Goal: Information Seeking & Learning: Learn about a topic

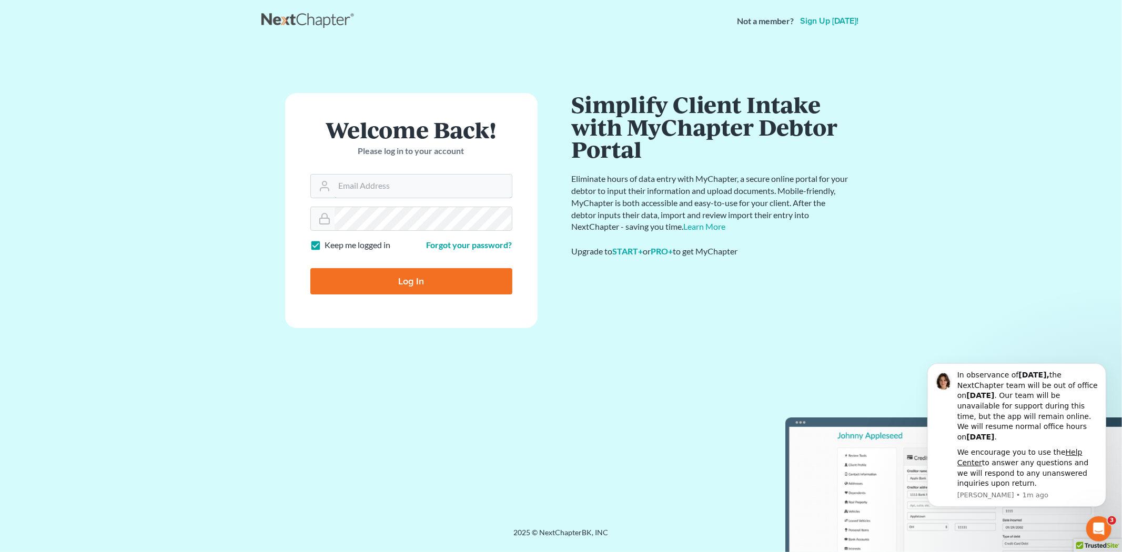
type input "tmstbbs@gmail.com"
click at [440, 276] on input "Log In" at bounding box center [411, 281] width 202 height 26
type input "Thinking..."
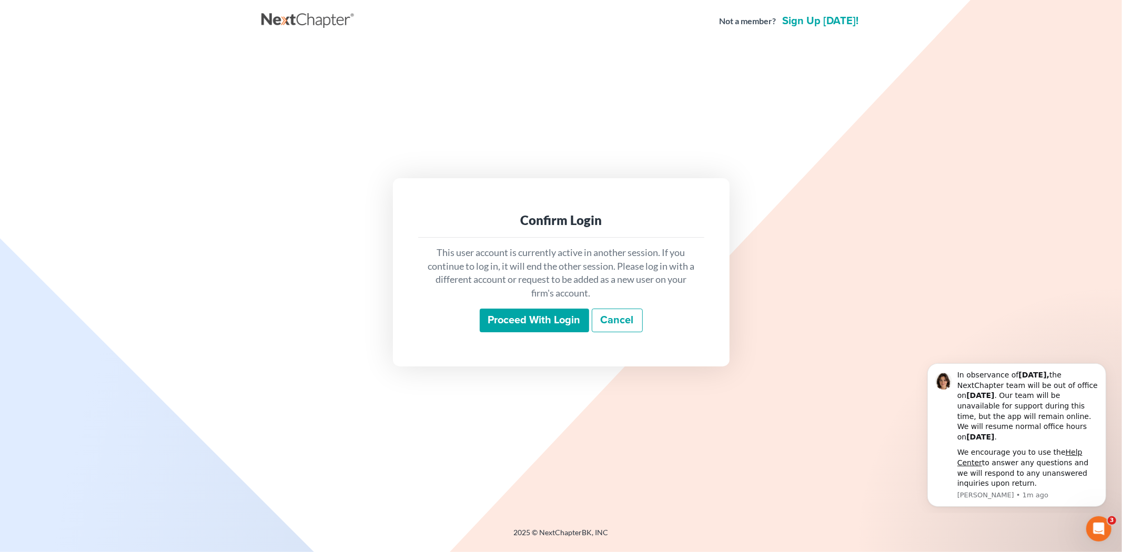
click at [524, 321] on input "Proceed with login" at bounding box center [534, 321] width 109 height 24
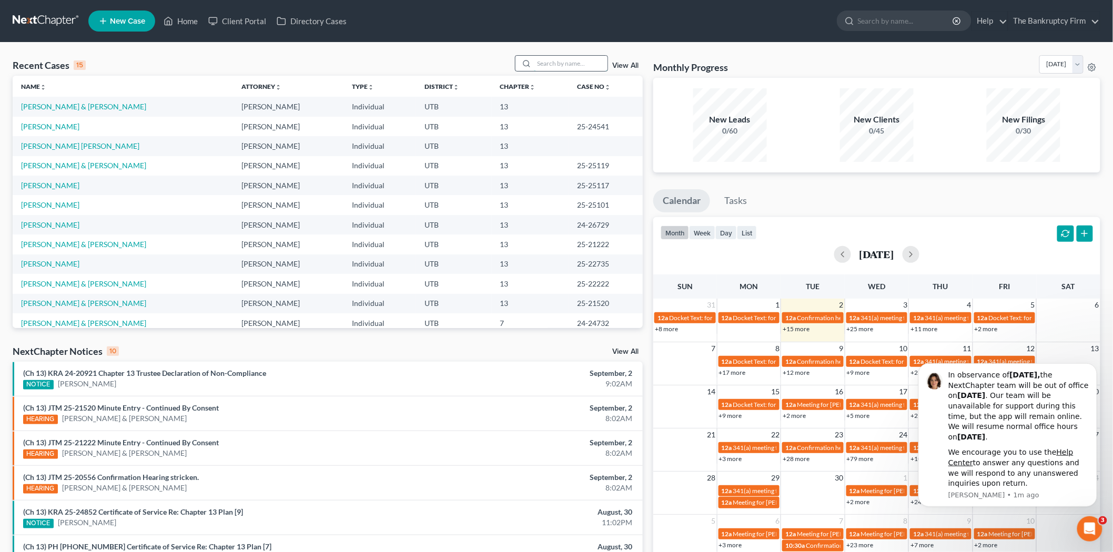
click at [591, 56] on input "search" at bounding box center [571, 63] width 74 height 15
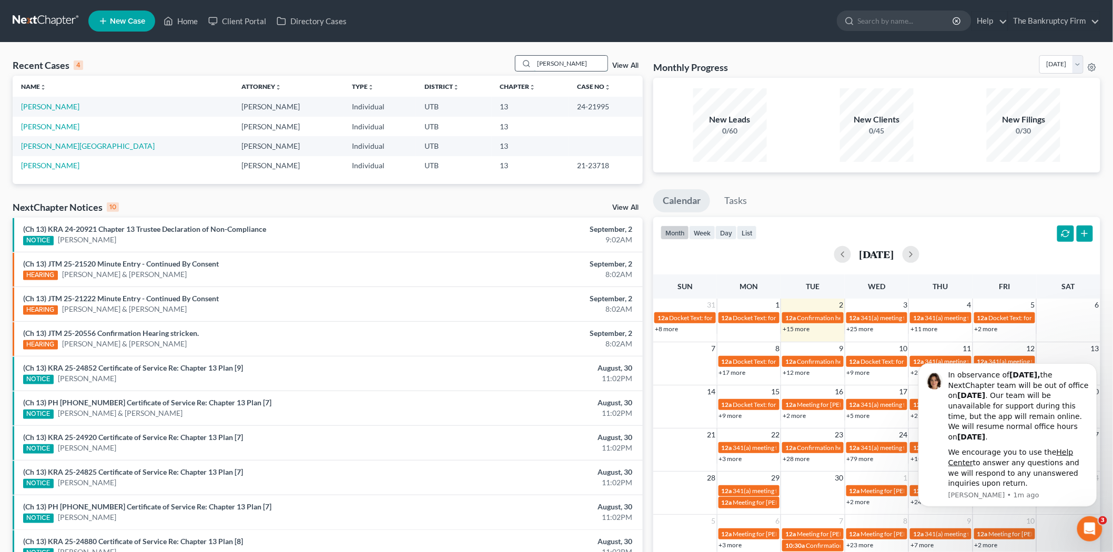
click at [561, 65] on input "[PERSON_NAME]" at bounding box center [571, 63] width 74 height 15
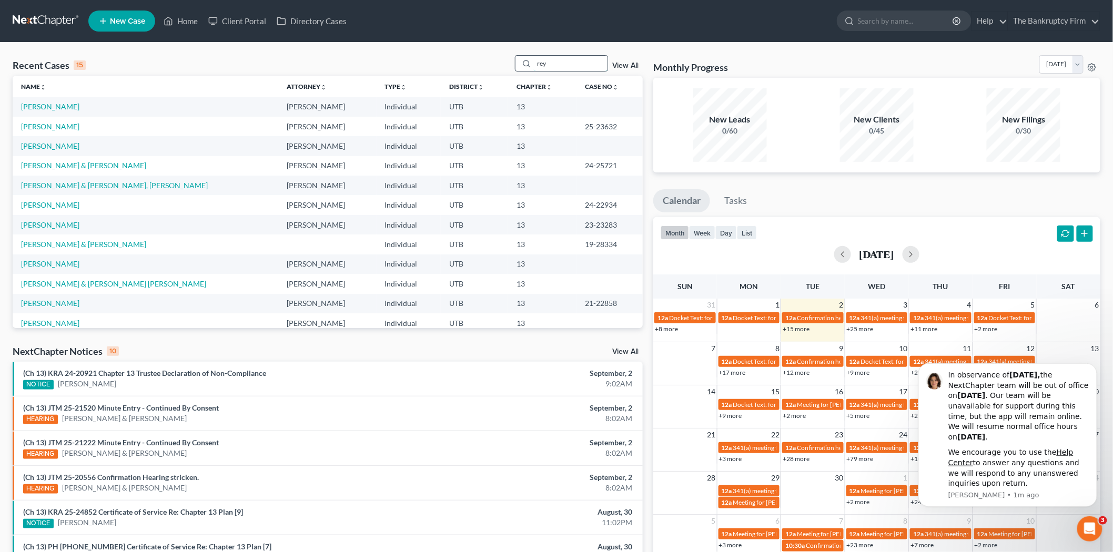
click at [567, 66] on input "rey" at bounding box center [571, 63] width 74 height 15
click at [565, 66] on input "rey" at bounding box center [571, 63] width 74 height 15
click at [564, 66] on input "rey" at bounding box center [571, 63] width 74 height 15
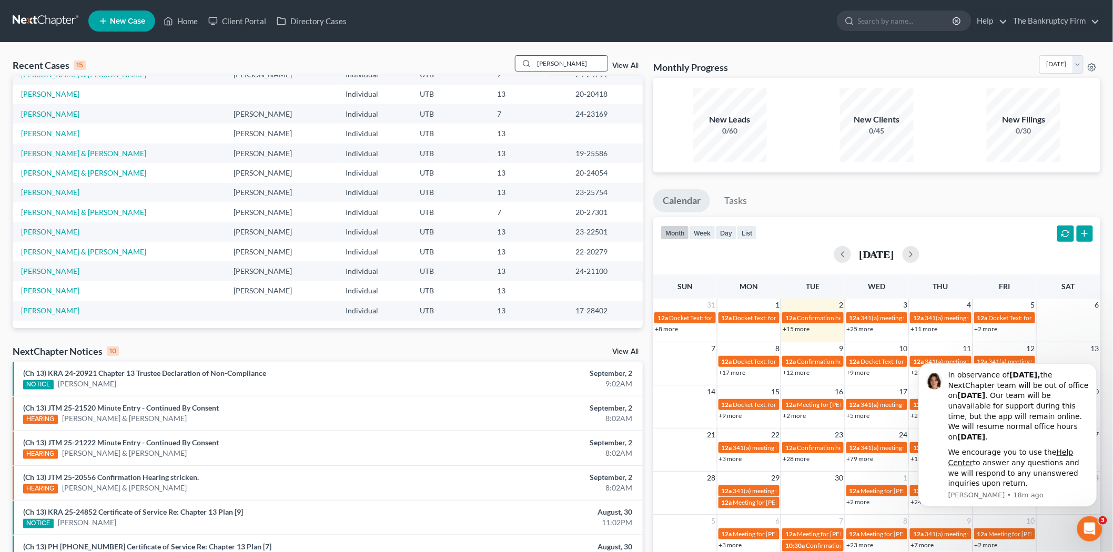
click at [558, 68] on input "[PERSON_NAME]" at bounding box center [571, 63] width 74 height 15
click at [560, 64] on input "[PERSON_NAME]" at bounding box center [571, 63] width 74 height 15
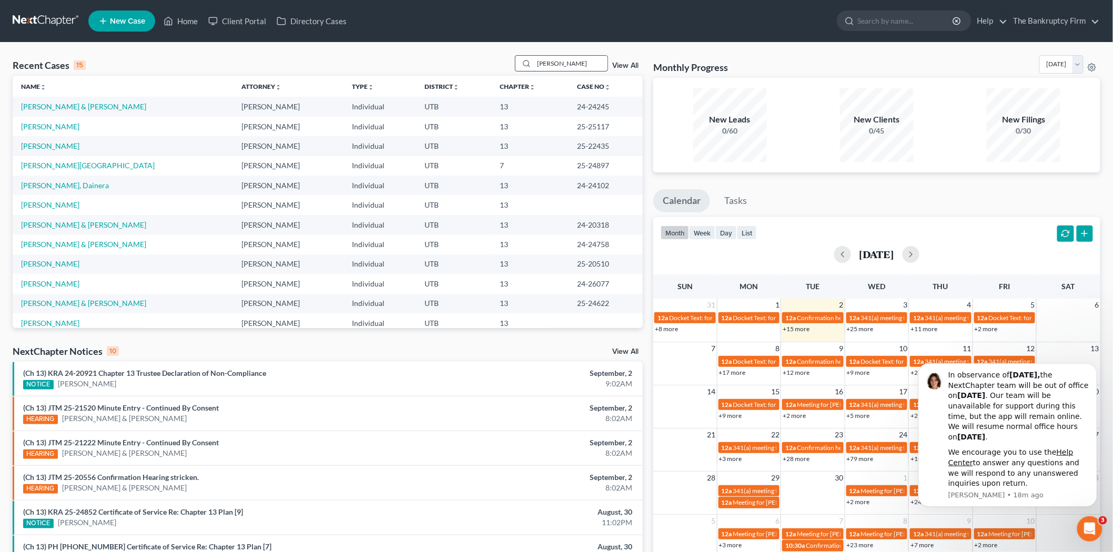
type input "[PERSON_NAME]"
click at [618, 63] on link "View All" at bounding box center [625, 65] width 26 height 7
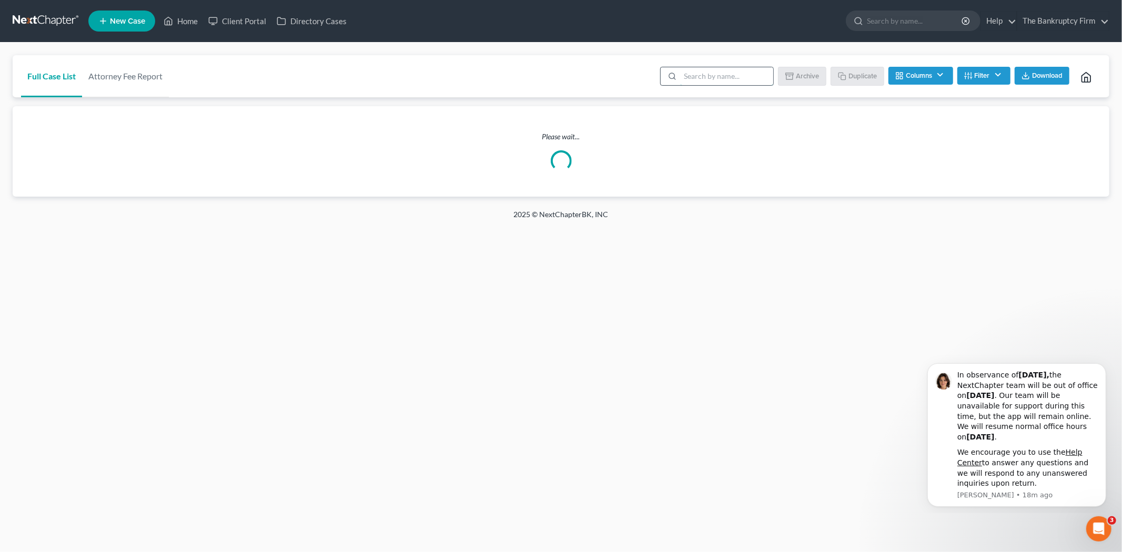
click at [695, 74] on input "search" at bounding box center [726, 76] width 93 height 18
type input "[PERSON_NAME]"
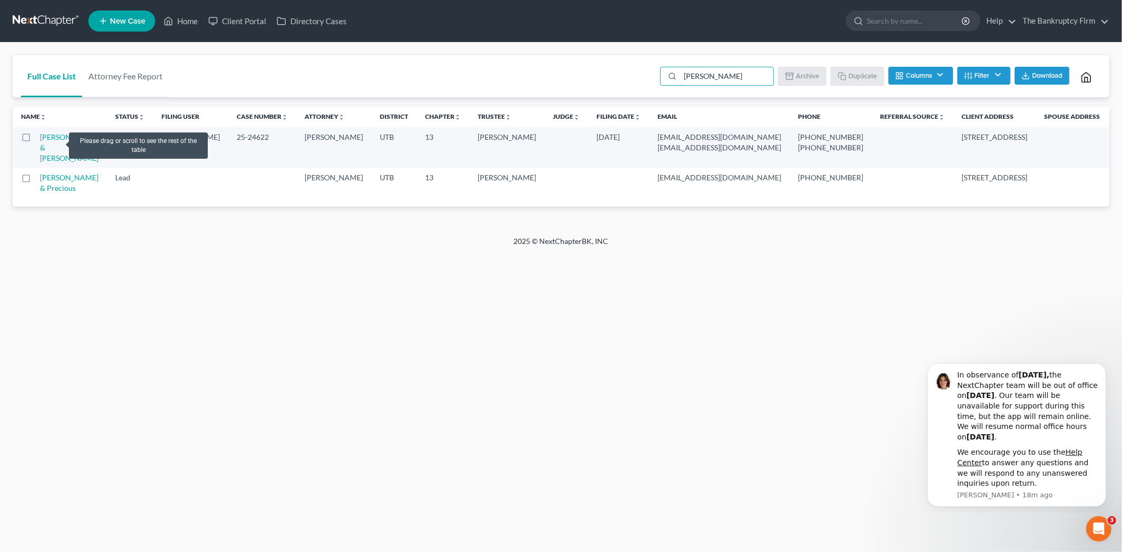
click at [56, 141] on td "[PERSON_NAME] & [PERSON_NAME]" at bounding box center [73, 147] width 67 height 41
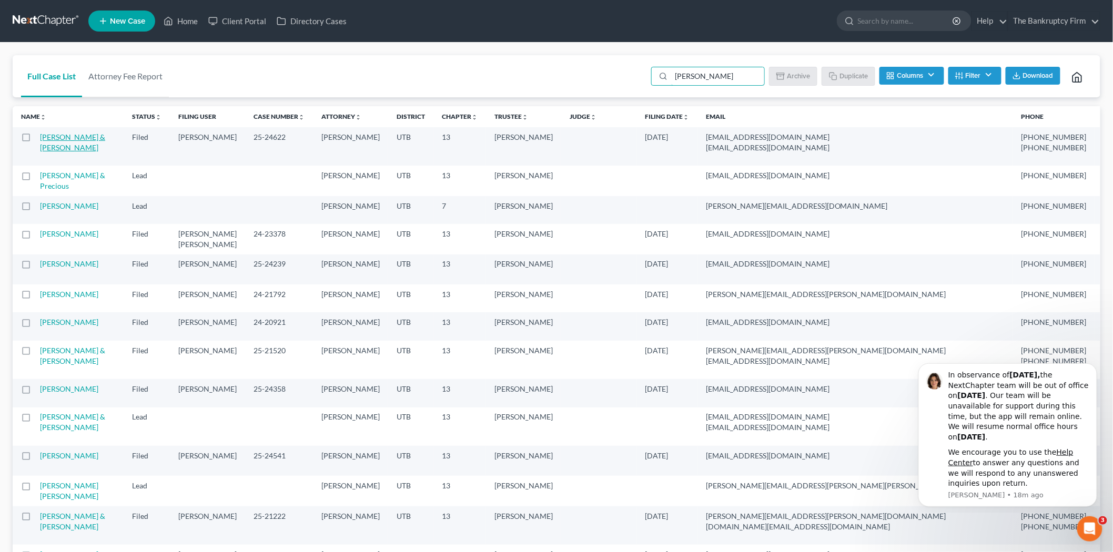
click at [55, 139] on link "[PERSON_NAME] & [PERSON_NAME]" at bounding box center [72, 142] width 65 height 19
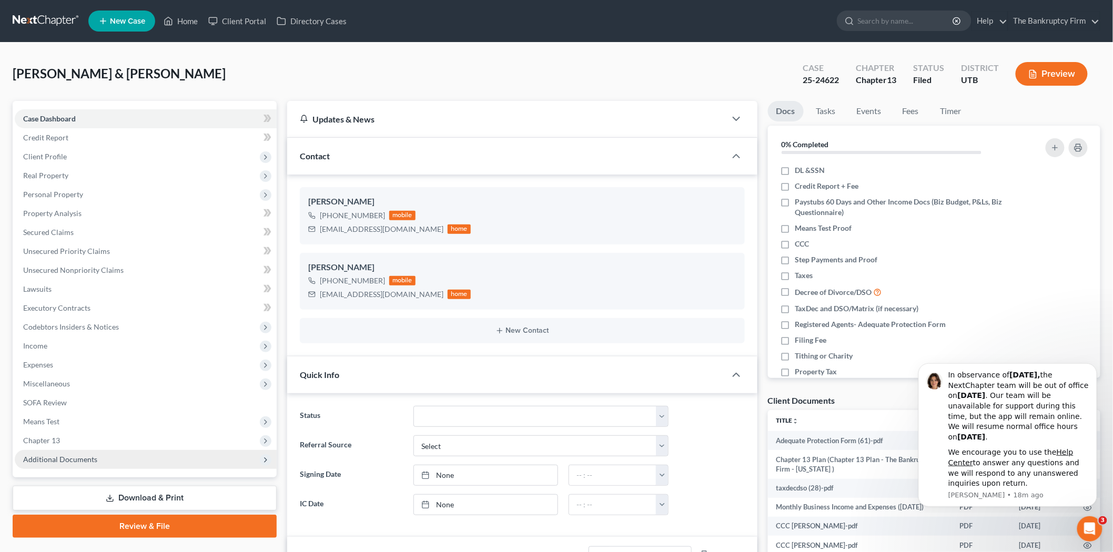
click at [165, 461] on span "Additional Documents" at bounding box center [146, 459] width 262 height 19
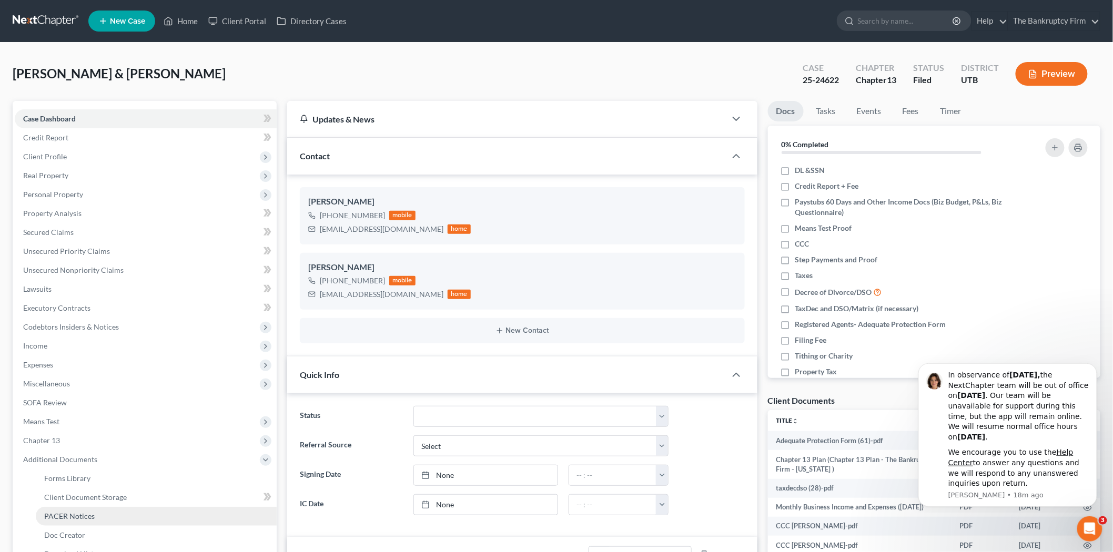
click at [109, 519] on link "PACER Notices" at bounding box center [156, 516] width 241 height 19
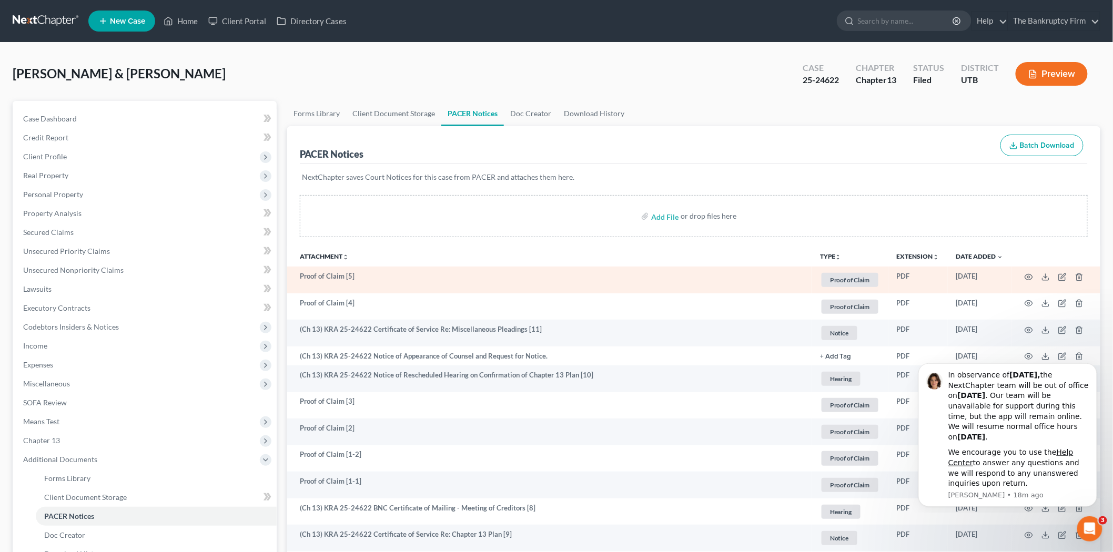
scroll to position [58, 0]
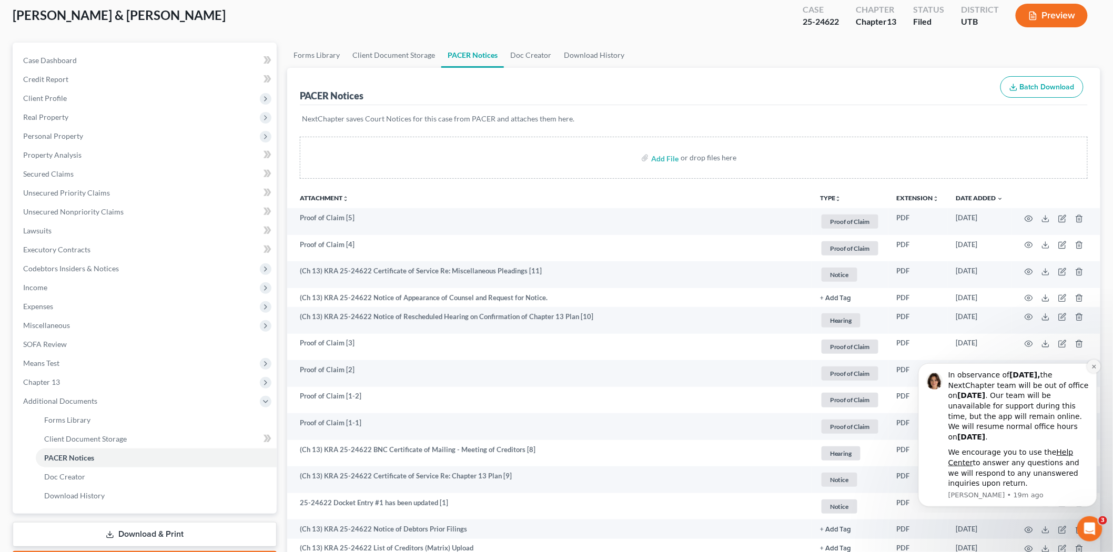
click at [1091, 366] on icon "Dismiss notification" at bounding box center [1094, 366] width 6 height 6
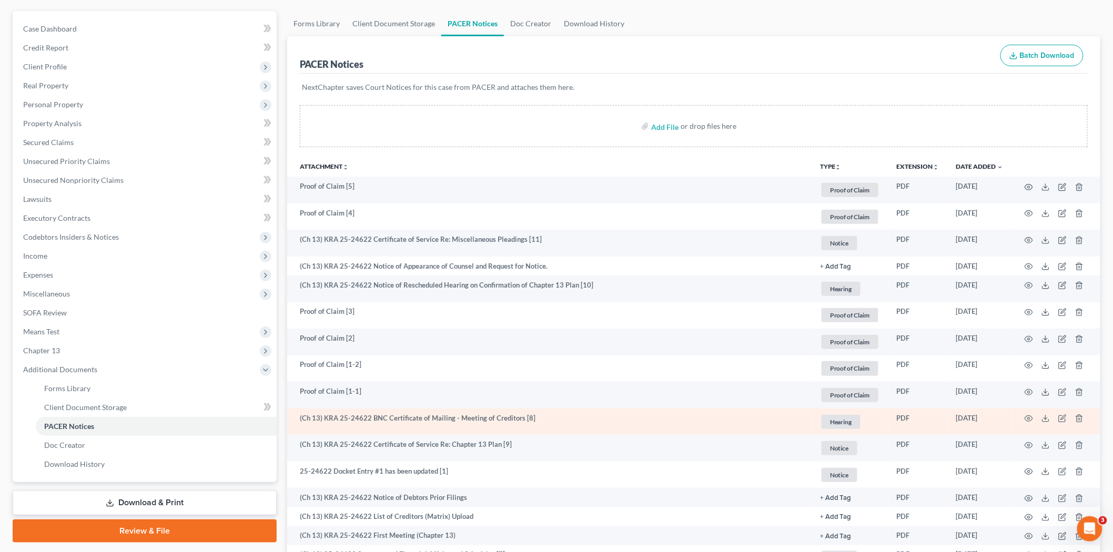
scroll to position [117, 0]
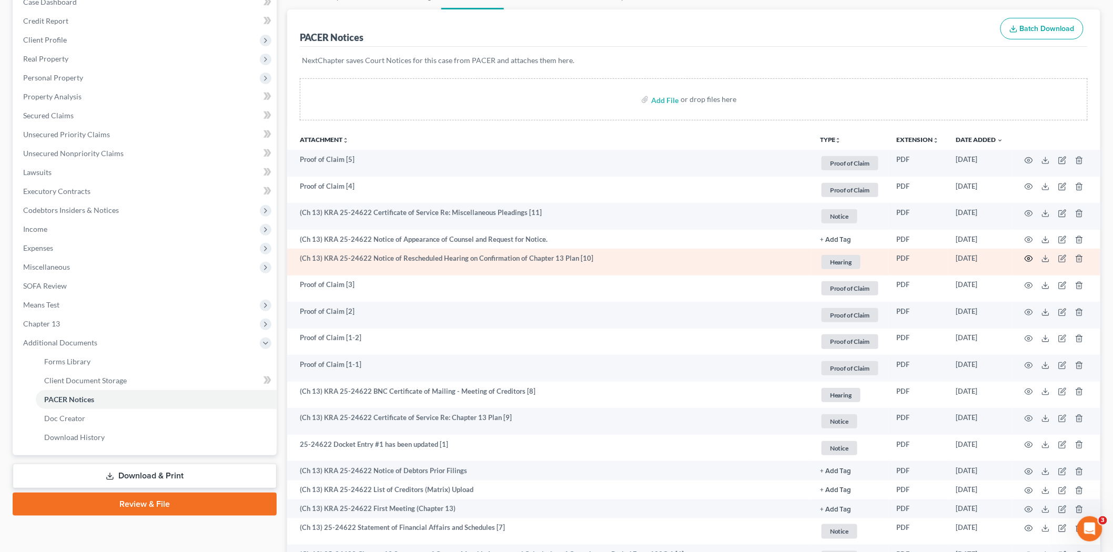
click at [1027, 259] on icon "button" at bounding box center [1029, 259] width 8 height 8
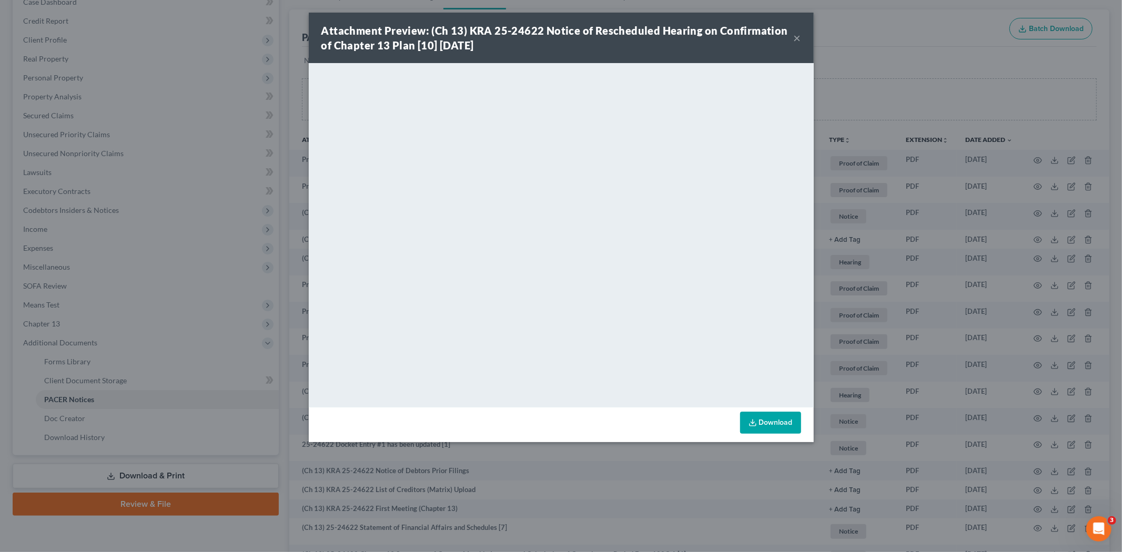
click at [794, 39] on button "×" at bounding box center [797, 38] width 7 height 13
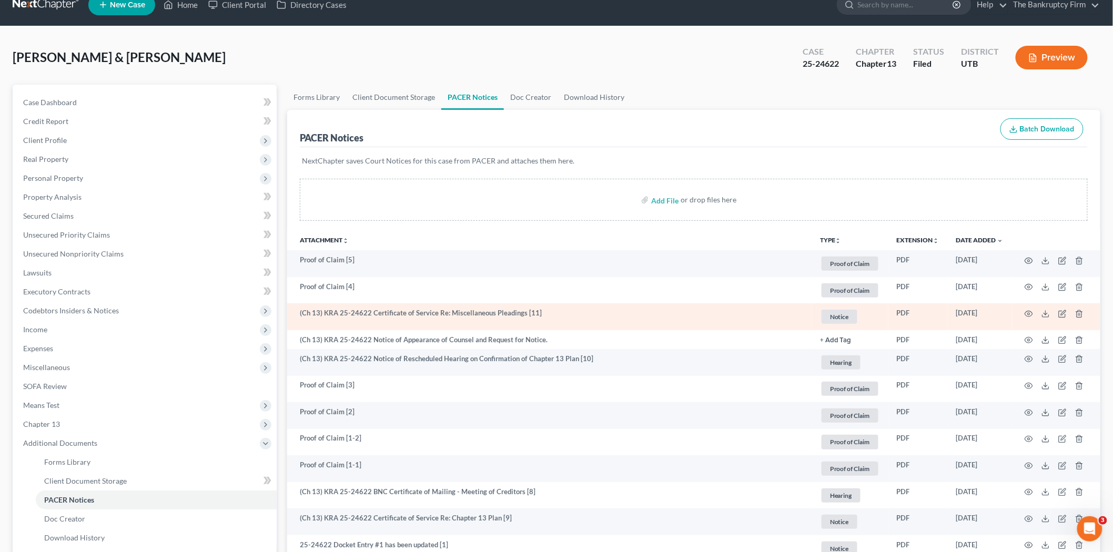
scroll to position [0, 0]
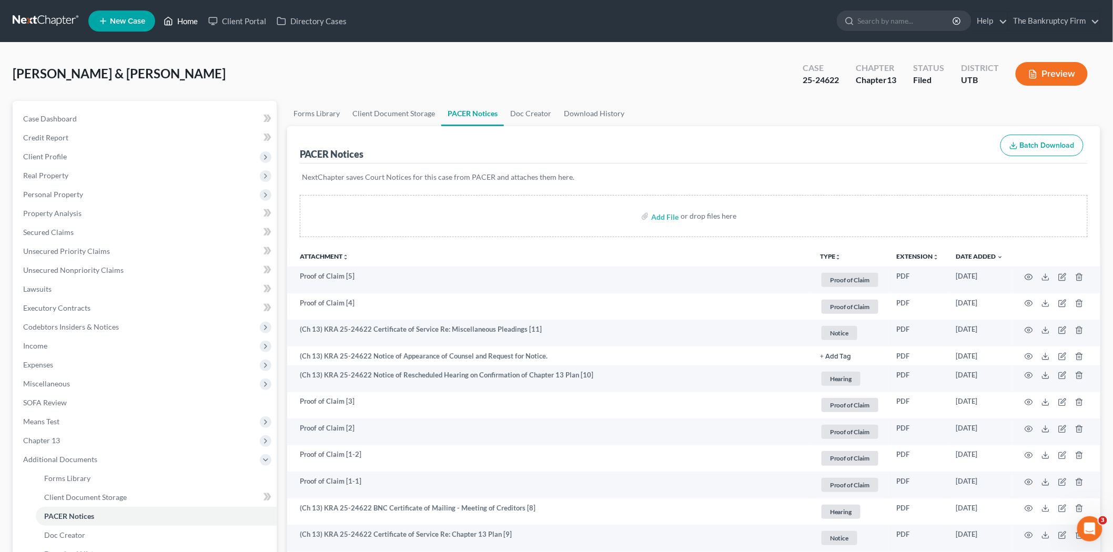
click at [179, 19] on link "Home" at bounding box center [180, 21] width 45 height 19
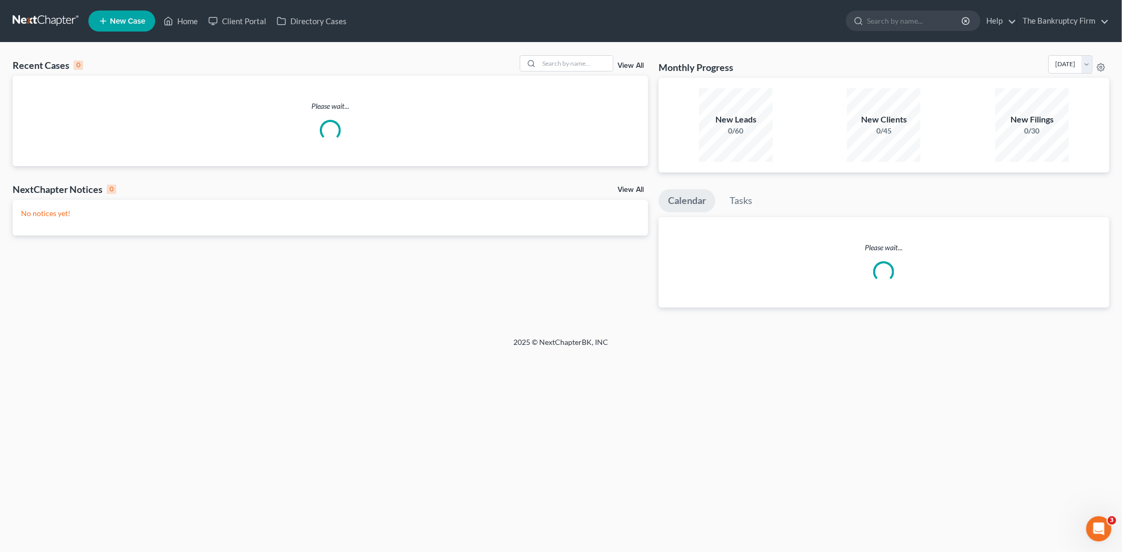
click at [624, 67] on link "View All" at bounding box center [631, 65] width 26 height 7
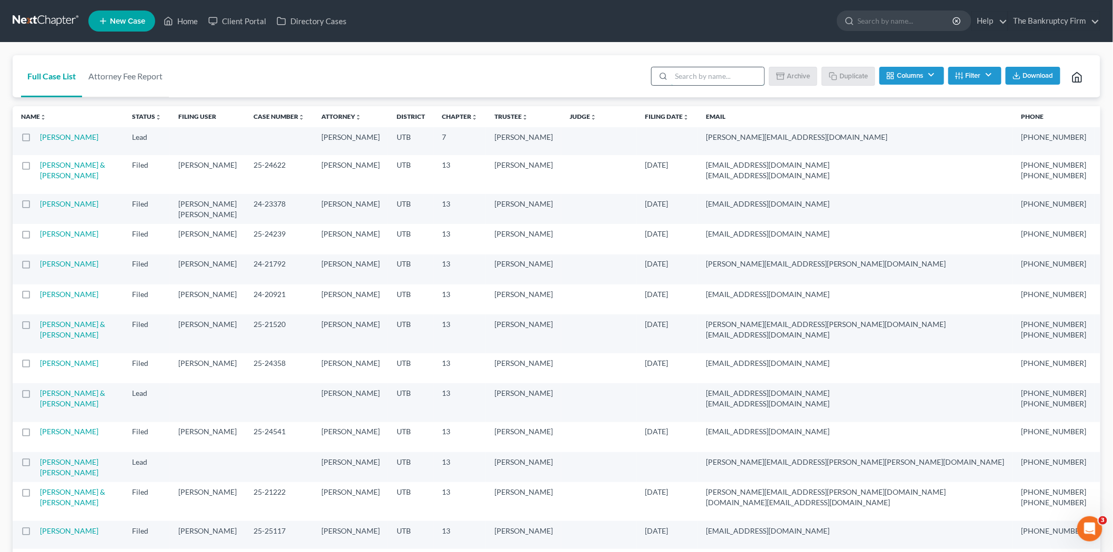
click at [738, 67] on input "search" at bounding box center [717, 76] width 93 height 18
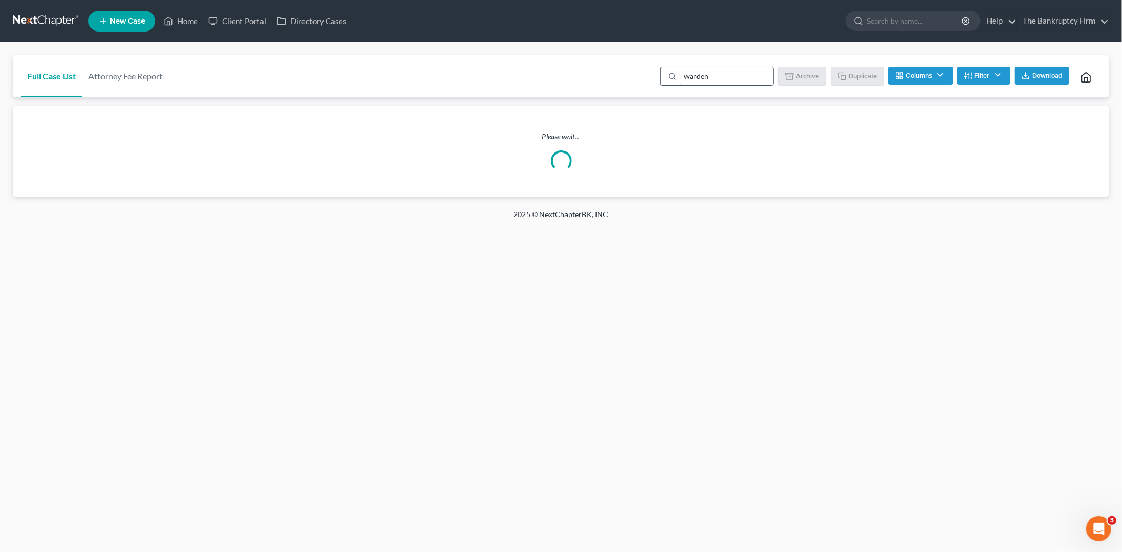
type input "warden"
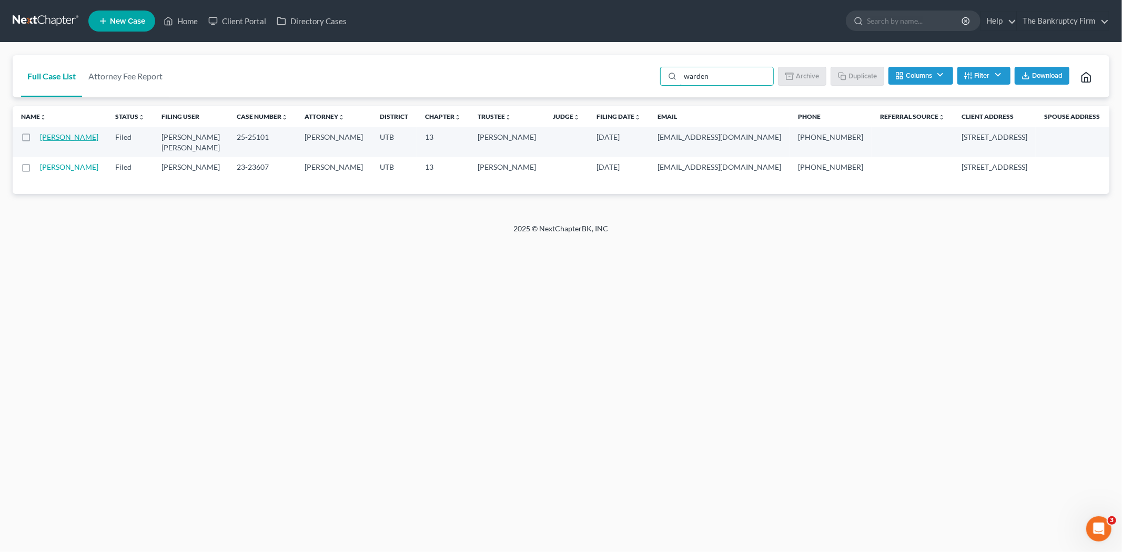
click at [55, 141] on link "[PERSON_NAME]" at bounding box center [69, 137] width 58 height 9
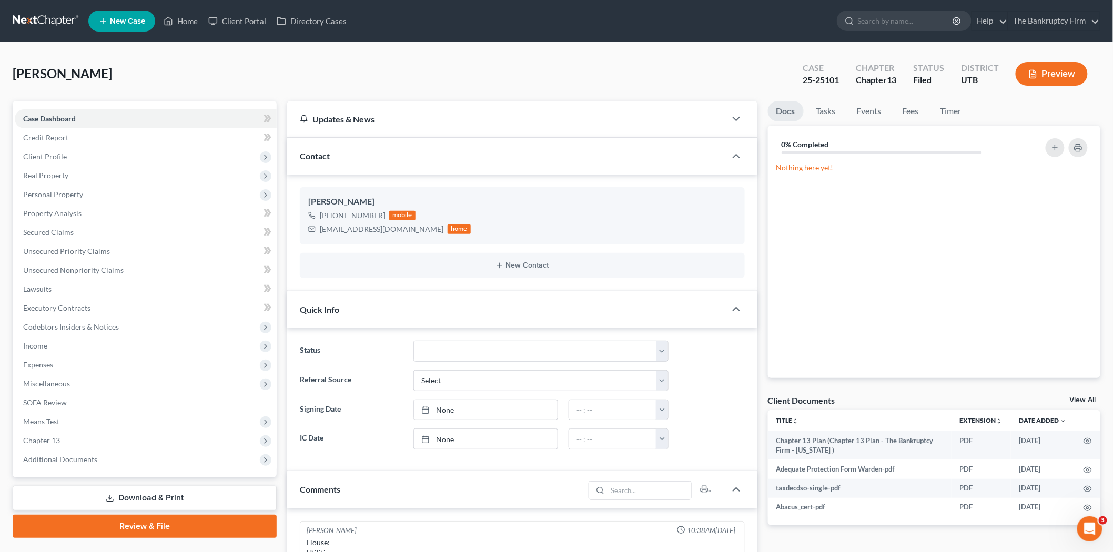
scroll to position [110, 0]
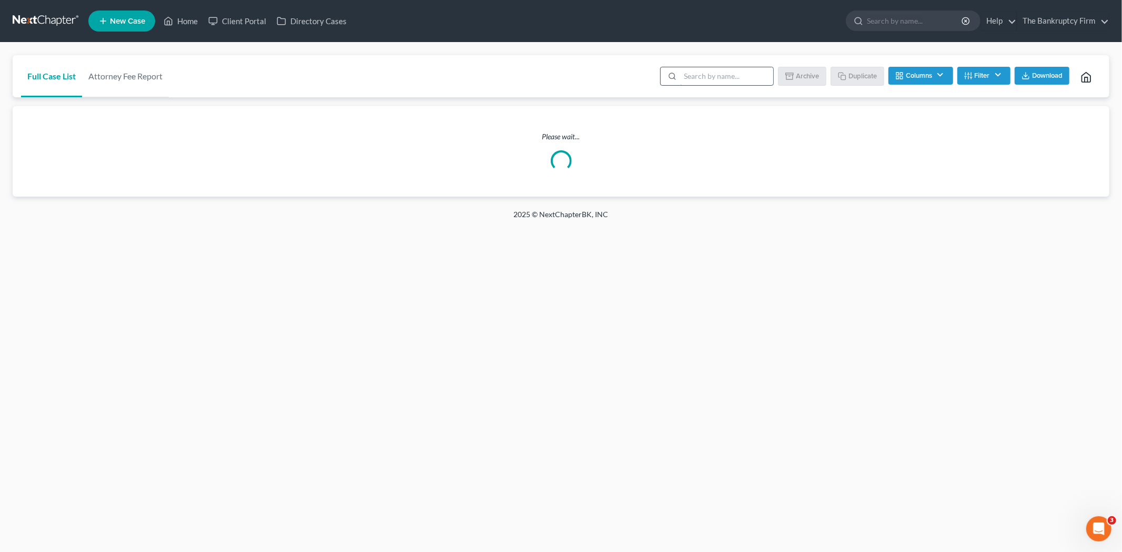
click at [730, 75] on input "search" at bounding box center [726, 76] width 93 height 18
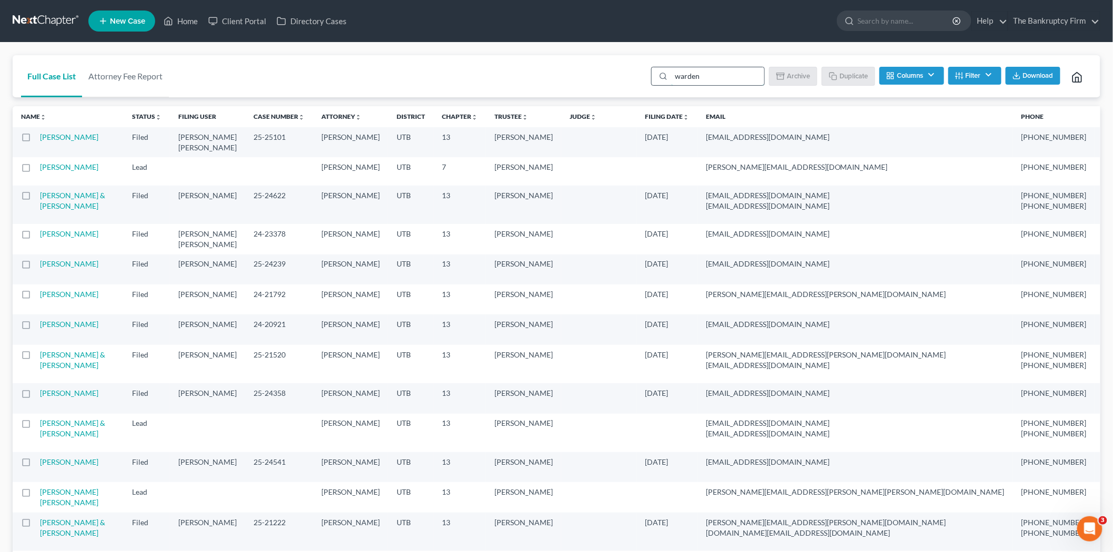
click at [705, 73] on input "warden" at bounding box center [717, 76] width 93 height 18
type input "warde"
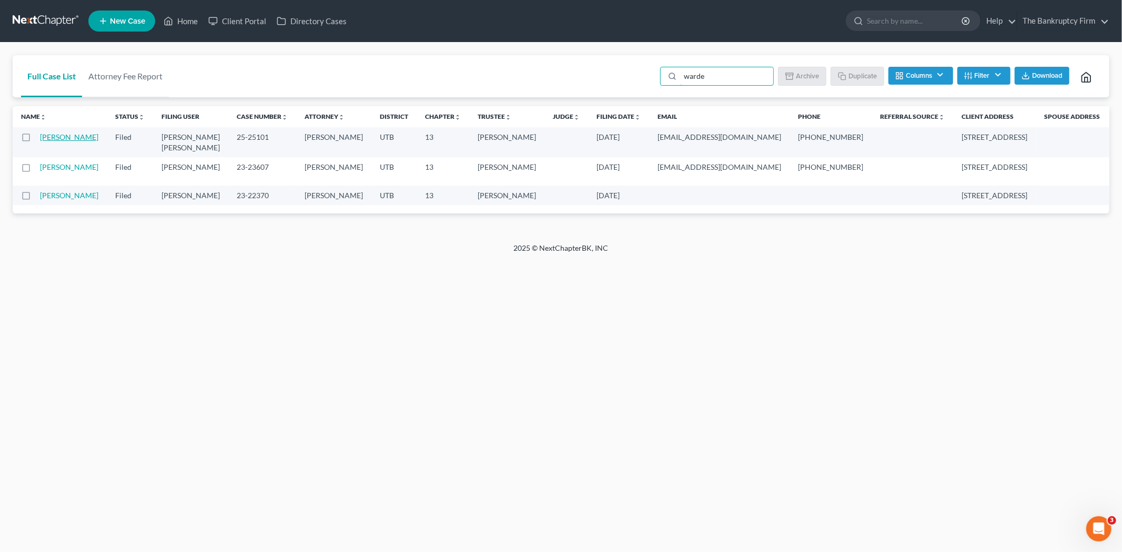
click at [50, 135] on link "[PERSON_NAME]" at bounding box center [69, 137] width 58 height 9
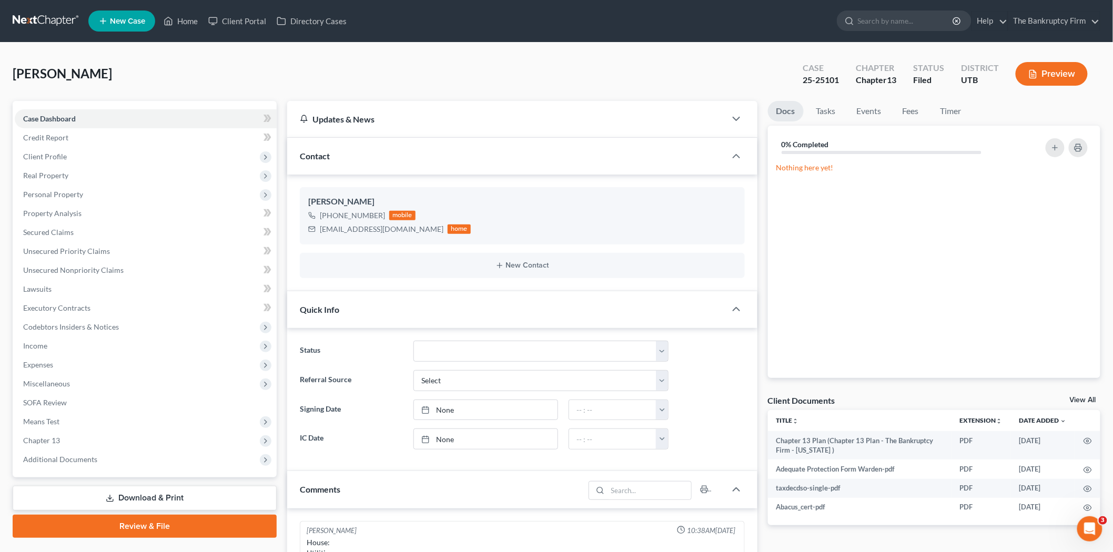
scroll to position [110, 0]
click at [84, 135] on link "Credit Report" at bounding box center [146, 137] width 262 height 19
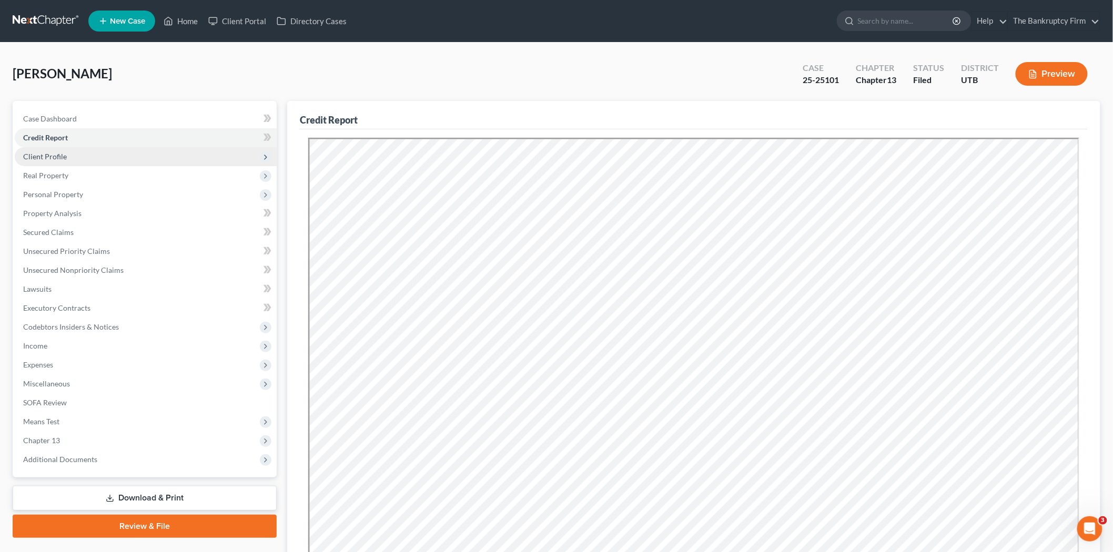
click at [92, 157] on span "Client Profile" at bounding box center [146, 156] width 262 height 19
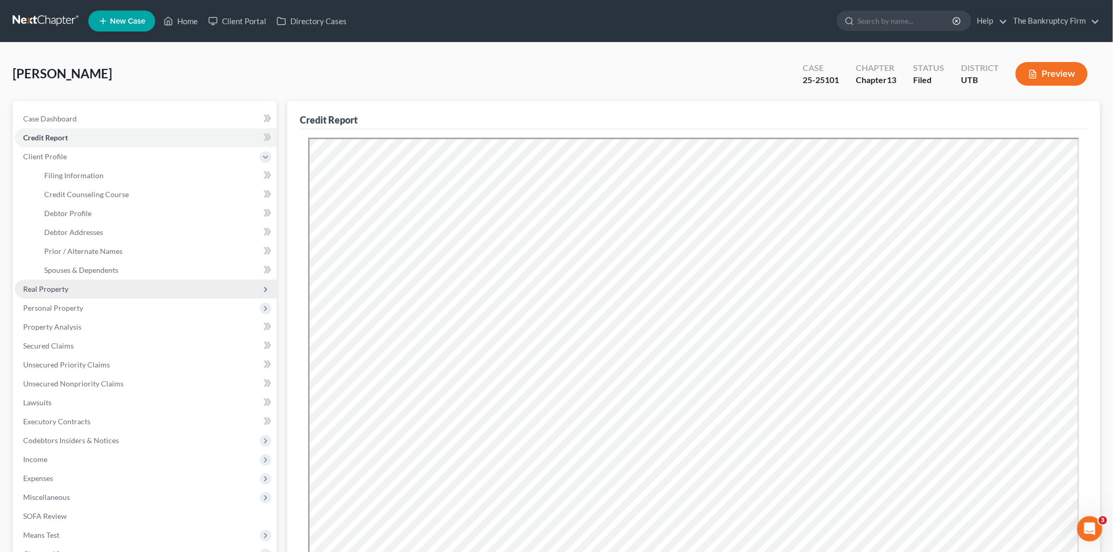
click at [94, 289] on span "Real Property" at bounding box center [146, 289] width 262 height 19
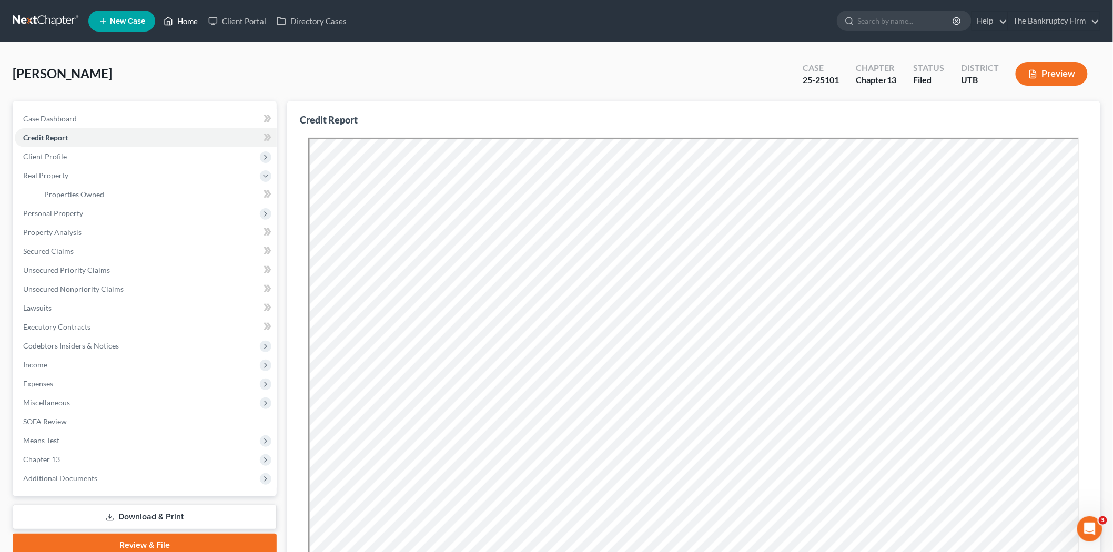
click at [193, 14] on link "Home" at bounding box center [180, 21] width 45 height 19
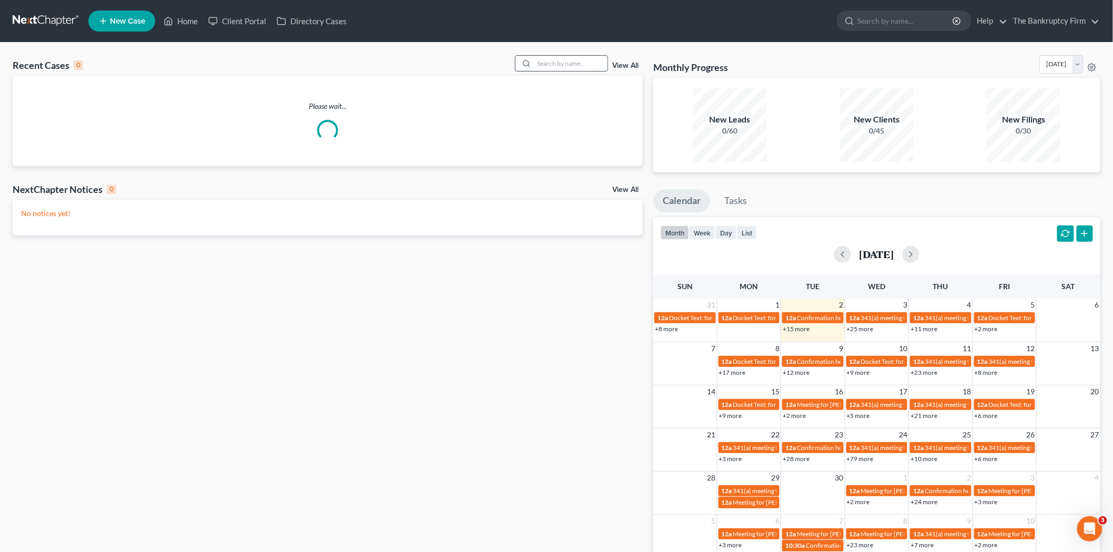
click at [572, 62] on input "search" at bounding box center [571, 63] width 74 height 15
click at [614, 67] on link "View All" at bounding box center [625, 65] width 26 height 7
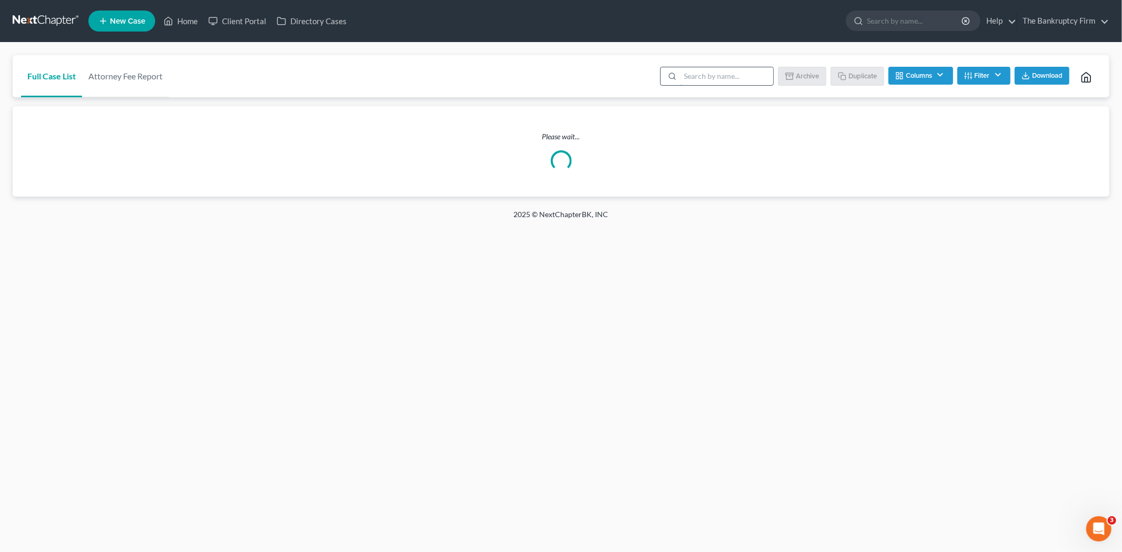
click at [690, 82] on input "search" at bounding box center [726, 76] width 93 height 18
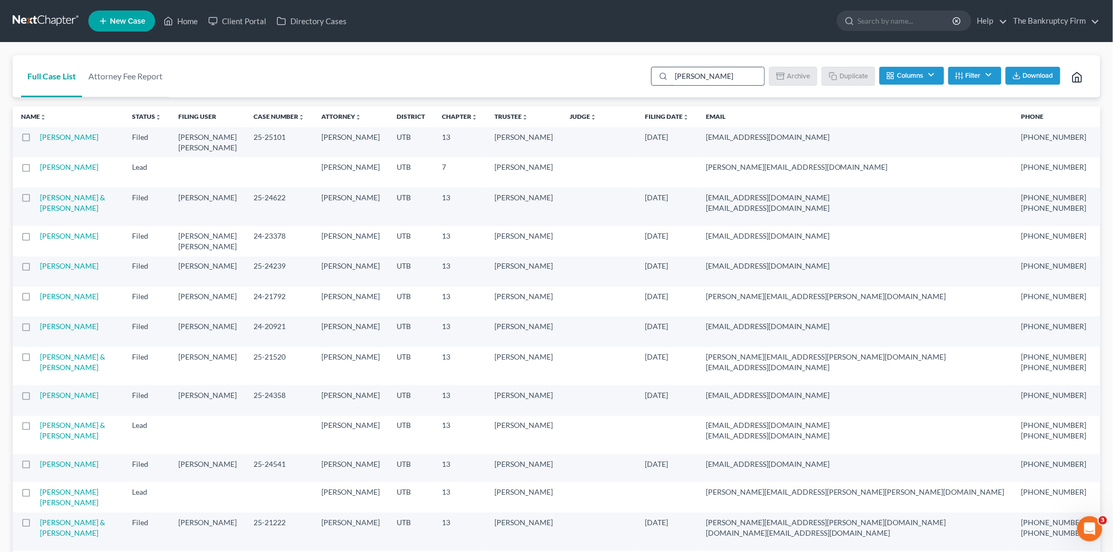
drag, startPoint x: 713, startPoint y: 77, endPoint x: 705, endPoint y: 74, distance: 8.7
click at [707, 75] on input "[PERSON_NAME]" at bounding box center [717, 76] width 93 height 18
click at [705, 74] on input "[PERSON_NAME]" at bounding box center [717, 76] width 93 height 18
click at [707, 74] on input "[PERSON_NAME]" at bounding box center [717, 76] width 93 height 18
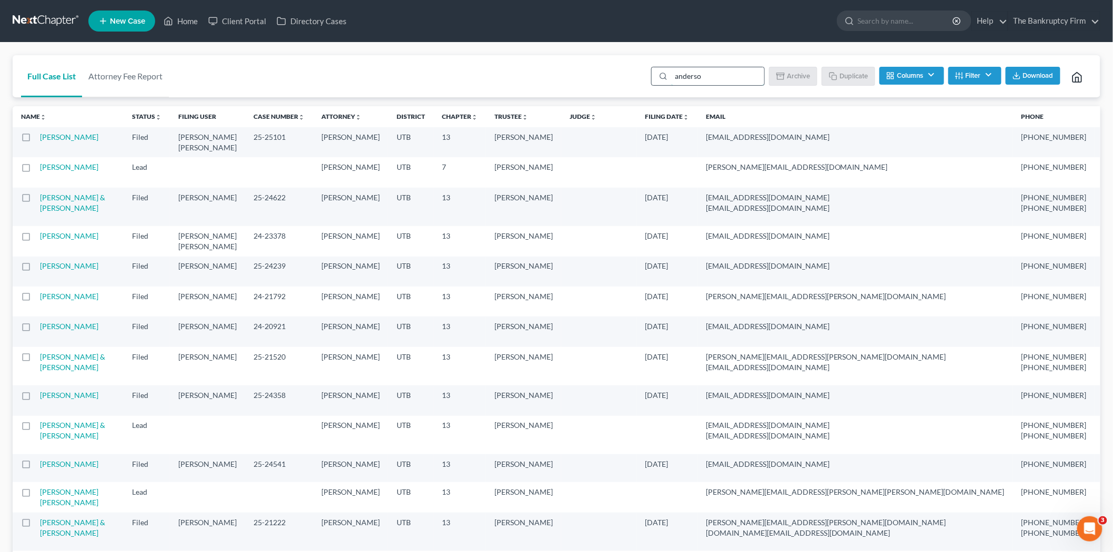
type input "[PERSON_NAME]"
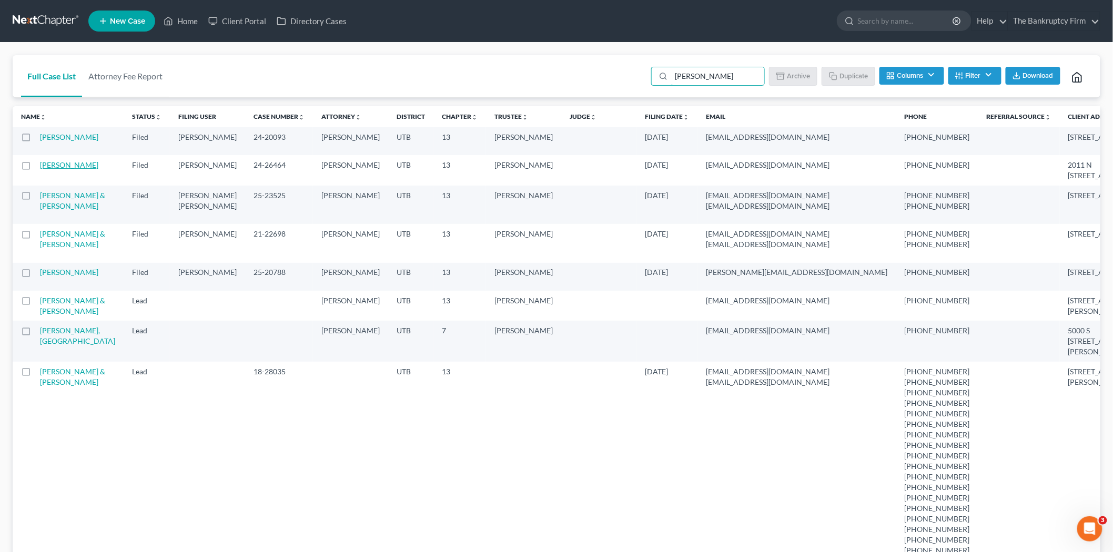
click at [55, 169] on link "[PERSON_NAME]" at bounding box center [69, 164] width 58 height 9
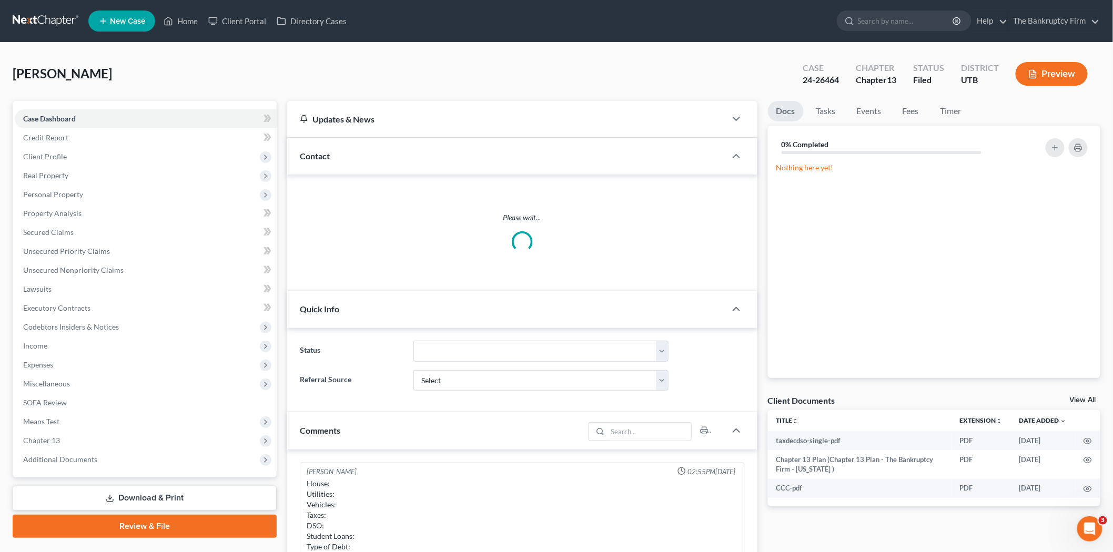
scroll to position [82, 0]
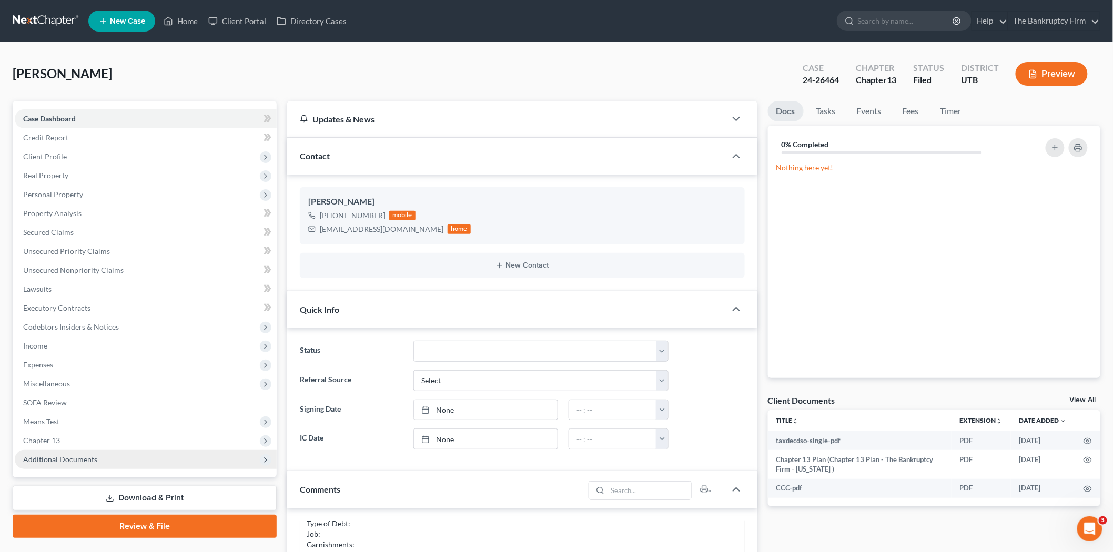
click at [90, 452] on span "Additional Documents" at bounding box center [146, 459] width 262 height 19
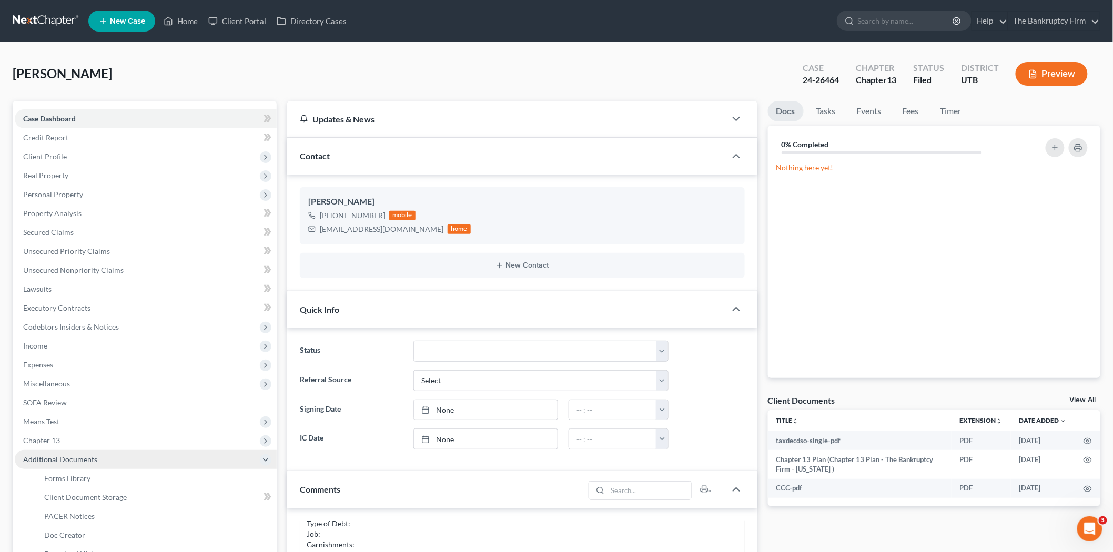
scroll to position [117, 0]
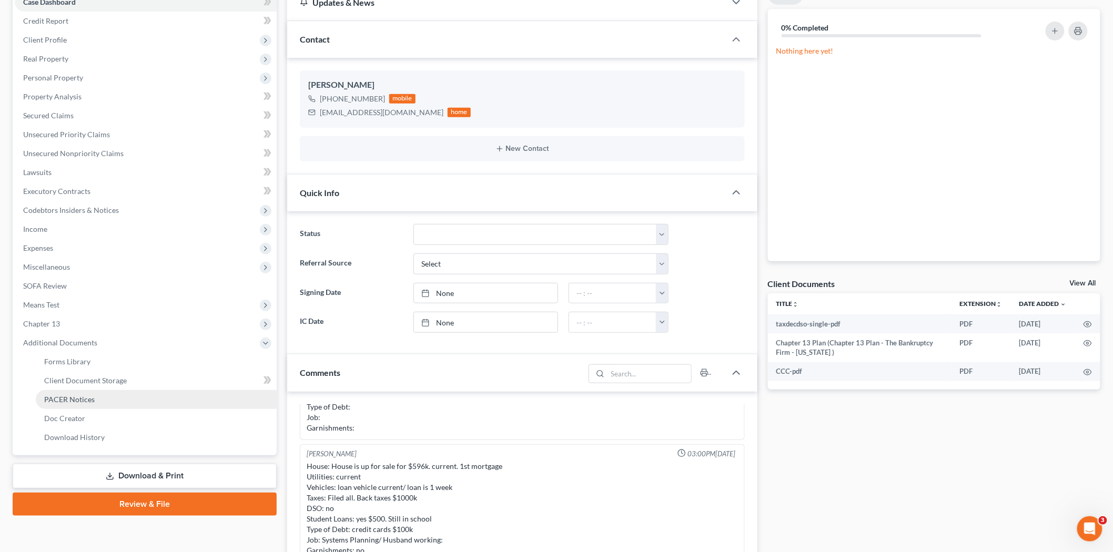
click at [113, 393] on link "PACER Notices" at bounding box center [156, 399] width 241 height 19
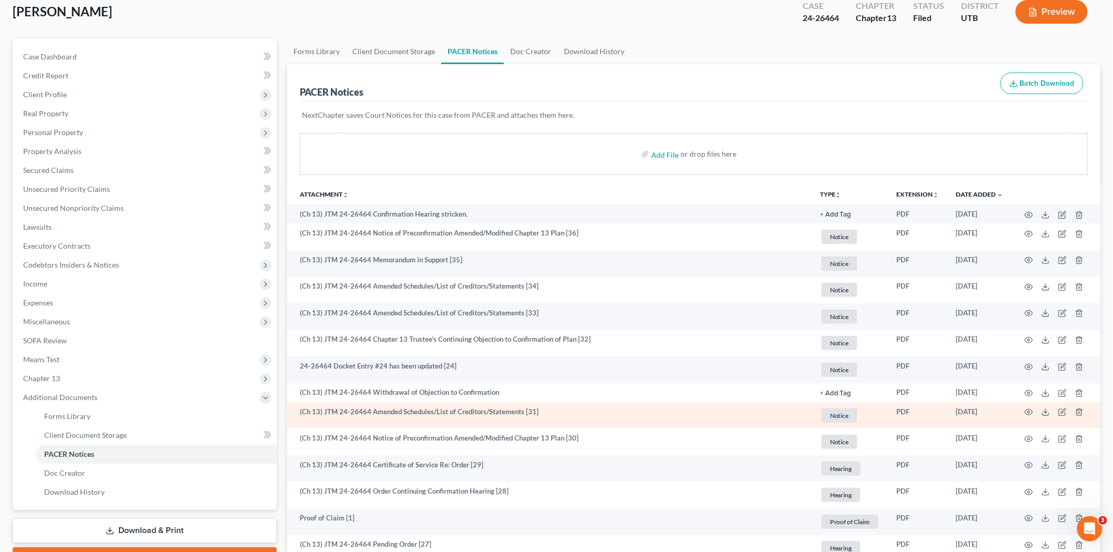
scroll to position [175, 0]
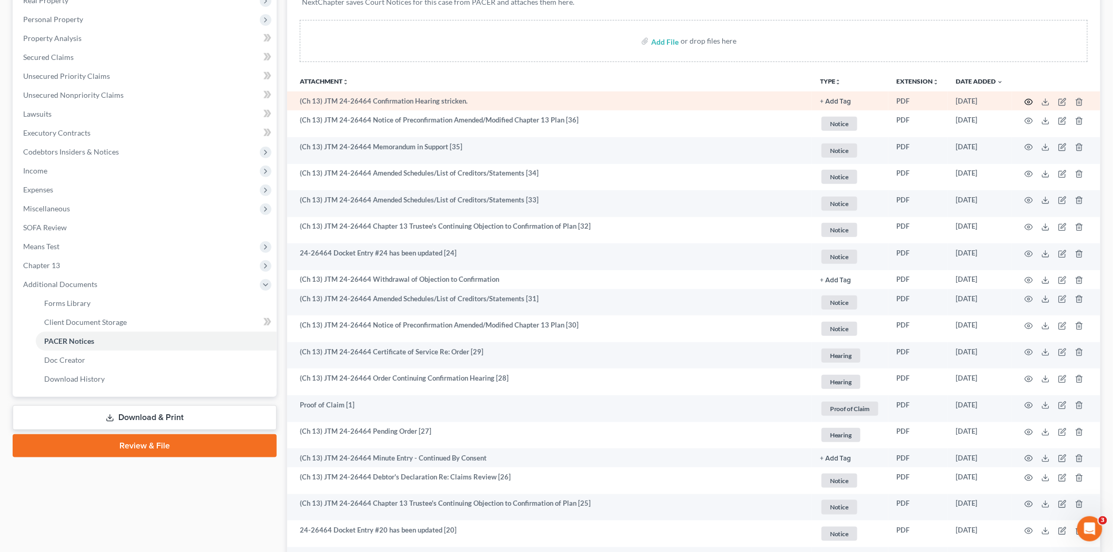
click at [1032, 100] on icon "button" at bounding box center [1029, 102] width 8 height 6
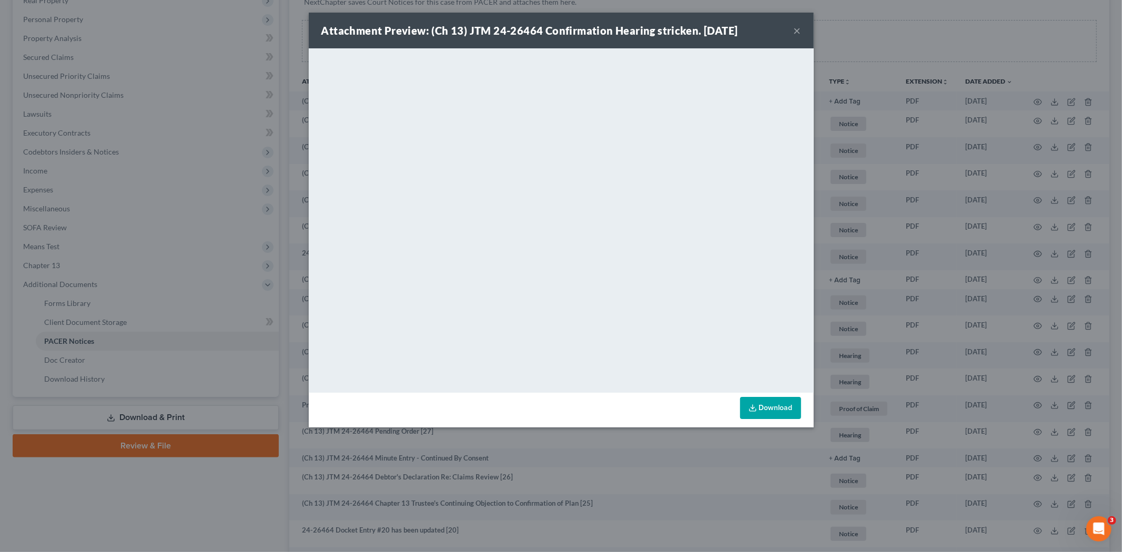
click at [798, 34] on button "×" at bounding box center [797, 30] width 7 height 13
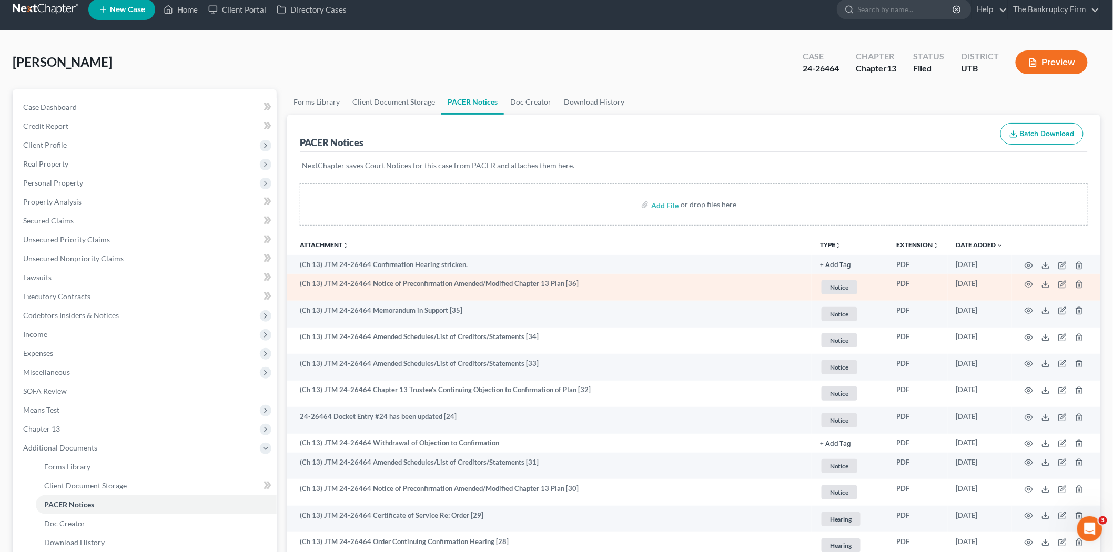
scroll to position [0, 0]
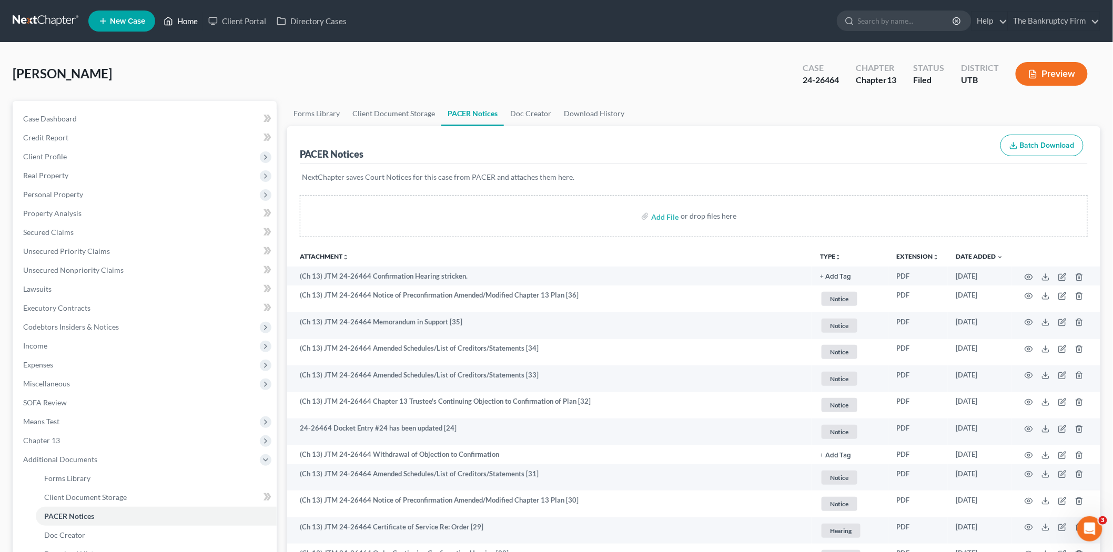
click at [187, 18] on link "Home" at bounding box center [180, 21] width 45 height 19
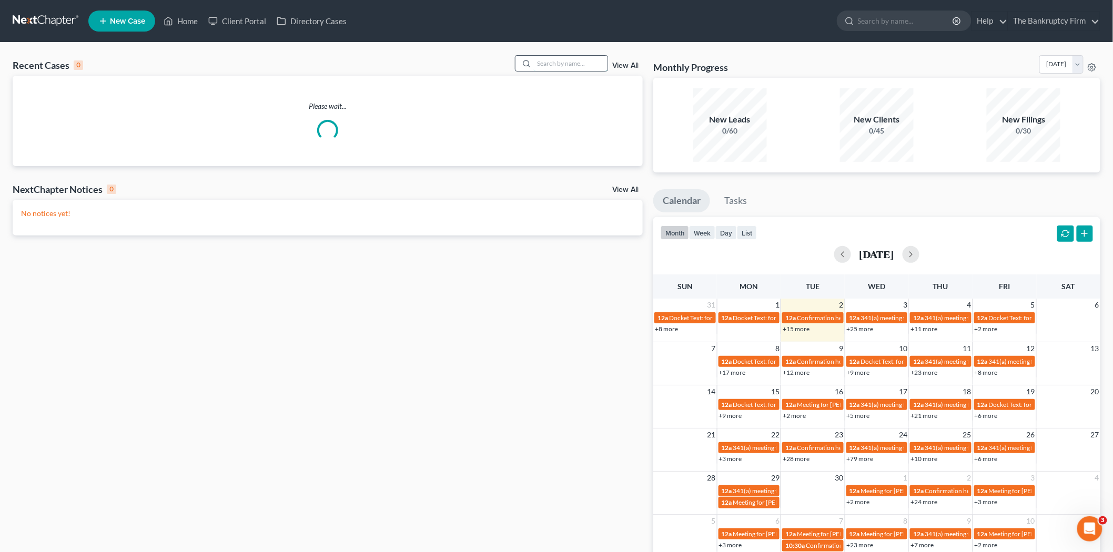
click at [560, 62] on input "search" at bounding box center [571, 63] width 74 height 15
click at [623, 67] on link "View All" at bounding box center [625, 65] width 26 height 7
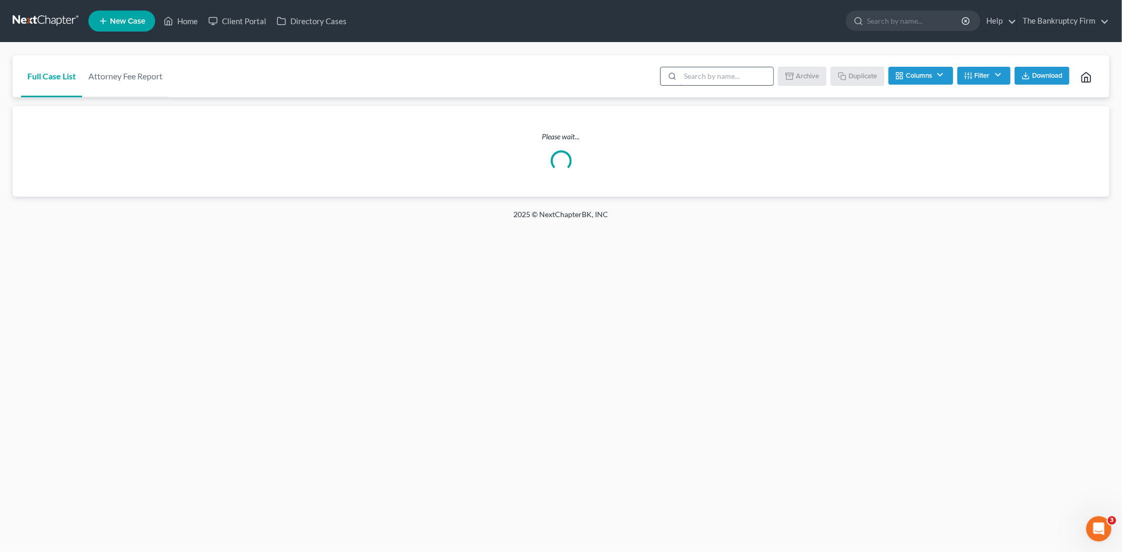
click at [720, 77] on input "search" at bounding box center [726, 76] width 93 height 18
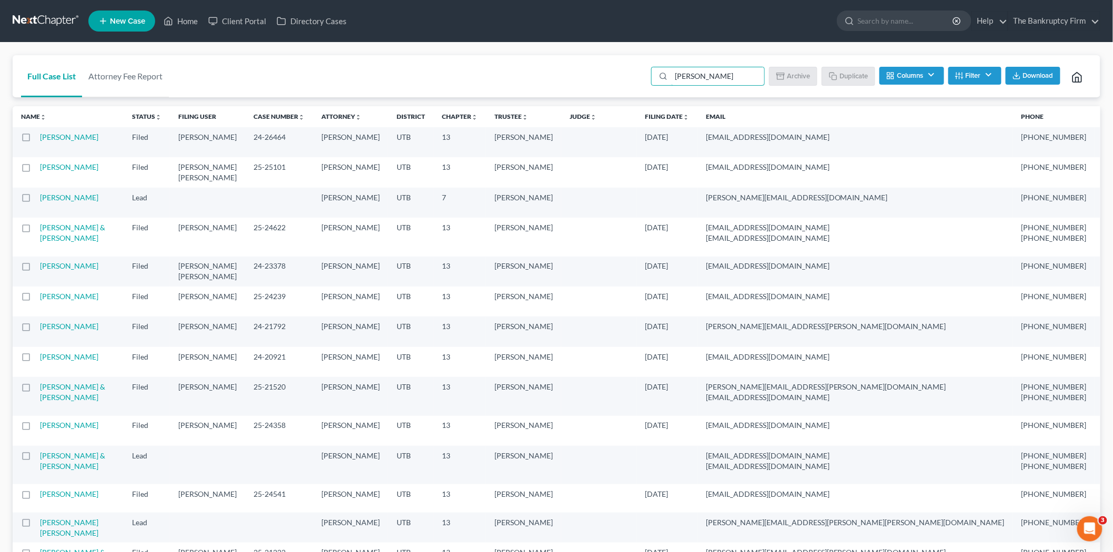
type input "[PERSON_NAME]"
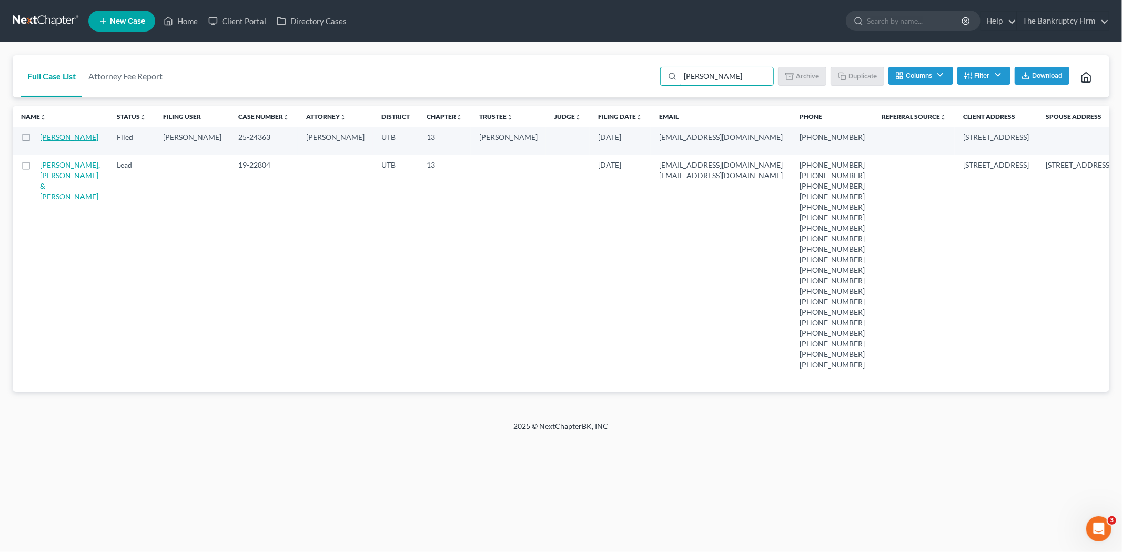
click at [52, 135] on link "[PERSON_NAME]" at bounding box center [69, 137] width 58 height 9
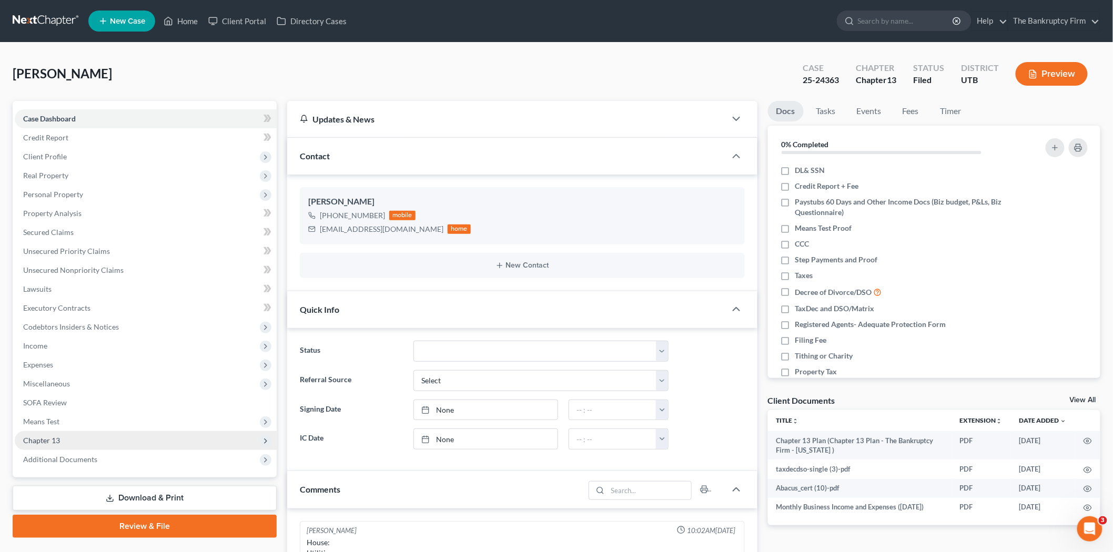
scroll to position [83, 0]
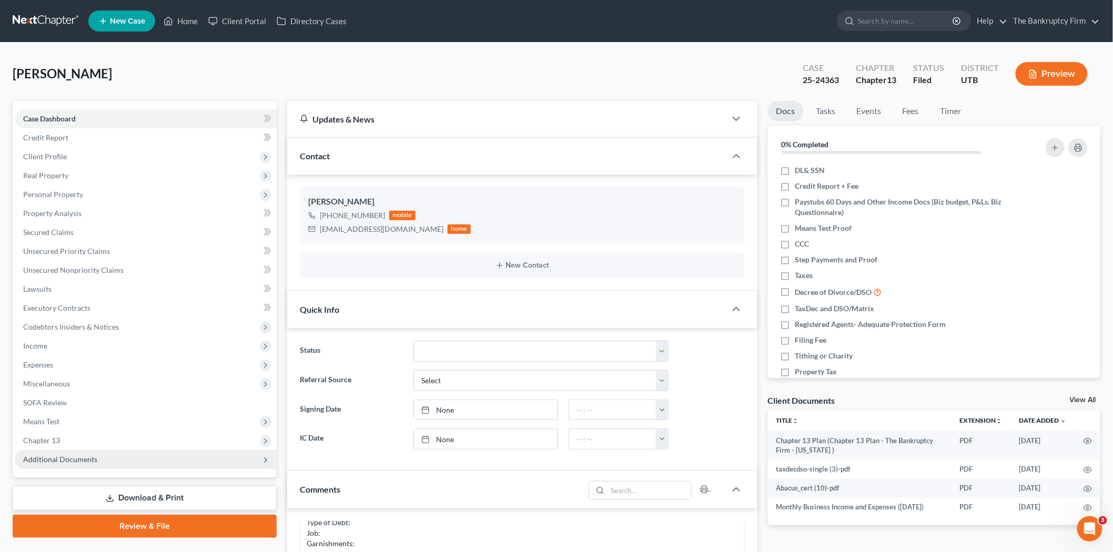
click at [158, 453] on span "Additional Documents" at bounding box center [146, 459] width 262 height 19
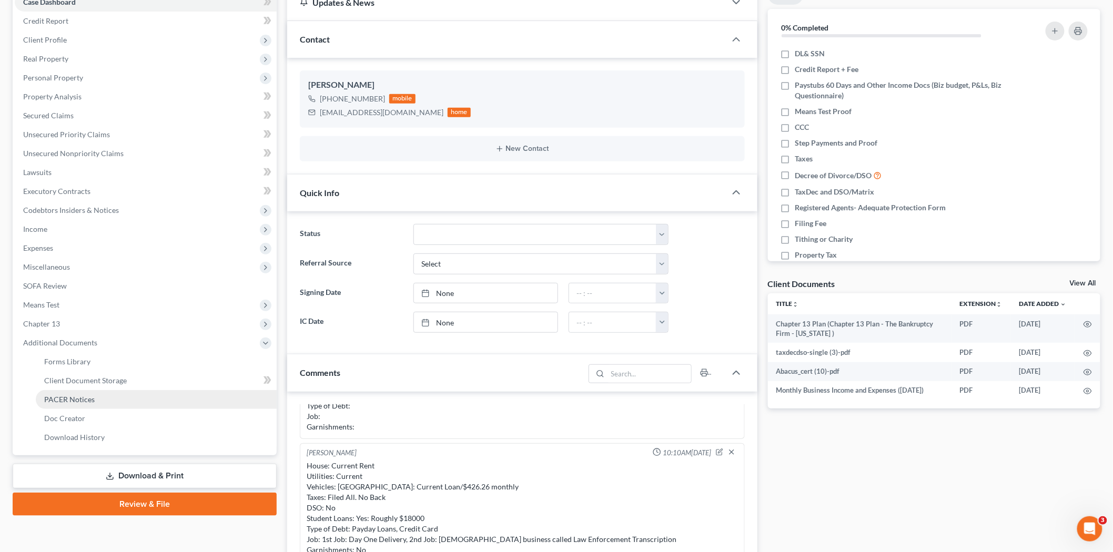
click at [144, 400] on link "PACER Notices" at bounding box center [156, 399] width 241 height 19
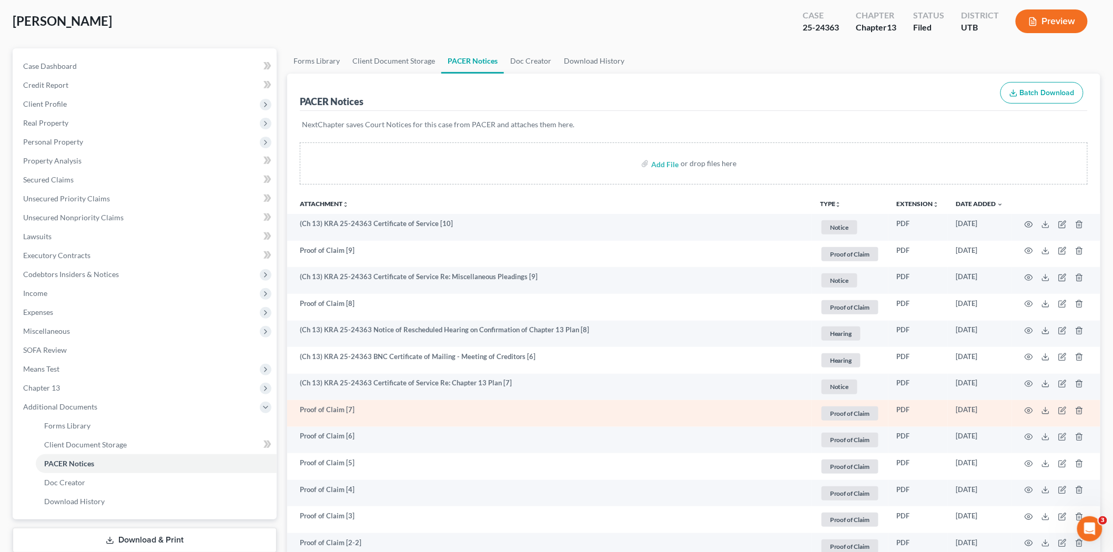
scroll to position [117, 0]
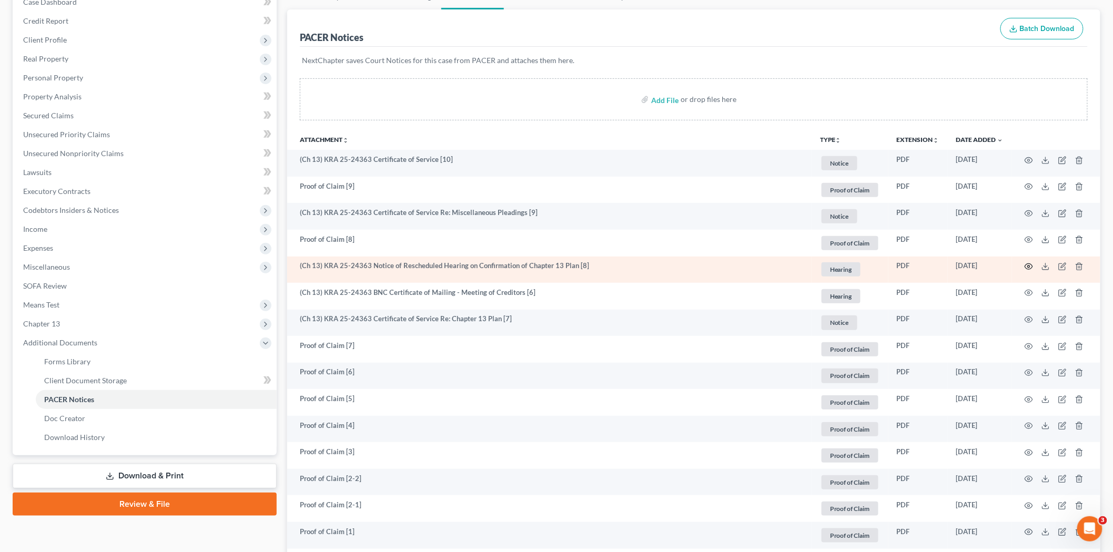
click at [1031, 264] on icon "button" at bounding box center [1029, 267] width 8 height 6
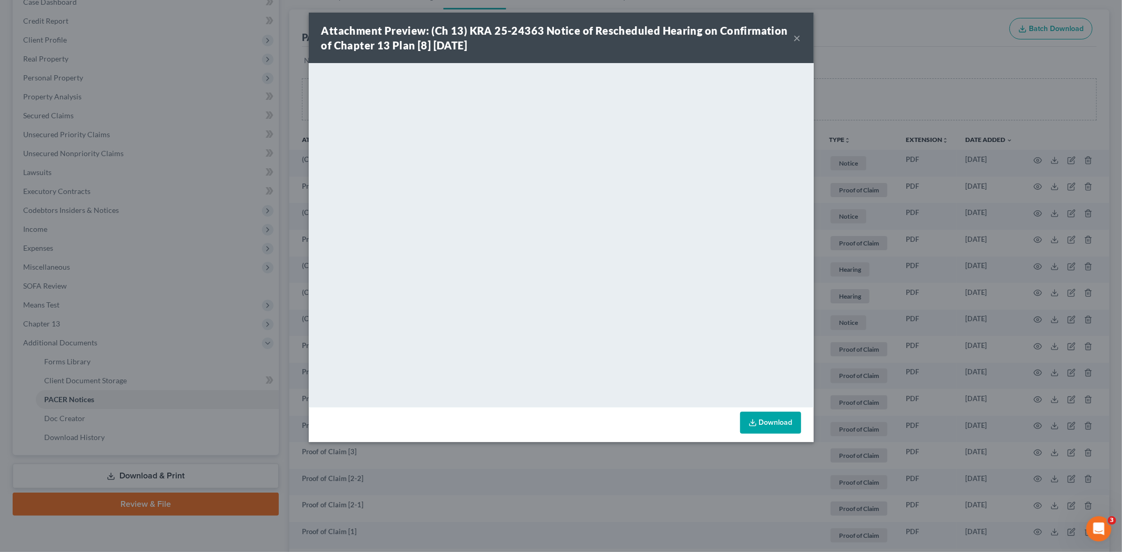
click at [792, 37] on div "Attachment Preview: (Ch 13) KRA 25-24363 Notice of Rescheduled Hearing on Confi…" at bounding box center [557, 37] width 472 height 29
click at [795, 37] on button "×" at bounding box center [797, 38] width 7 height 13
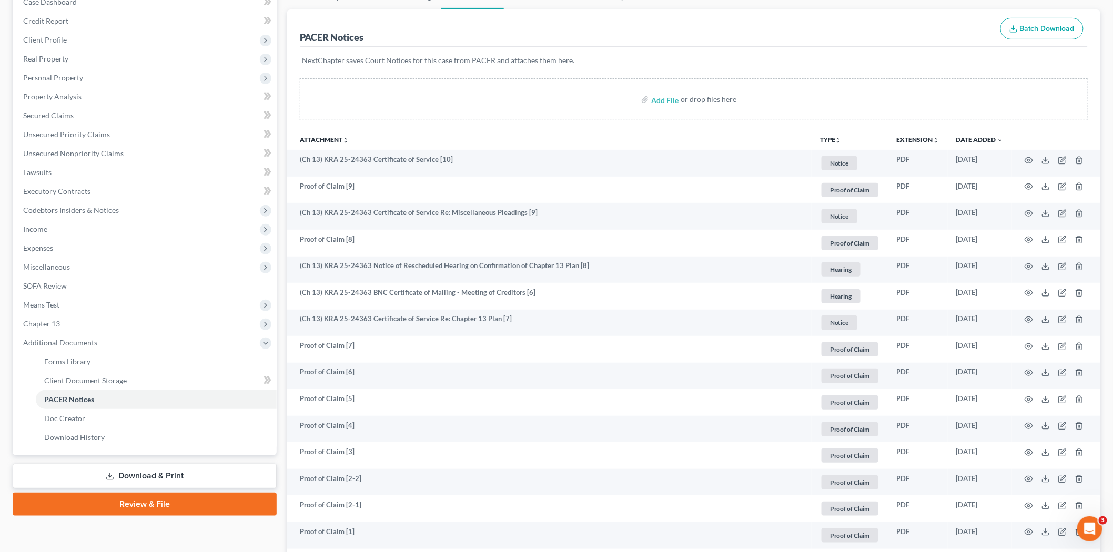
scroll to position [0, 0]
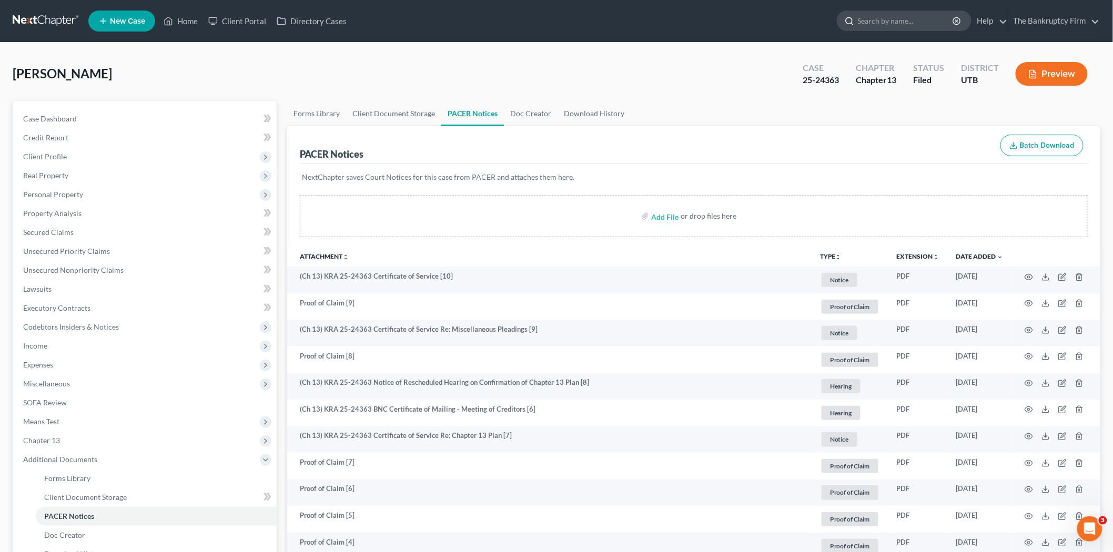
click at [915, 14] on input "search" at bounding box center [906, 20] width 96 height 19
type input "[PERSON_NAME]"
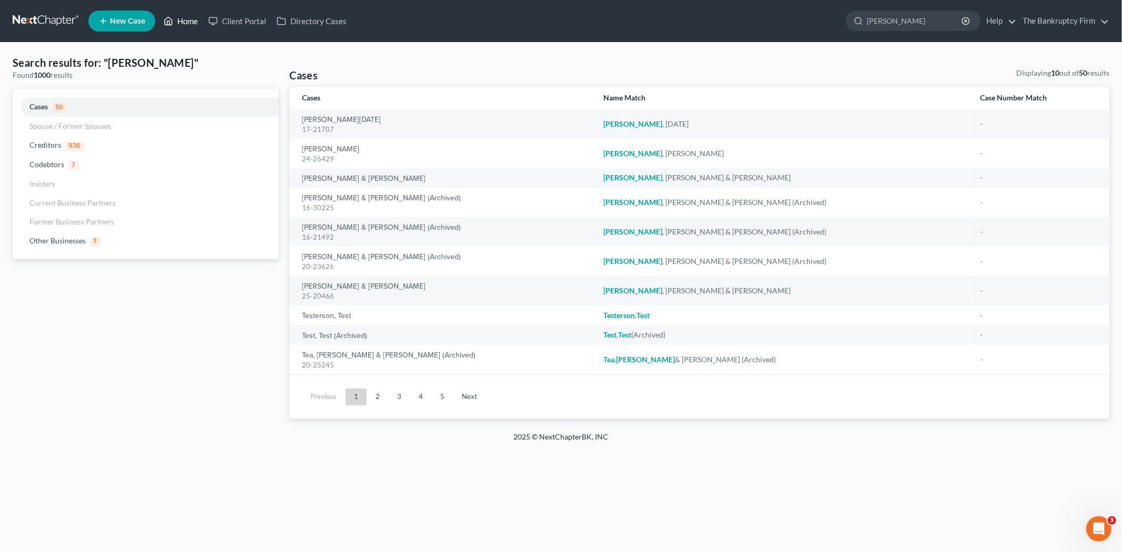
click at [177, 12] on link "Home" at bounding box center [180, 21] width 45 height 19
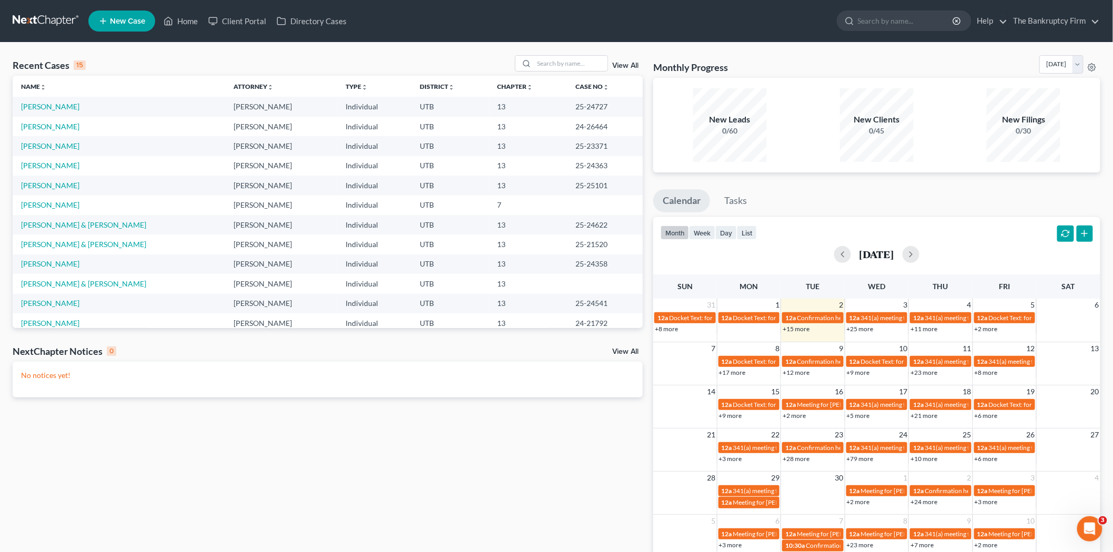
click at [620, 65] on link "View All" at bounding box center [625, 65] width 26 height 7
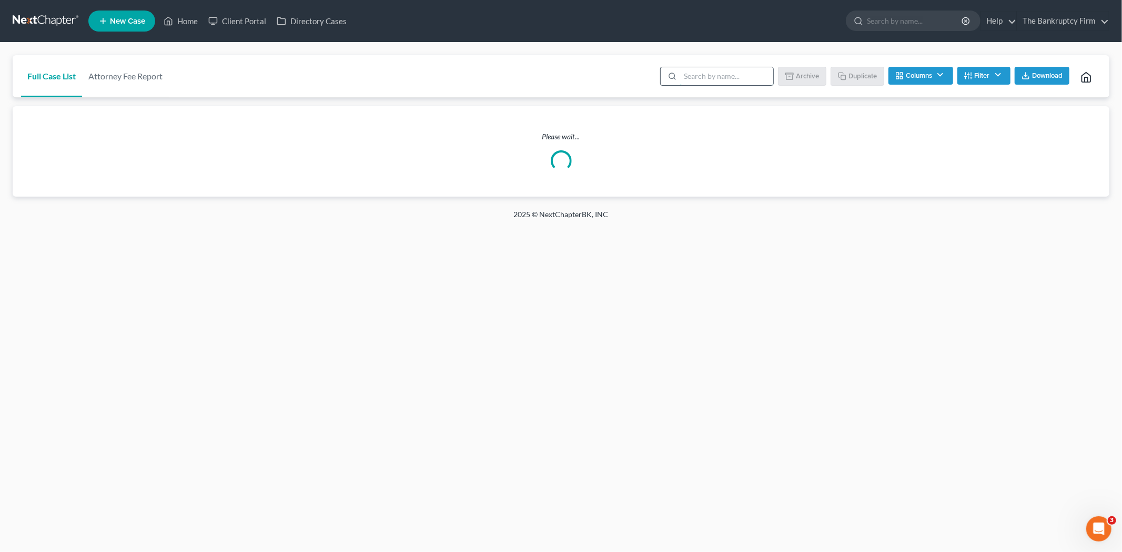
click at [747, 83] on input "search" at bounding box center [726, 76] width 93 height 18
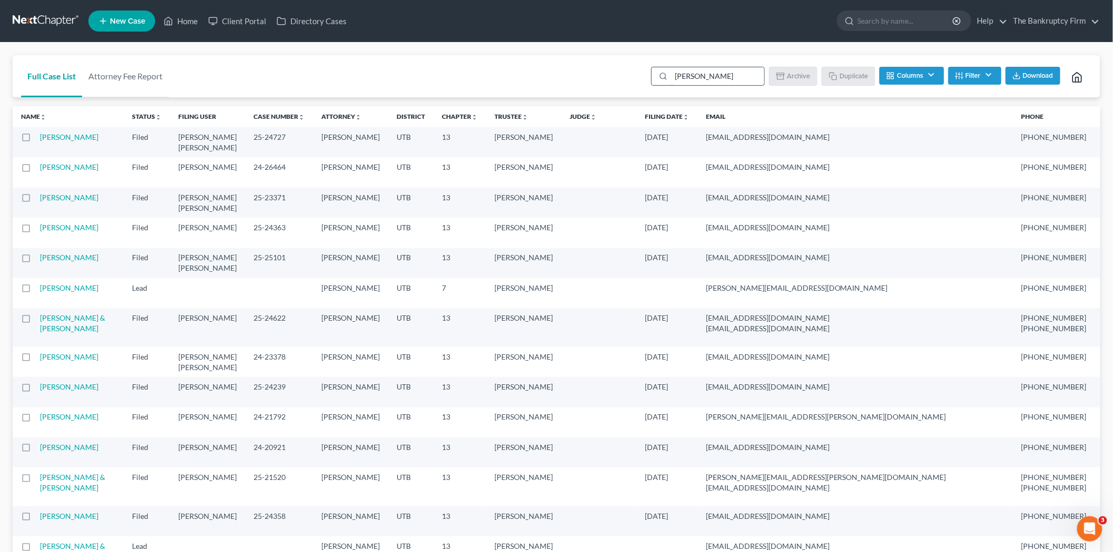
click at [702, 67] on input "[PERSON_NAME]" at bounding box center [717, 76] width 93 height 18
click at [702, 84] on input "[PERSON_NAME]" at bounding box center [717, 76] width 93 height 18
click at [700, 83] on input "[PERSON_NAME]" at bounding box center [717, 76] width 93 height 18
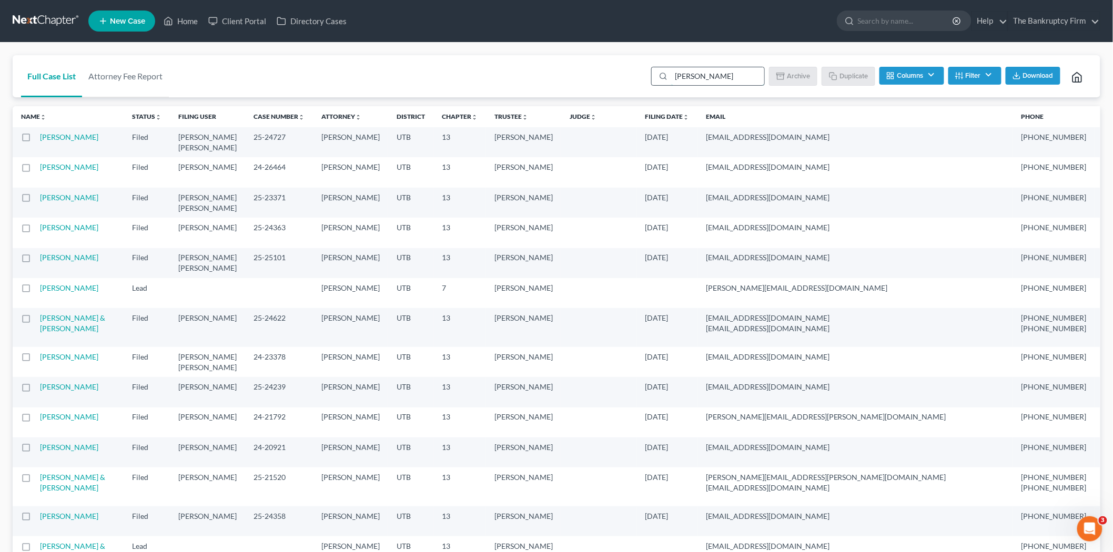
type input "[PERSON_NAME]"
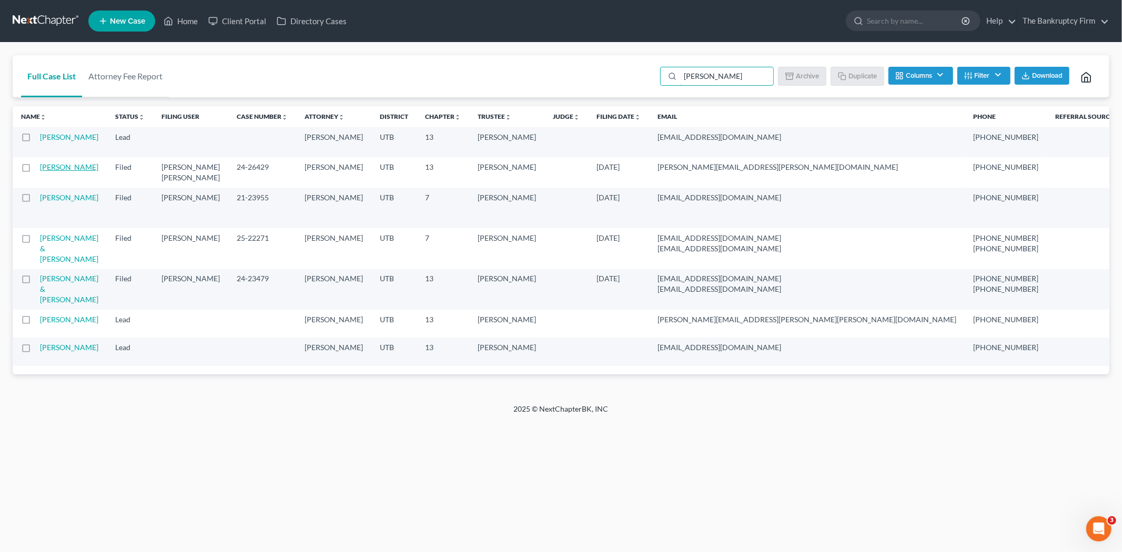
click at [62, 169] on link "[PERSON_NAME]" at bounding box center [69, 167] width 58 height 9
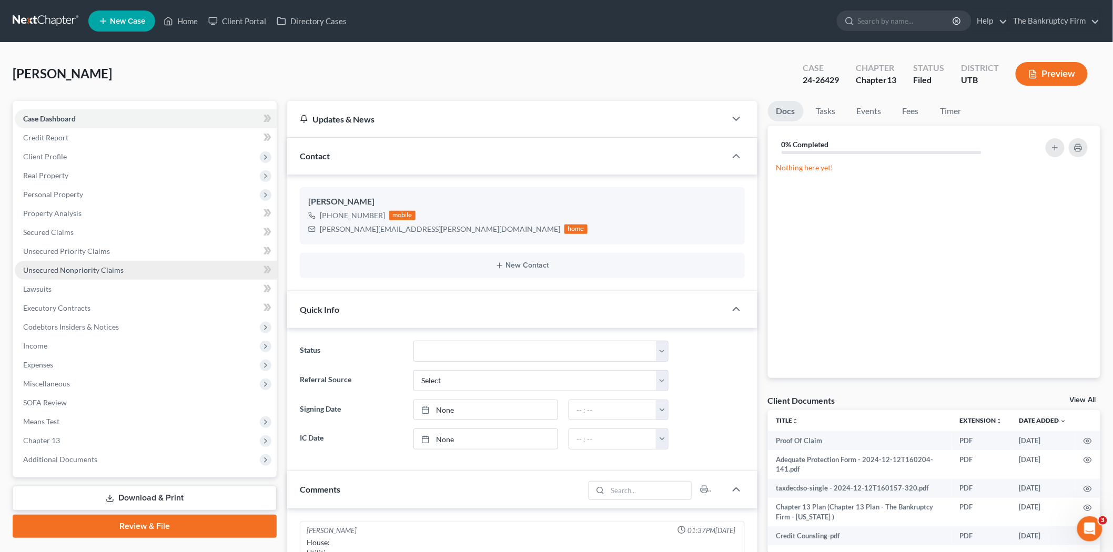
scroll to position [82, 0]
click at [99, 268] on span "Unsecured Nonpriority Claims" at bounding box center [73, 270] width 100 height 9
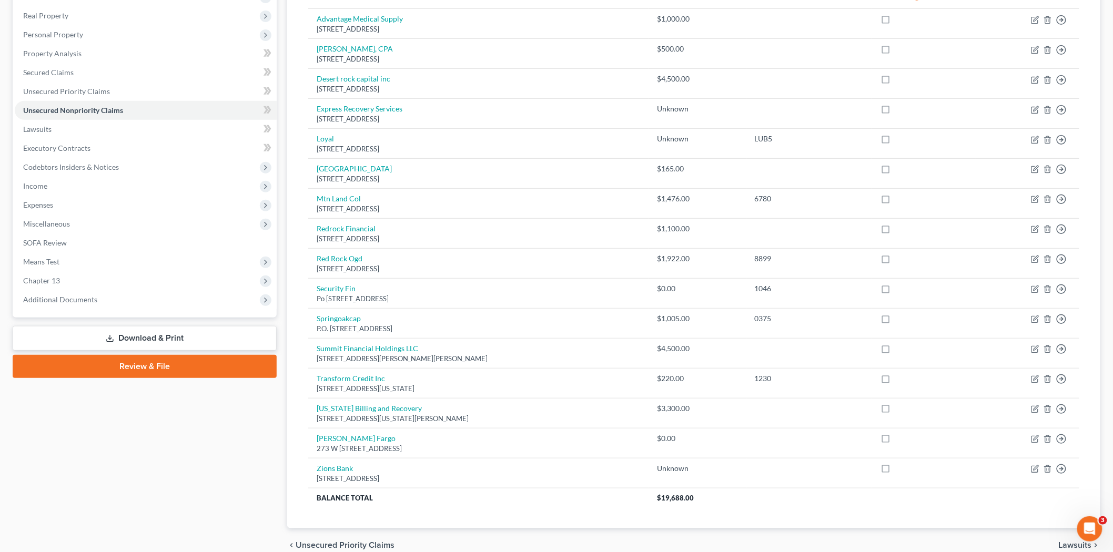
scroll to position [35, 0]
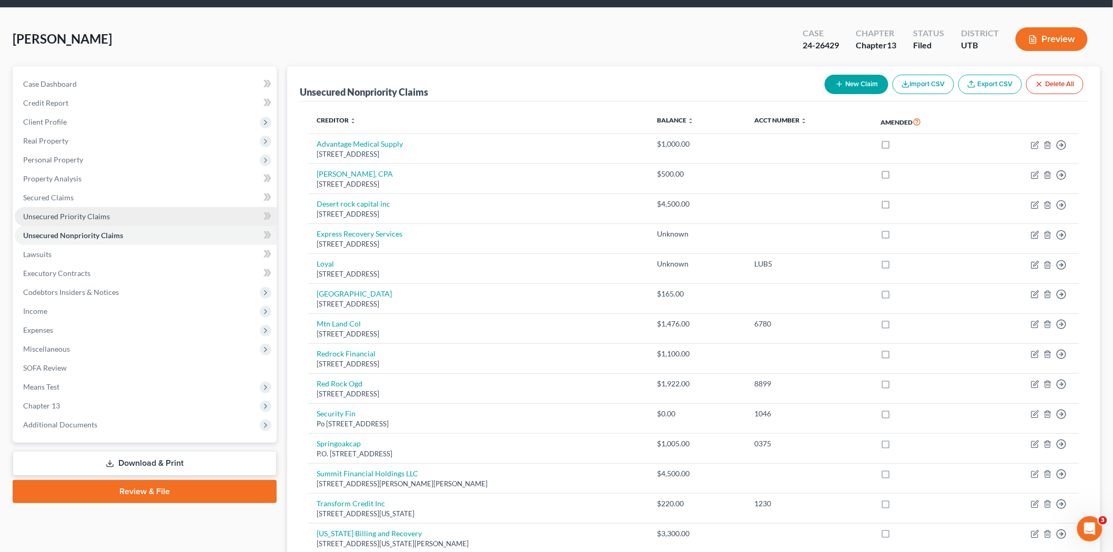
click at [164, 207] on link "Unsecured Priority Claims" at bounding box center [146, 216] width 262 height 19
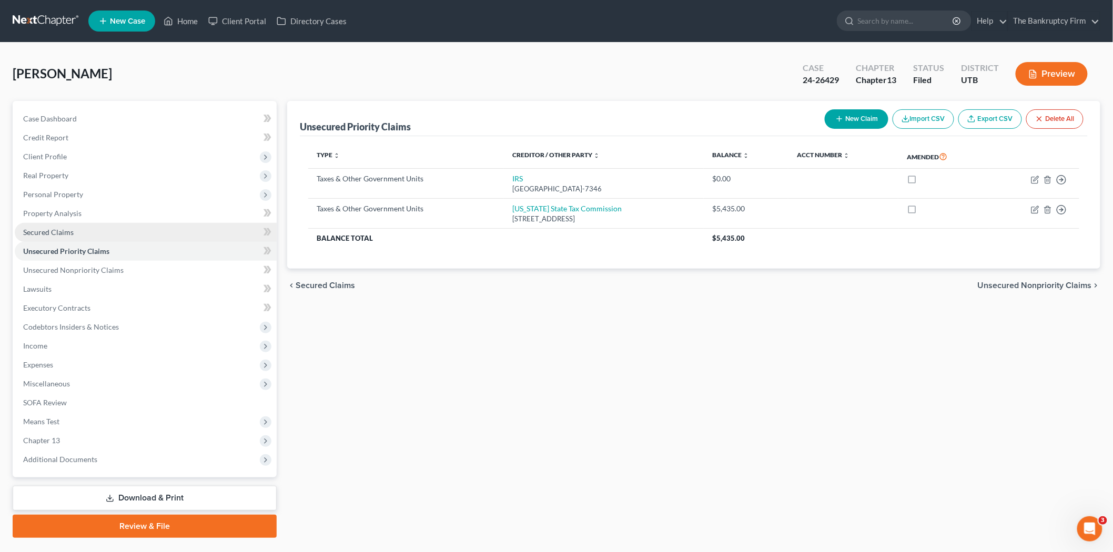
click at [155, 228] on link "Secured Claims" at bounding box center [146, 232] width 262 height 19
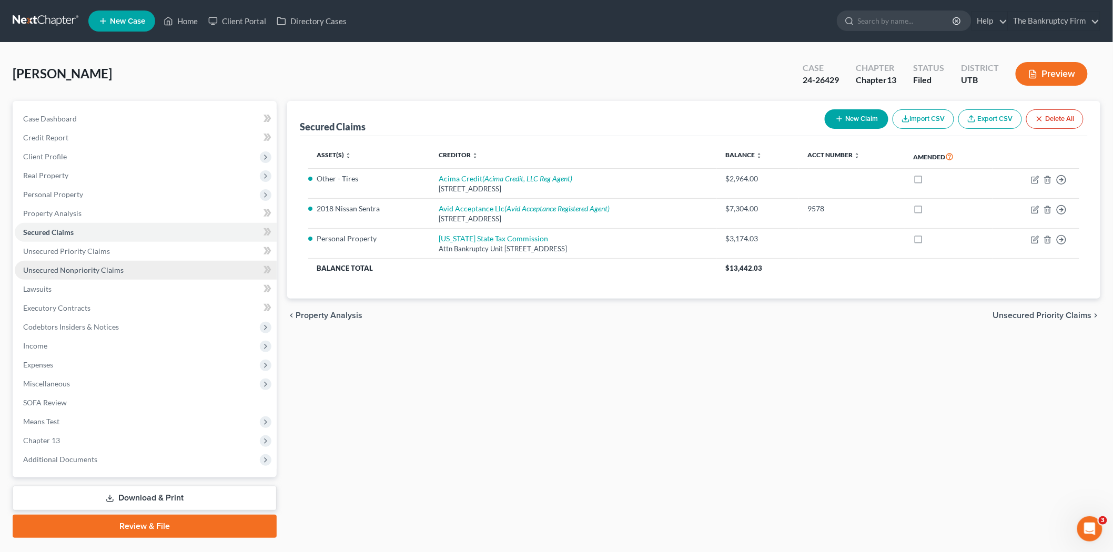
click at [146, 271] on link "Unsecured Nonpriority Claims" at bounding box center [146, 270] width 262 height 19
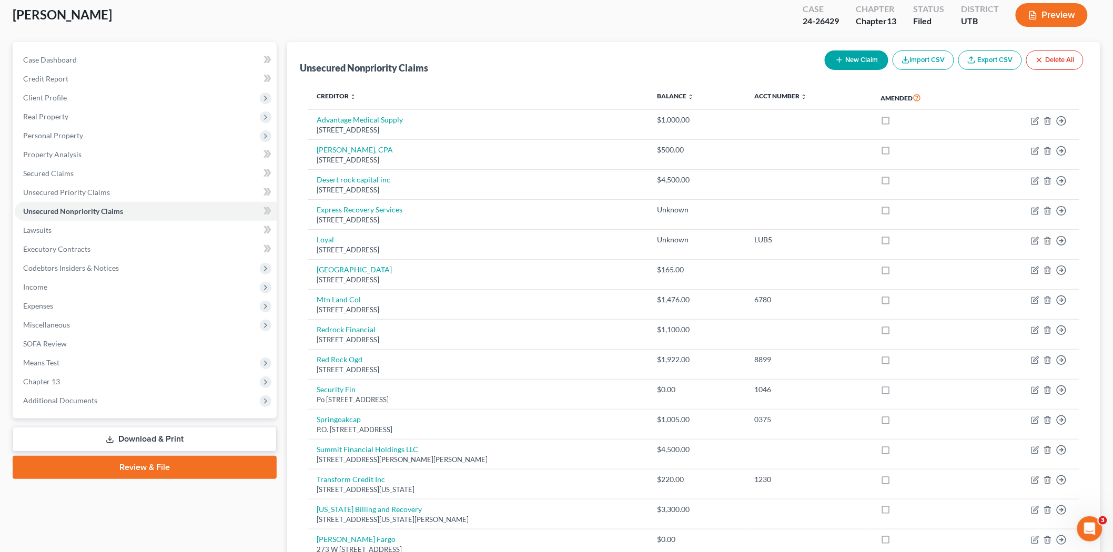
scroll to position [58, 0]
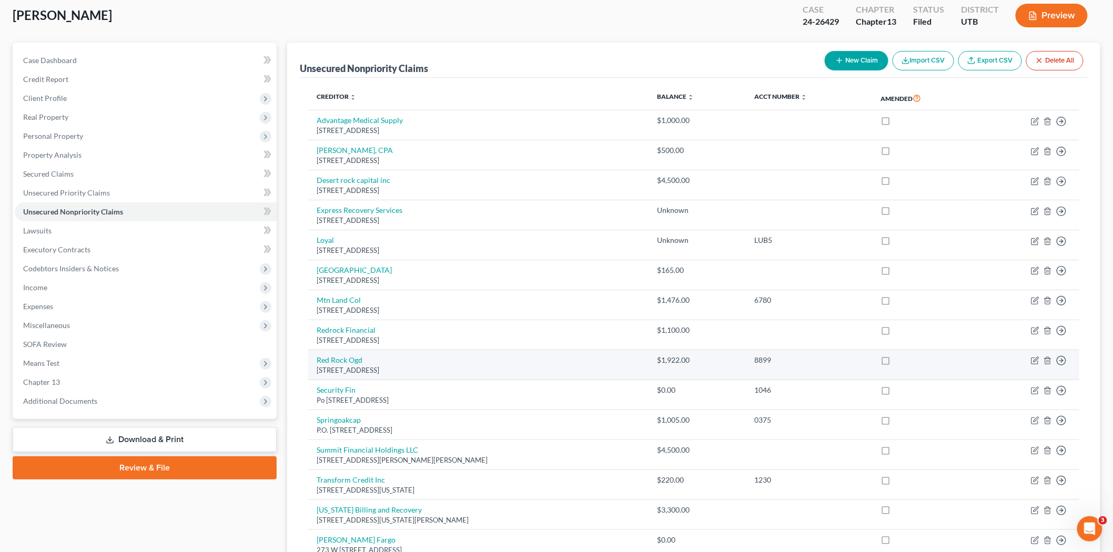
drag, startPoint x: 305, startPoint y: 117, endPoint x: 400, endPoint y: 378, distance: 277.2
click at [400, 378] on div "Creditor expand_more expand_less unfold_more Balance expand_more expand_less un…" at bounding box center [694, 354] width 788 height 552
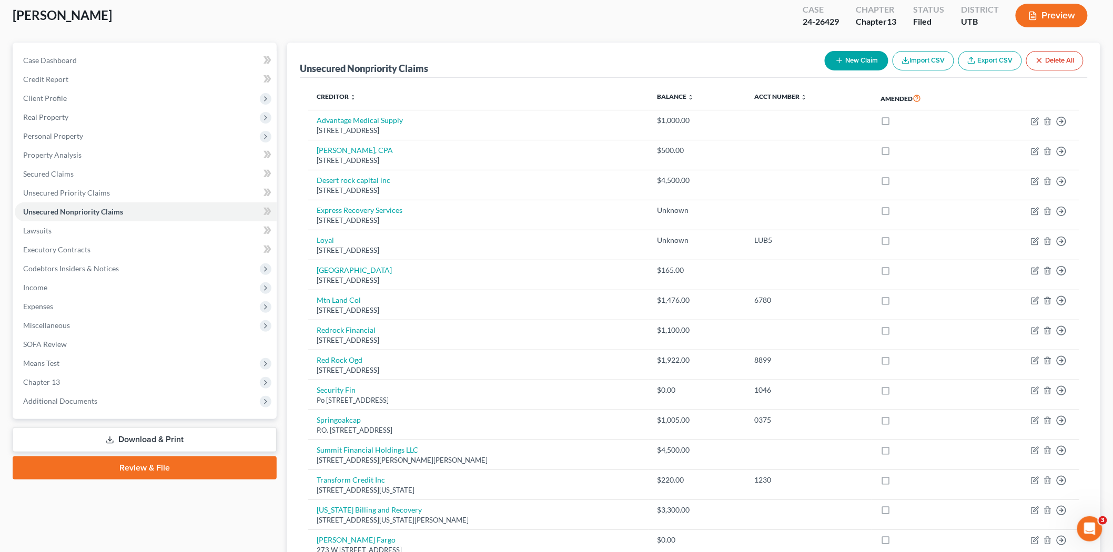
click at [402, 85] on div "Creditor expand_more expand_less unfold_more Balance expand_more expand_less un…" at bounding box center [694, 354] width 788 height 552
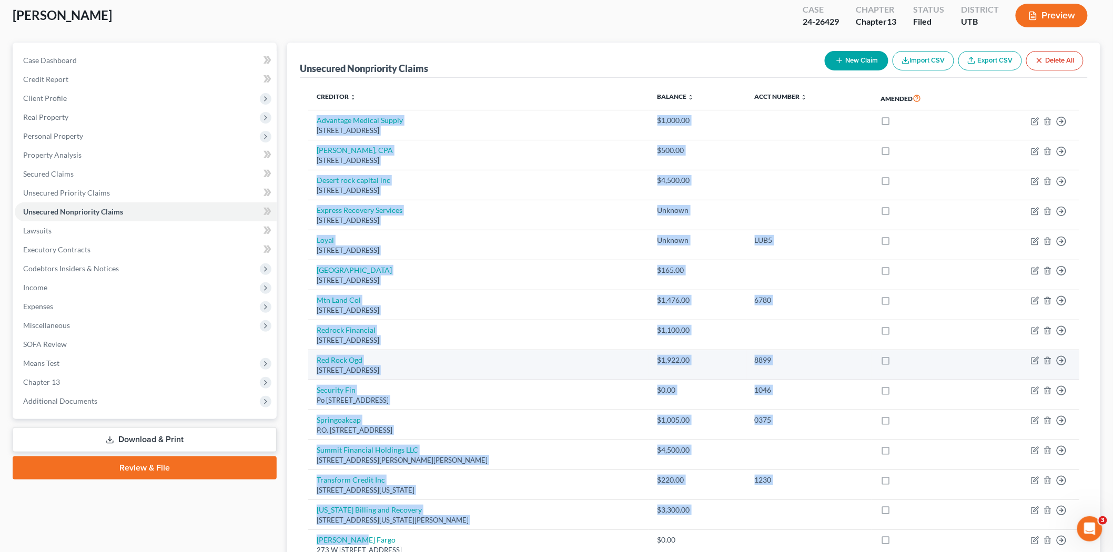
drag, startPoint x: 309, startPoint y: 117, endPoint x: 400, endPoint y: 374, distance: 273.0
click at [450, 532] on tbody "Advantage Medical Supply [STREET_ADDRESS]-0000 $1,000.00 Move to D Move to E Mo…" at bounding box center [693, 359] width 771 height 499
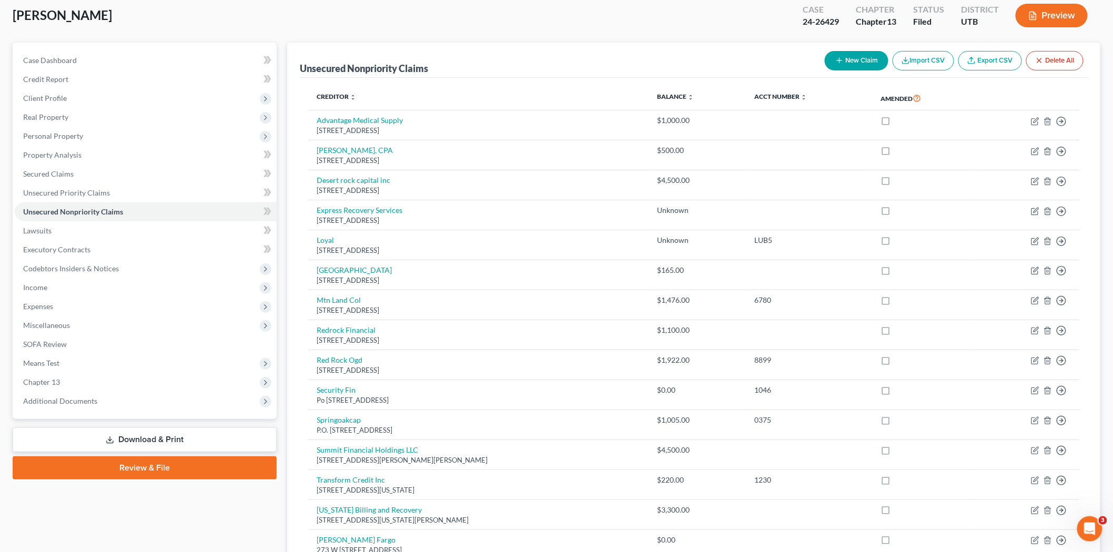
click at [300, 228] on div "Creditor expand_more expand_less unfold_more Balance expand_more expand_less un…" at bounding box center [694, 354] width 788 height 552
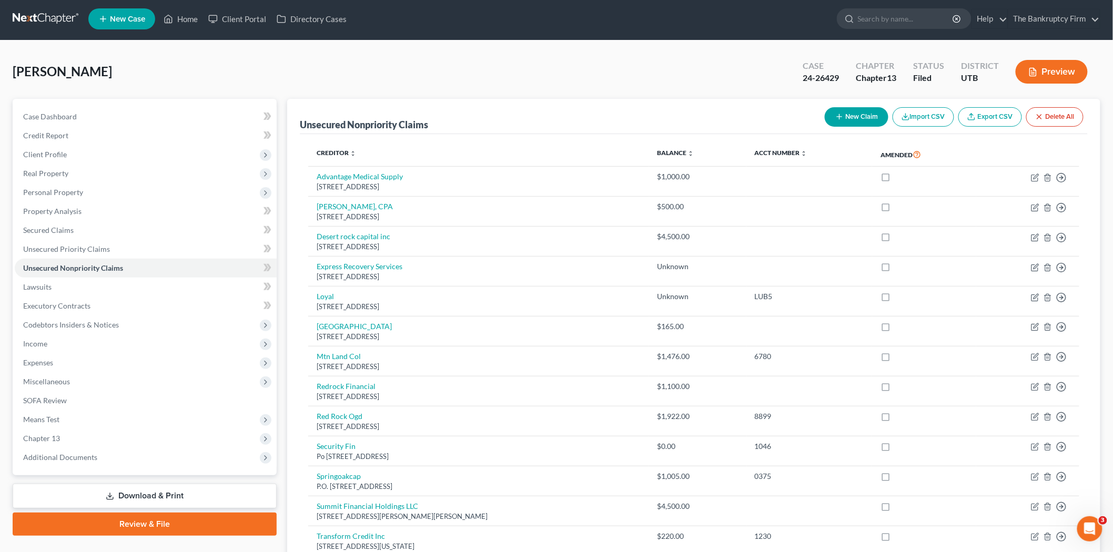
scroll to position [0, 0]
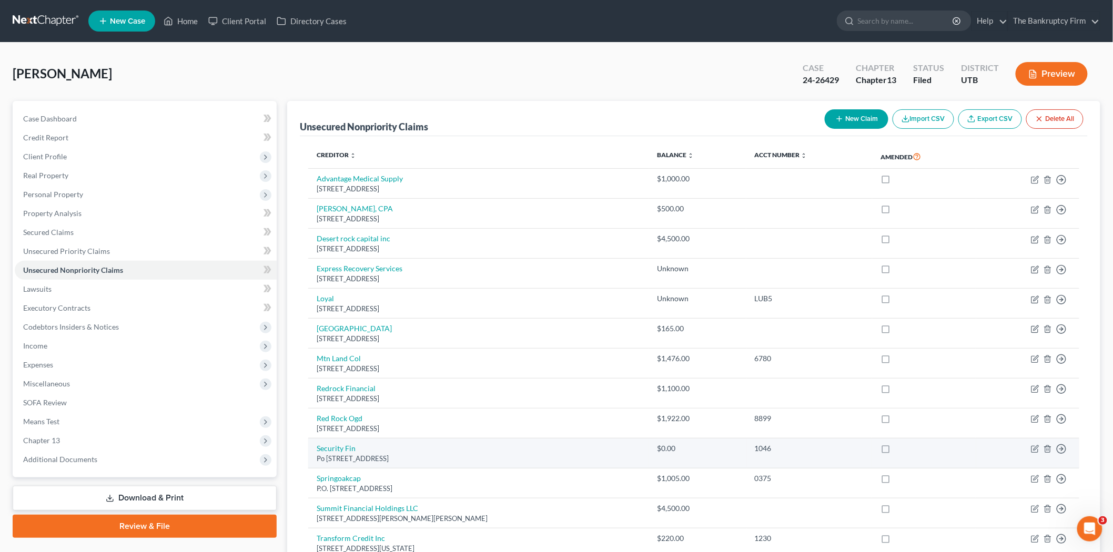
drag, startPoint x: 314, startPoint y: 176, endPoint x: 467, endPoint y: 466, distance: 328.5
click at [467, 466] on tbody "Advantage Medical Supply [STREET_ADDRESS]-0000 $1,000.00 Move to D Move to E Mo…" at bounding box center [693, 418] width 771 height 499
click at [299, 175] on div "Unsecured Nonpriority Claims New Claim Import CSV Export CSV Delete All Credito…" at bounding box center [693, 395] width 813 height 588
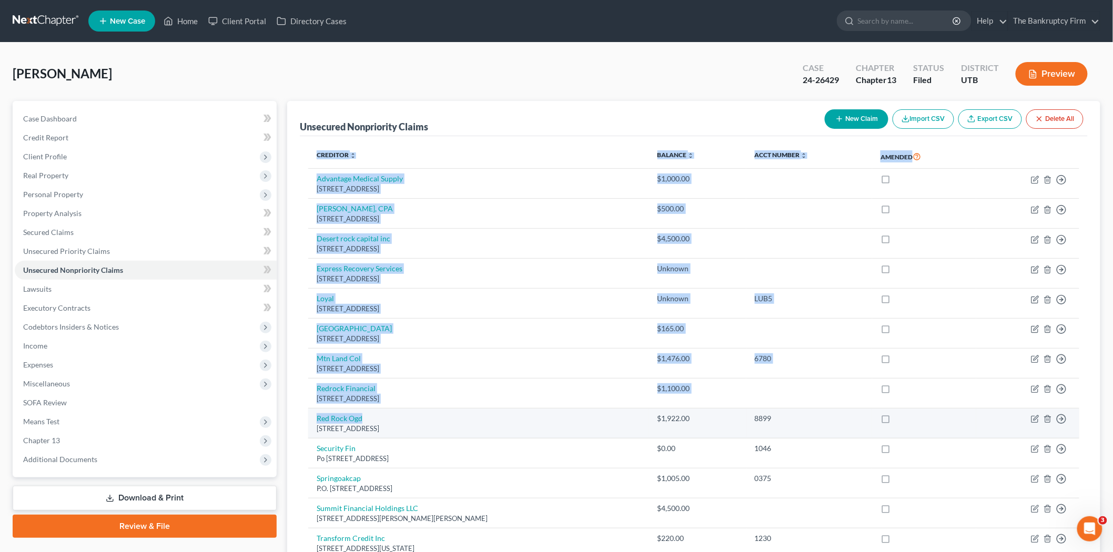
drag, startPoint x: 301, startPoint y: 171, endPoint x: 464, endPoint y: 420, distance: 297.5
click at [464, 420] on div "Creditor expand_more expand_less unfold_more Balance expand_more expand_less un…" at bounding box center [694, 412] width 788 height 552
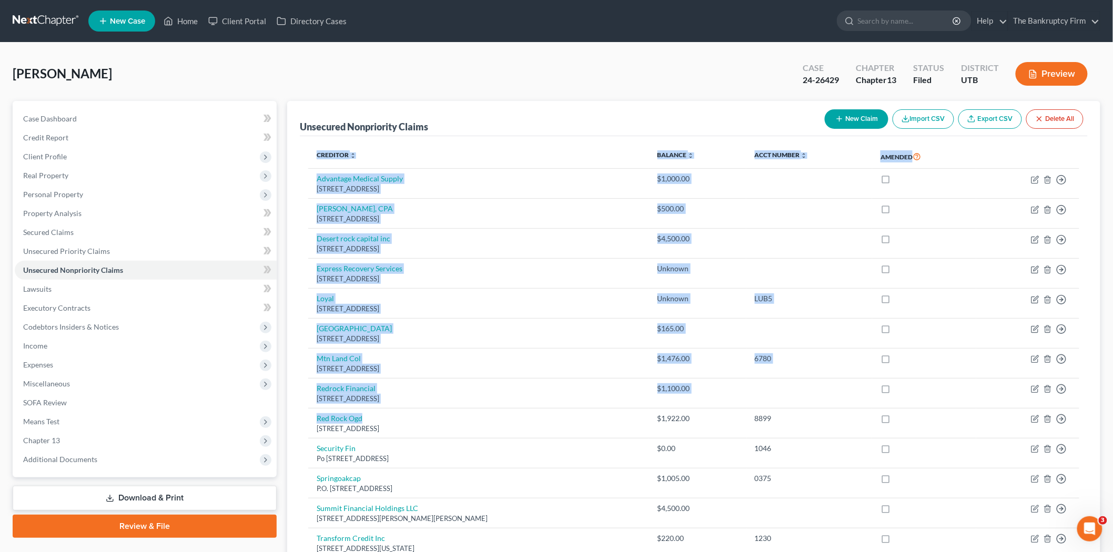
click at [304, 180] on div "Creditor expand_more expand_less unfold_more Balance expand_more expand_less un…" at bounding box center [694, 412] width 788 height 552
click at [295, 167] on div "Unsecured Nonpriority Claims New Claim Import CSV Export CSV Delete All Credito…" at bounding box center [693, 395] width 813 height 588
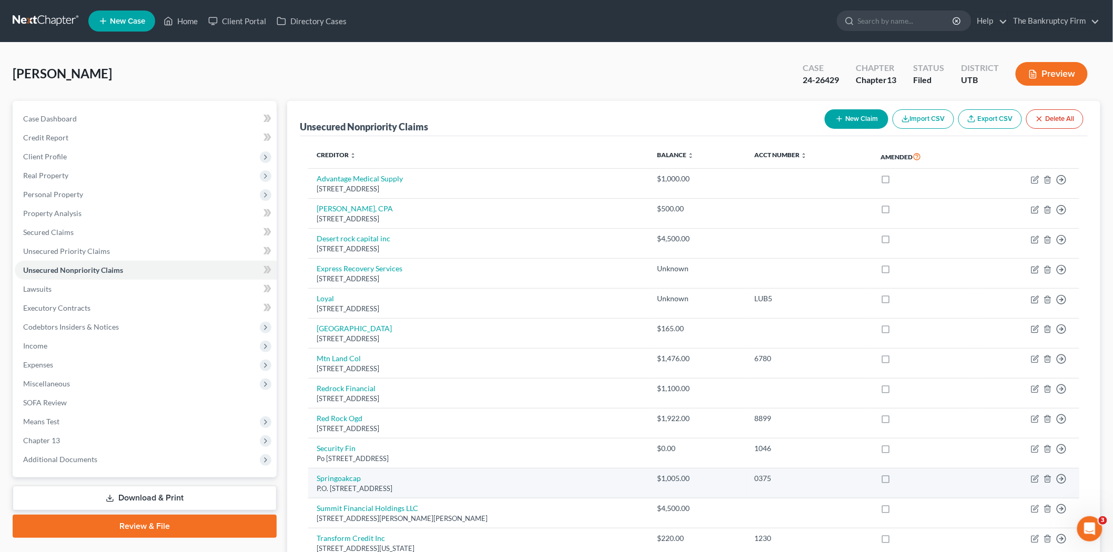
drag, startPoint x: 313, startPoint y: 176, endPoint x: 486, endPoint y: 488, distance: 356.3
click at [486, 488] on tbody "Advantage Medical Supply [STREET_ADDRESS]-0000 $1,000.00 Move to D Move to E Mo…" at bounding box center [693, 418] width 771 height 499
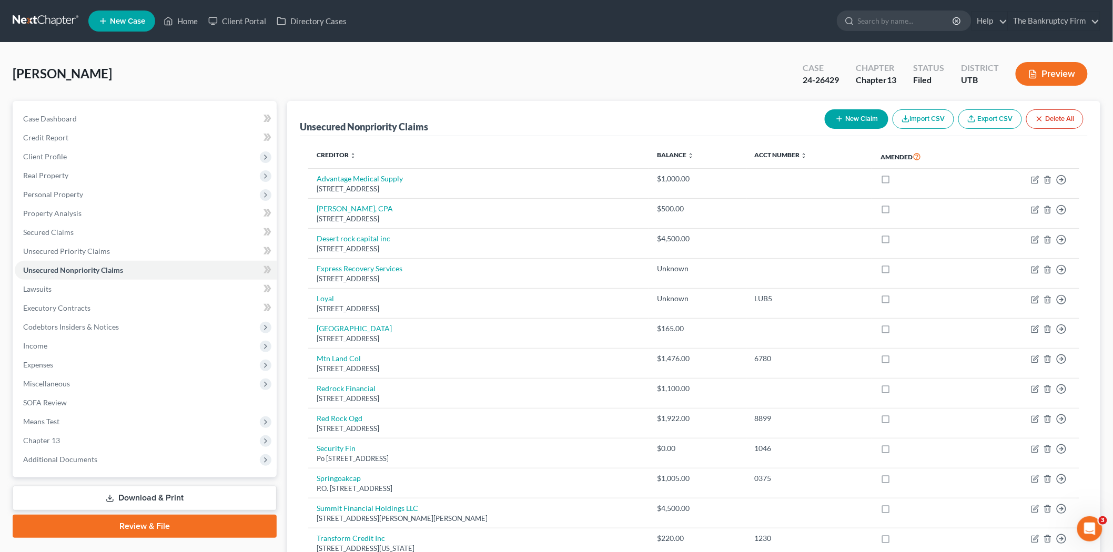
click at [301, 161] on div "Creditor expand_more expand_less unfold_more Balance expand_more expand_less un…" at bounding box center [694, 412] width 788 height 552
drag, startPoint x: 325, startPoint y: 201, endPoint x: 296, endPoint y: 147, distance: 61.2
click at [296, 147] on div "Unsecured Nonpriority Claims New Claim Import CSV Export CSV Delete All Credito…" at bounding box center [693, 395] width 813 height 588
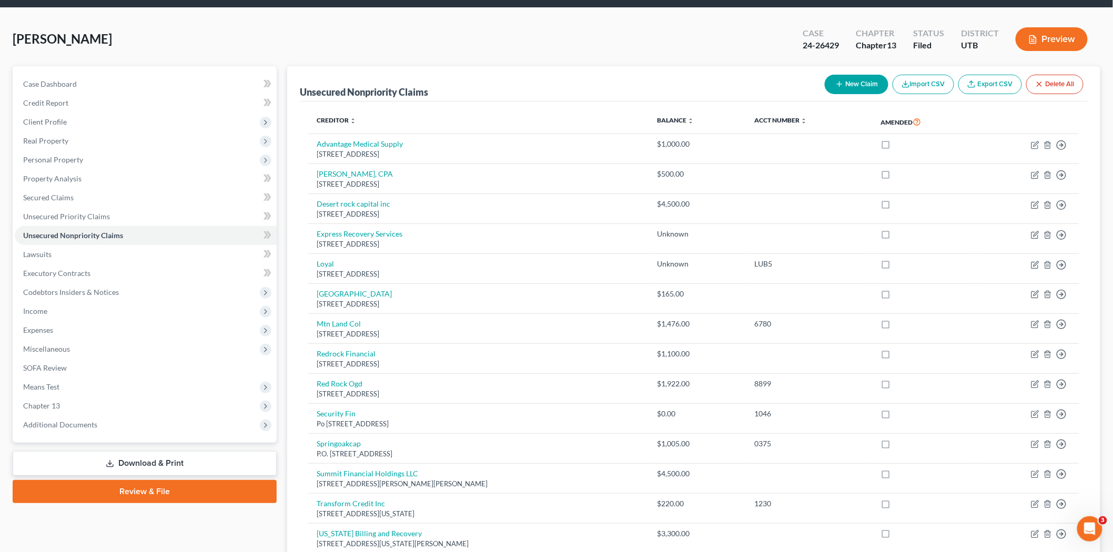
scroll to position [93, 0]
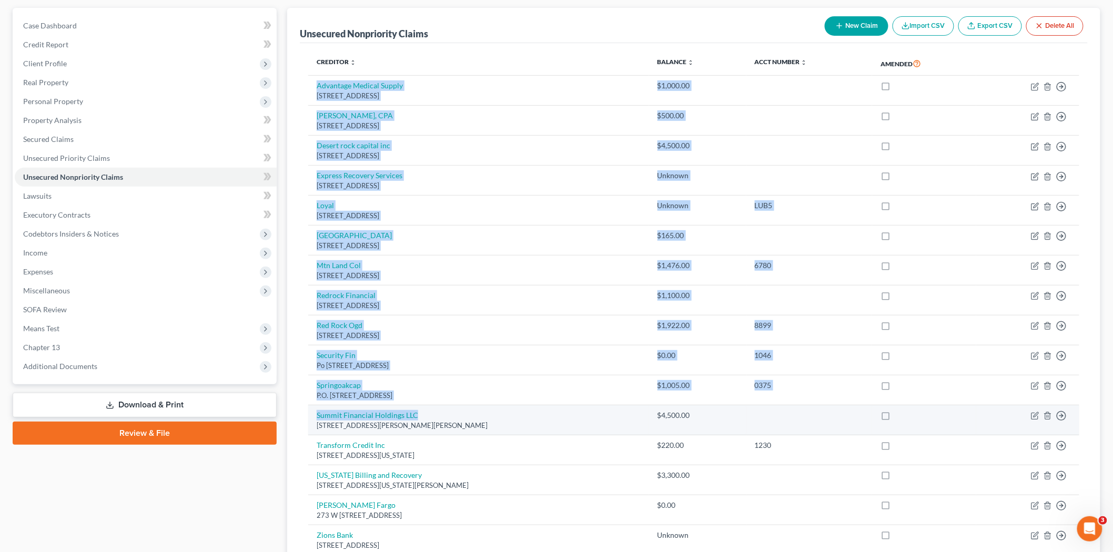
drag, startPoint x: 313, startPoint y: 80, endPoint x: 444, endPoint y: 419, distance: 363.4
click at [444, 419] on tbody "Advantage Medical Supply [STREET_ADDRESS]-0000 $1,000.00 Move to D Move to E Mo…" at bounding box center [693, 325] width 771 height 499
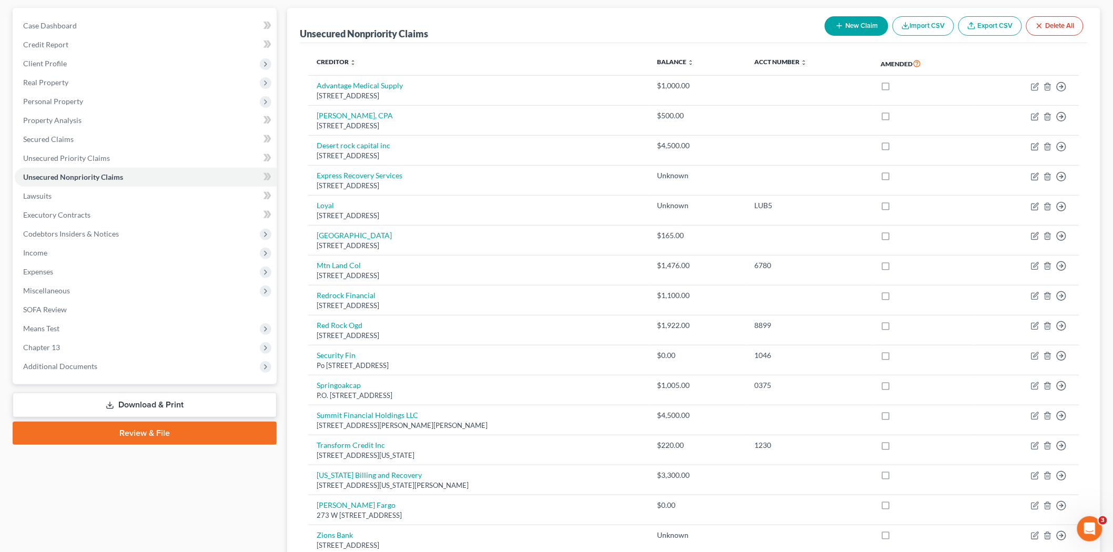
click at [294, 240] on div "Unsecured Nonpriority Claims New Claim Import CSV Export CSV Delete All Credito…" at bounding box center [693, 302] width 813 height 588
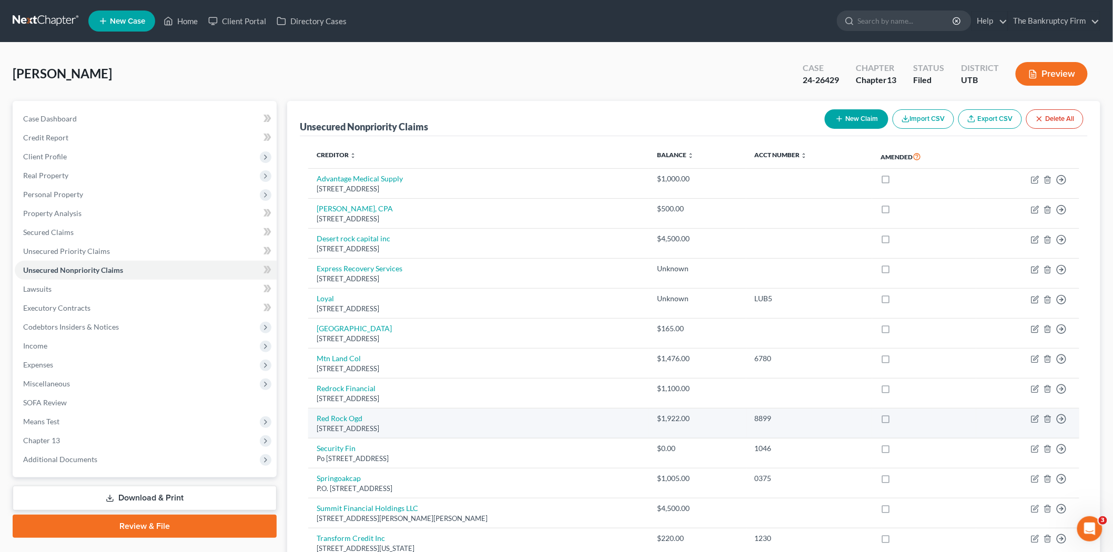
drag, startPoint x: 302, startPoint y: 170, endPoint x: 456, endPoint y: 411, distance: 286.4
click at [460, 465] on div "Creditor expand_more expand_less unfold_more Balance expand_more expand_less un…" at bounding box center [694, 412] width 788 height 552
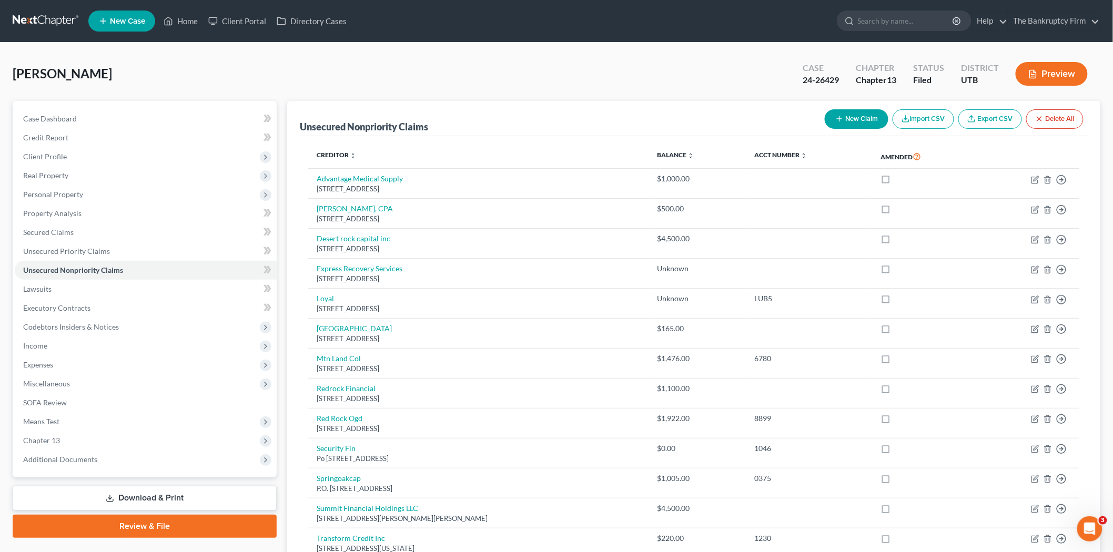
click at [292, 171] on div "Unsecured Nonpriority Claims New Claim Import CSV Export CSV Delete All Credito…" at bounding box center [693, 395] width 813 height 588
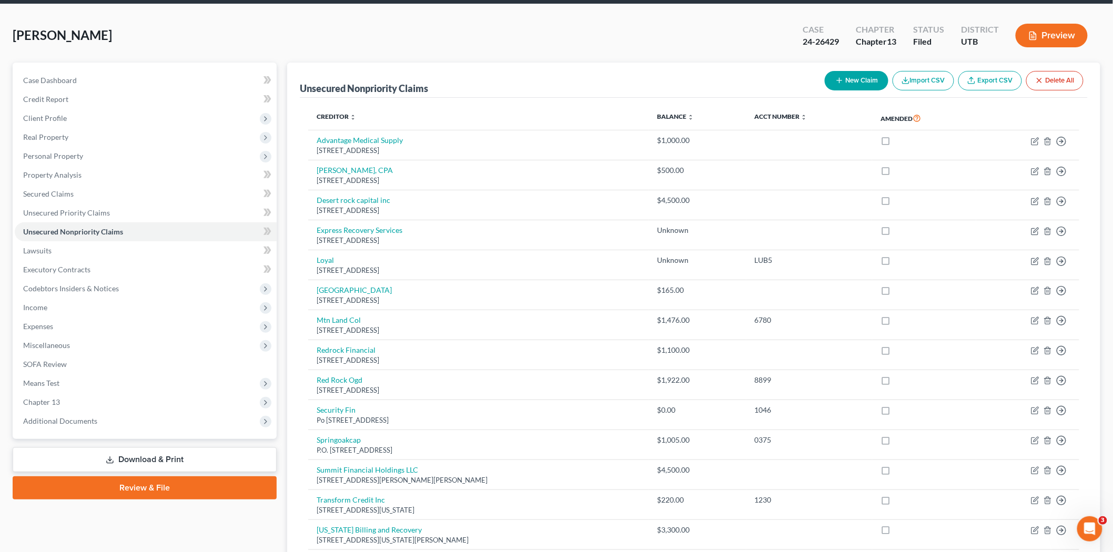
scroll to position [35, 0]
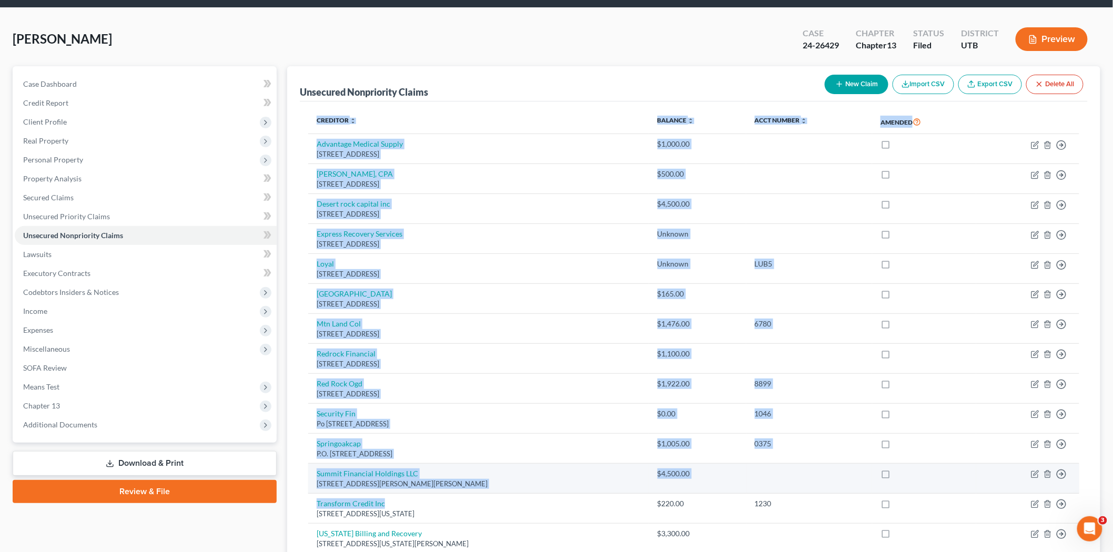
drag, startPoint x: 311, startPoint y: 121, endPoint x: 419, endPoint y: 477, distance: 372.1
click at [419, 496] on table "Creditor expand_more expand_less unfold_more Balance expand_more expand_less un…" at bounding box center [693, 371] width 771 height 523
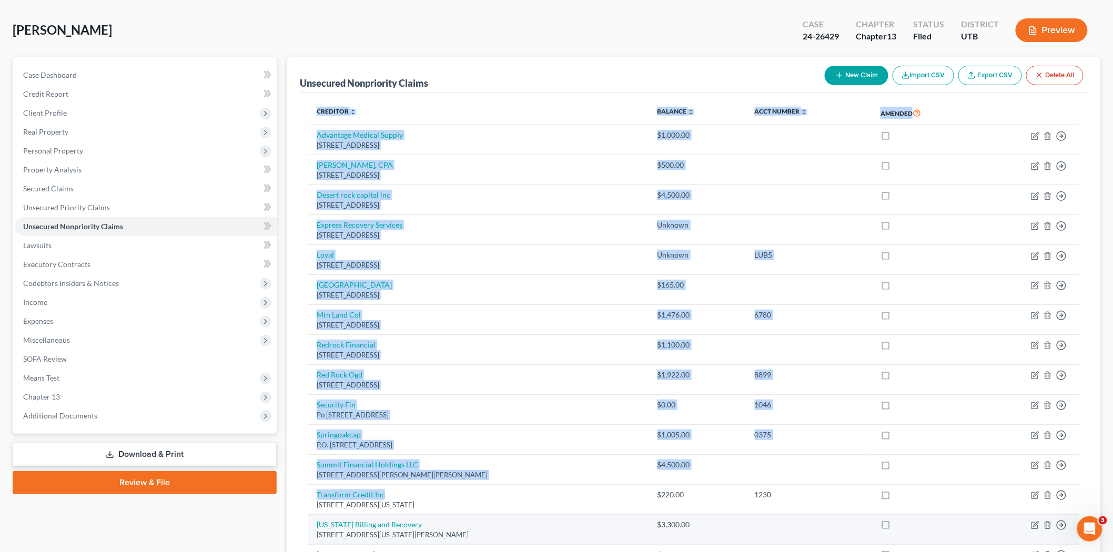
scroll to position [210, 0]
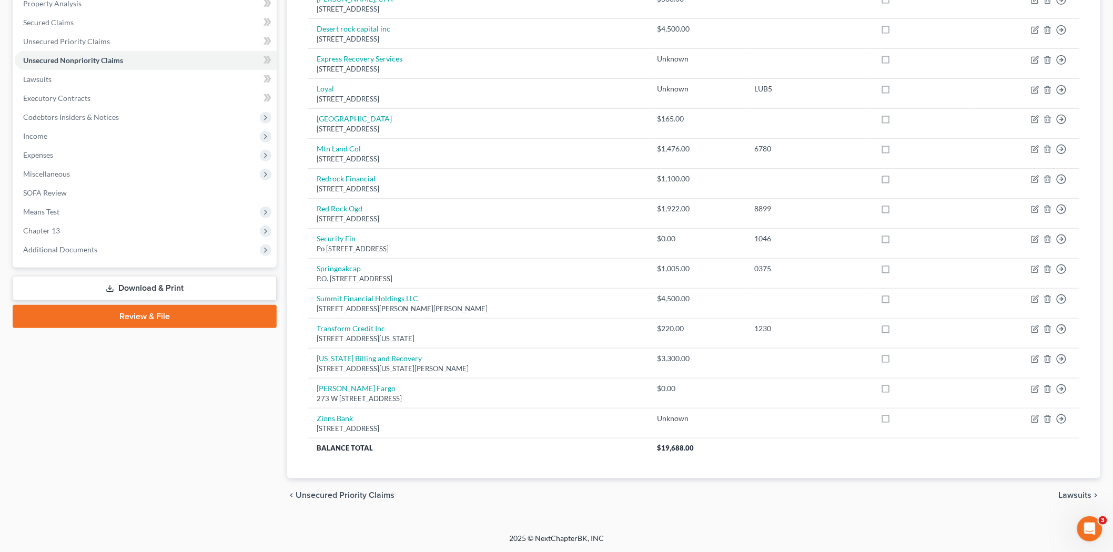
click at [305, 409] on div "Creditor expand_more expand_less unfold_more Balance expand_more expand_less un…" at bounding box center [694, 202] width 788 height 552
drag, startPoint x: 305, startPoint y: 145, endPoint x: 1035, endPoint y: 466, distance: 797.3
click at [1040, 467] on div "Creditor expand_more expand_less unfold_more Balance expand_more expand_less un…" at bounding box center [694, 202] width 788 height 552
drag, startPoint x: 919, startPoint y: 529, endPoint x: 868, endPoint y: 521, distance: 52.1
click at [919, 529] on div "[PERSON_NAME] Upgraded Case 24-26429 Chapter Chapter 13 Status Filed District U…" at bounding box center [556, 183] width 1113 height 701
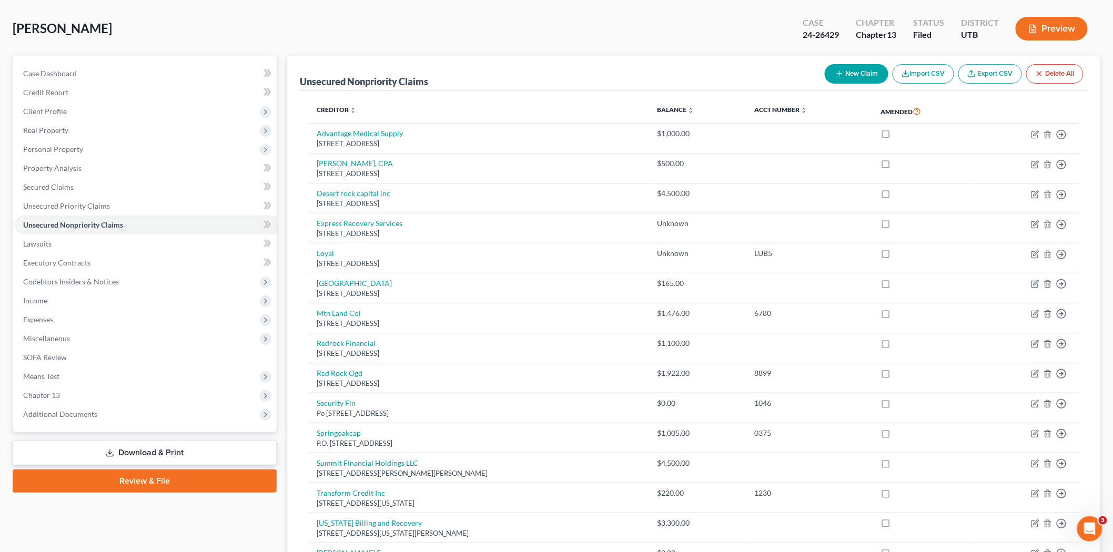
scroll to position [0, 0]
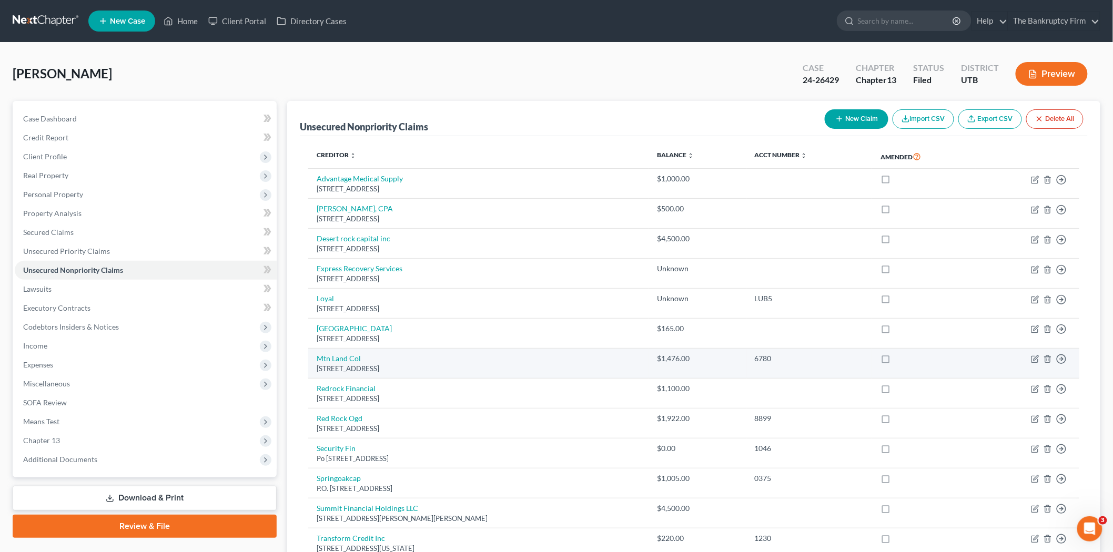
drag, startPoint x: 329, startPoint y: 167, endPoint x: 427, endPoint y: 356, distance: 213.1
click at [444, 376] on table "Creditor expand_more expand_less unfold_more Balance expand_more expand_less un…" at bounding box center [693, 406] width 771 height 523
click at [306, 204] on div "Creditor expand_more expand_less unfold_more Balance expand_more expand_less un…" at bounding box center [694, 412] width 788 height 552
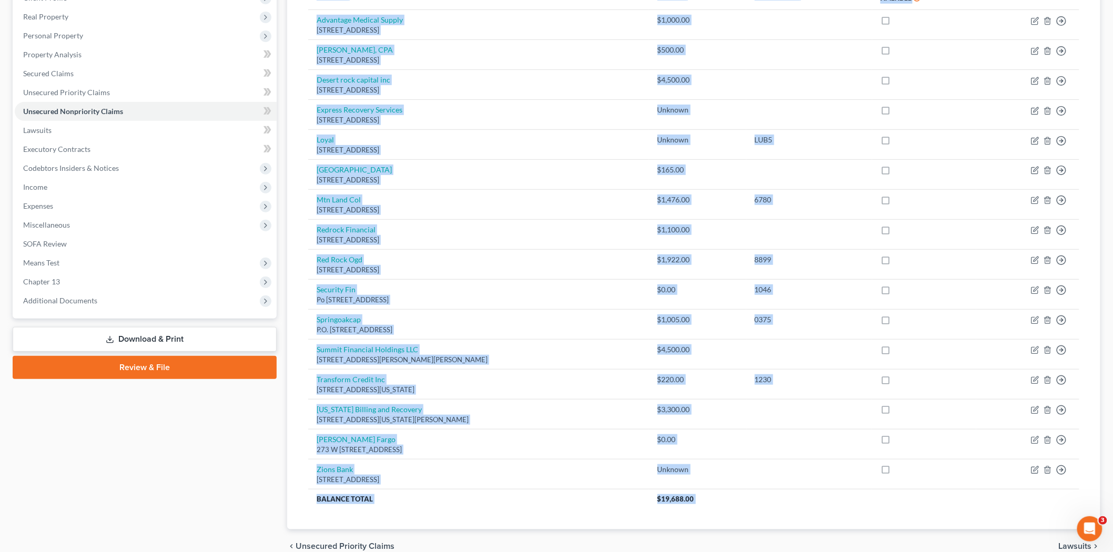
scroll to position [210, 0]
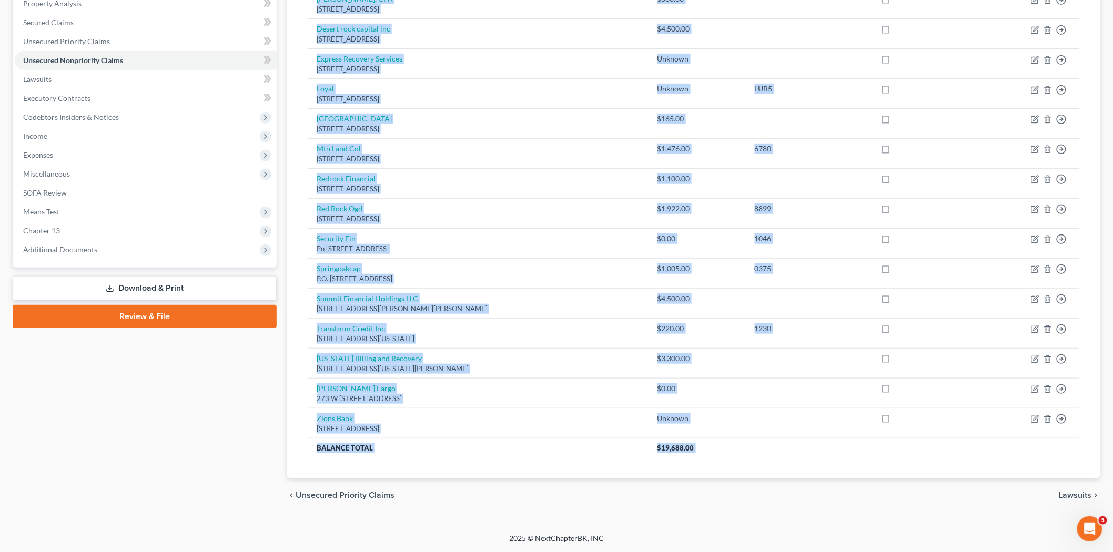
drag, startPoint x: 312, startPoint y: 146, endPoint x: 780, endPoint y: 502, distance: 587.9
click at [780, 502] on ui-view "Unsecured Nonpriority Claims New Claim Import CSV Export CSV Delete All Credito…" at bounding box center [693, 201] width 813 height 621
click at [780, 502] on div "chevron_left Unsecured Priority Claims Lawsuits chevron_right" at bounding box center [693, 496] width 813 height 34
drag, startPoint x: 302, startPoint y: 144, endPoint x: 780, endPoint y: 483, distance: 585.1
click at [780, 483] on ui-view "Unsecured Nonpriority Claims New Claim Import CSV Export CSV Delete All Credito…" at bounding box center [693, 201] width 813 height 621
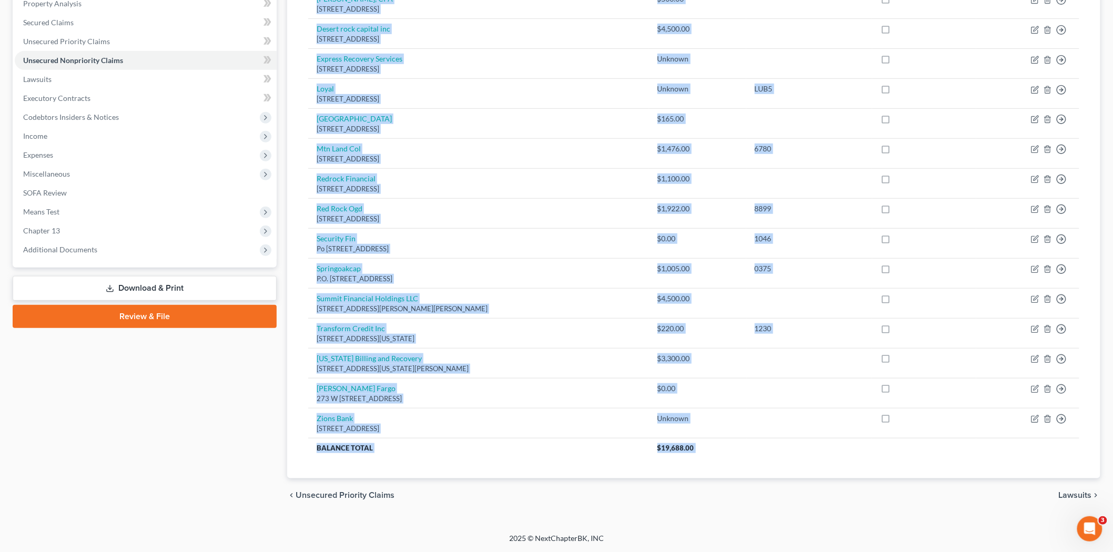
click at [779, 487] on div "chevron_left Unsecured Priority Claims Lawsuits chevron_right" at bounding box center [693, 496] width 813 height 34
drag, startPoint x: 307, startPoint y: 117, endPoint x: 727, endPoint y: 501, distance: 569.7
click at [725, 502] on ui-view "Unsecured Nonpriority Claims New Claim Import CSV Export CSV Delete All Credito…" at bounding box center [693, 201] width 813 height 621
click at [727, 501] on div "chevron_left Unsecured Priority Claims Lawsuits chevron_right" at bounding box center [693, 496] width 813 height 34
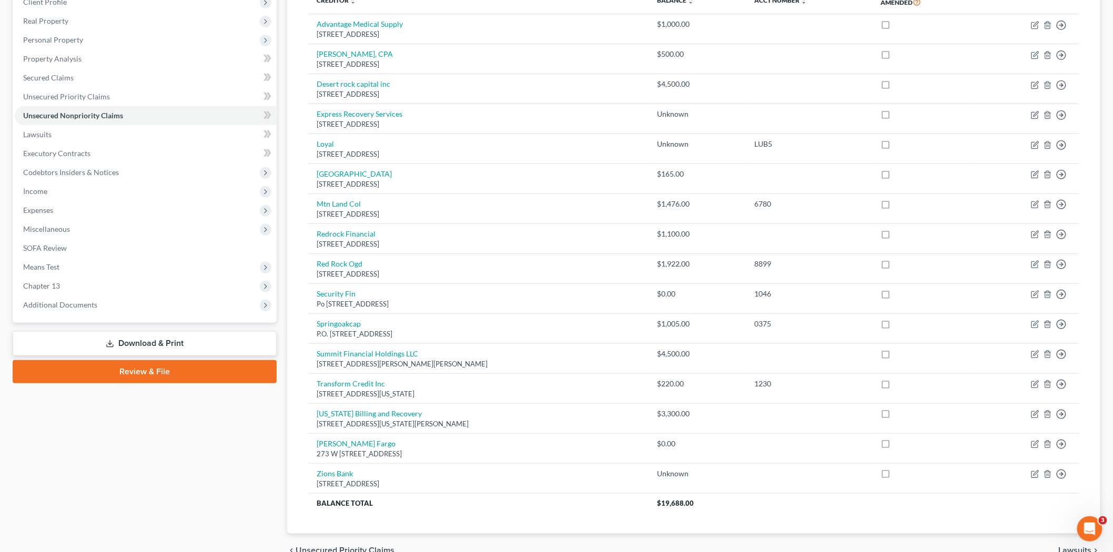
scroll to position [35, 0]
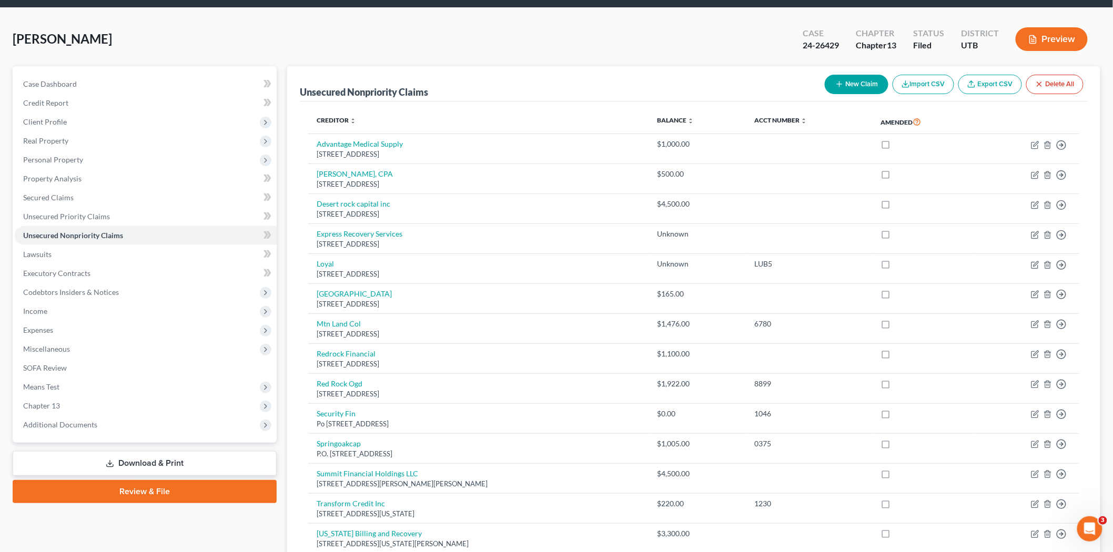
click at [285, 266] on div "Unsecured Nonpriority Claims New Claim Import CSV Export CSV Delete All Credito…" at bounding box center [694, 376] width 824 height 621
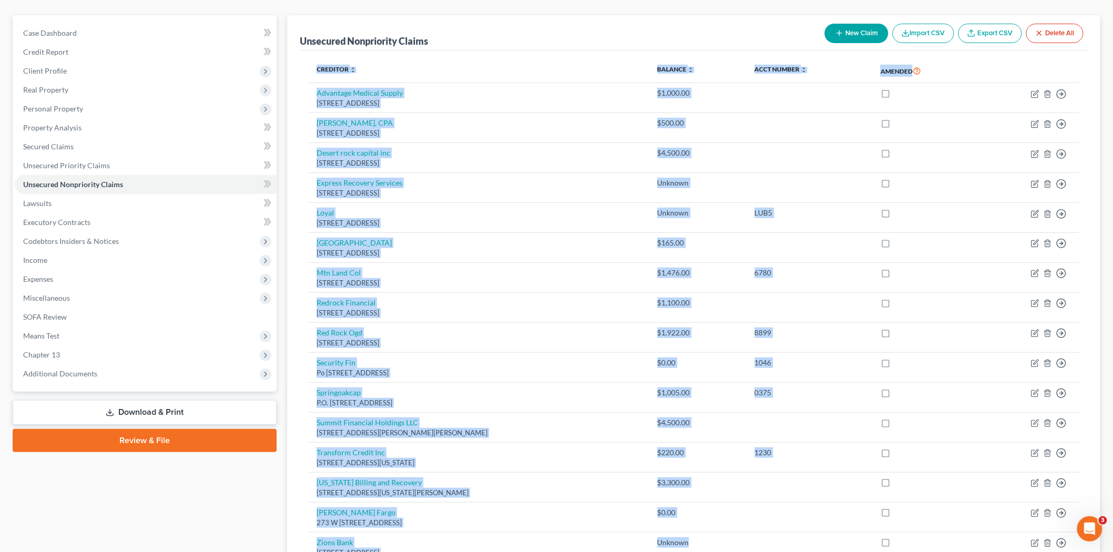
scroll to position [210, 0]
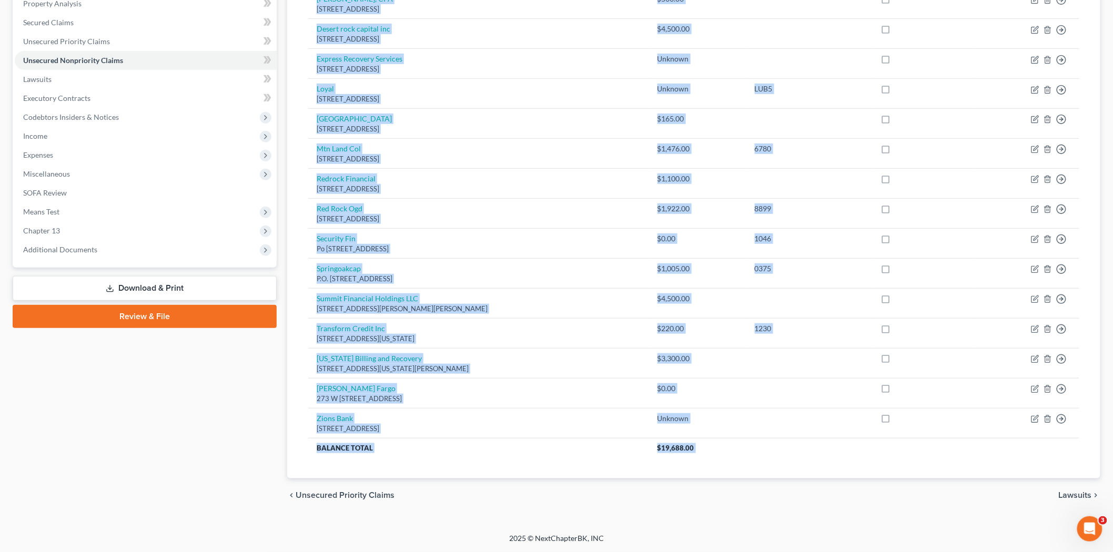
drag, startPoint x: 358, startPoint y: 164, endPoint x: 791, endPoint y: 506, distance: 551.6
click at [791, 512] on div "Petition Navigation Case Dashboard Payments Invoices Payments Payments Credit R…" at bounding box center [557, 206] width 1088 height 630
click at [791, 505] on div "chevron_left Unsecured Priority Claims Lawsuits chevron_right" at bounding box center [693, 496] width 813 height 34
drag, startPoint x: 305, startPoint y: 149, endPoint x: 806, endPoint y: 498, distance: 610.5
click at [806, 498] on ui-view "Unsecured Nonpriority Claims New Claim Import CSV Export CSV Delete All Credito…" at bounding box center [693, 201] width 813 height 621
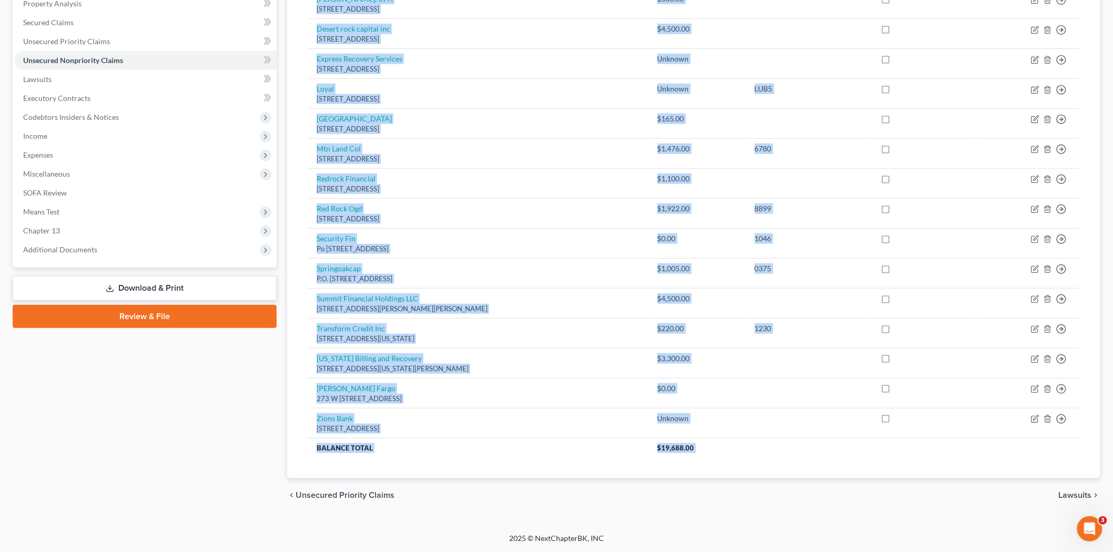
click at [298, 449] on div "Unsecured Nonpriority Claims New Claim Import CSV Export CSV Delete All Credito…" at bounding box center [693, 185] width 813 height 588
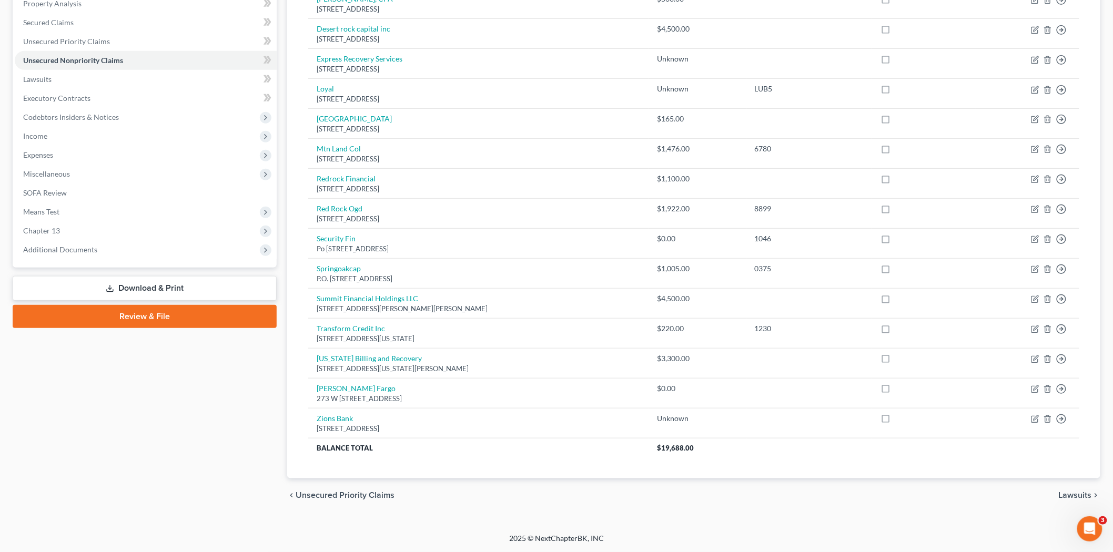
drag, startPoint x: 306, startPoint y: 150, endPoint x: 724, endPoint y: 479, distance: 532.0
click at [724, 479] on div "Creditor expand_more expand_less unfold_more Balance expand_more expand_less un…" at bounding box center [694, 202] width 788 height 552
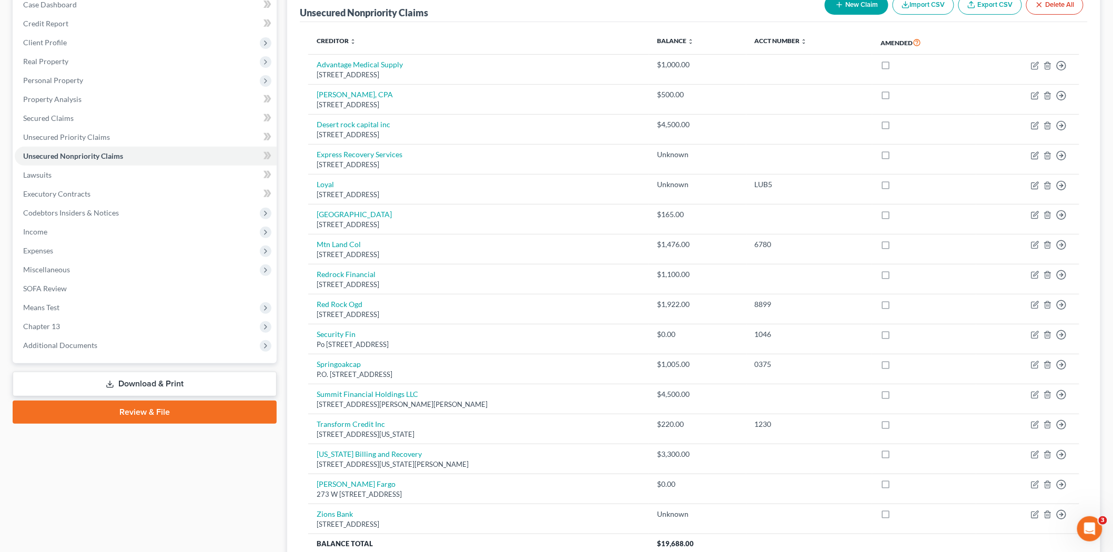
scroll to position [0, 0]
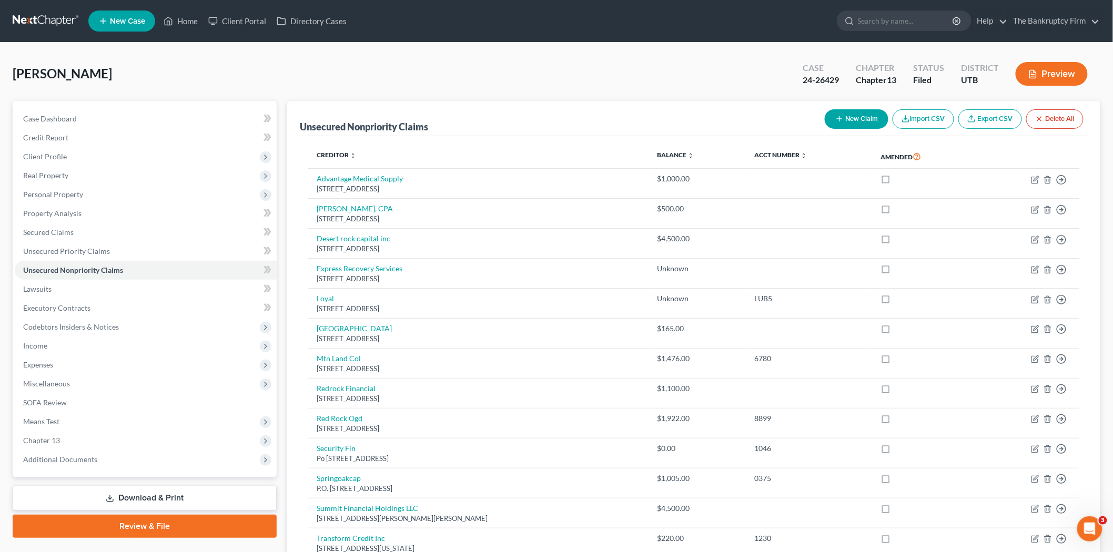
drag, startPoint x: 280, startPoint y: 180, endPoint x: 284, endPoint y: 173, distance: 8.9
click at [280, 180] on div "Case Dashboard Payments Invoices Payments Payments Credit Report Client Profile" at bounding box center [144, 411] width 275 height 621
click at [351, 84] on div "[PERSON_NAME] Upgraded Case 24-26429 Chapter Chapter 13 Status Filed District […" at bounding box center [557, 78] width 1088 height 46
drag, startPoint x: 337, startPoint y: 128, endPoint x: 436, endPoint y: 132, distance: 98.4
click at [436, 132] on div "Unsecured Nonpriority Claims New Claim Import CSV Export CSV Delete All" at bounding box center [694, 118] width 788 height 35
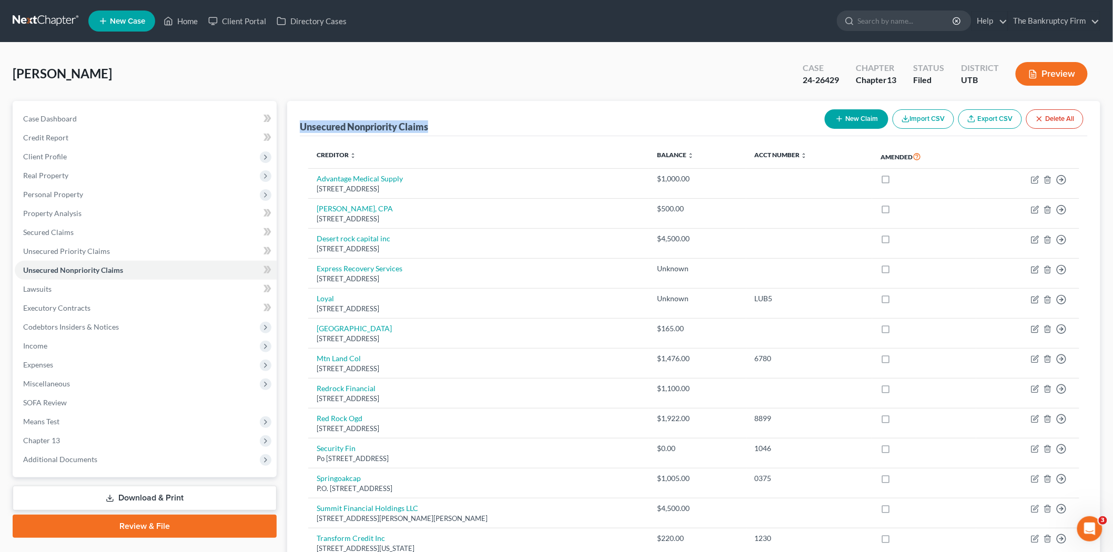
click at [437, 112] on div "Unsecured Nonpriority Claims New Claim Import CSV Export CSV Delete All" at bounding box center [694, 118] width 788 height 35
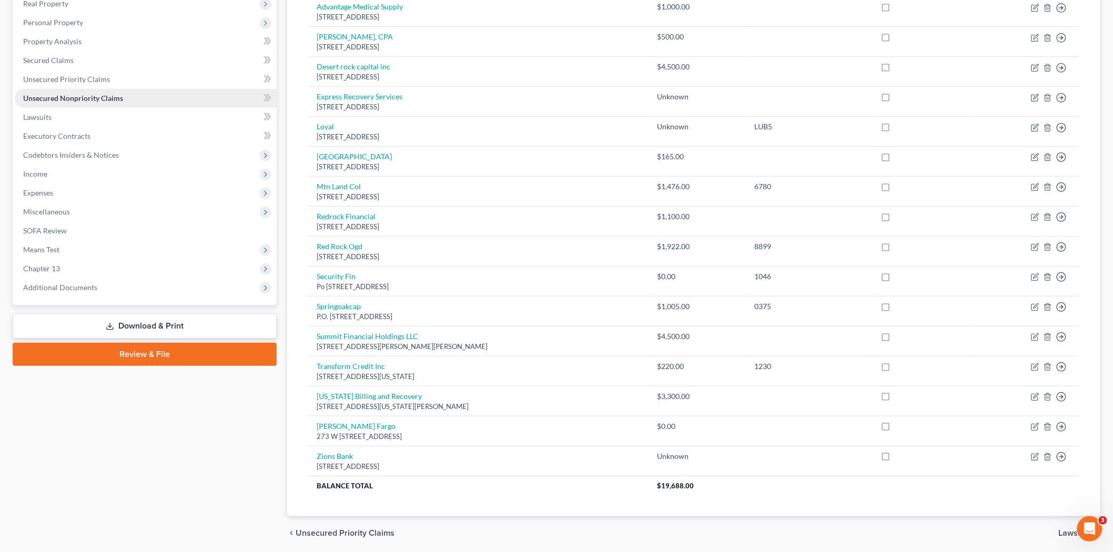
scroll to position [151, 0]
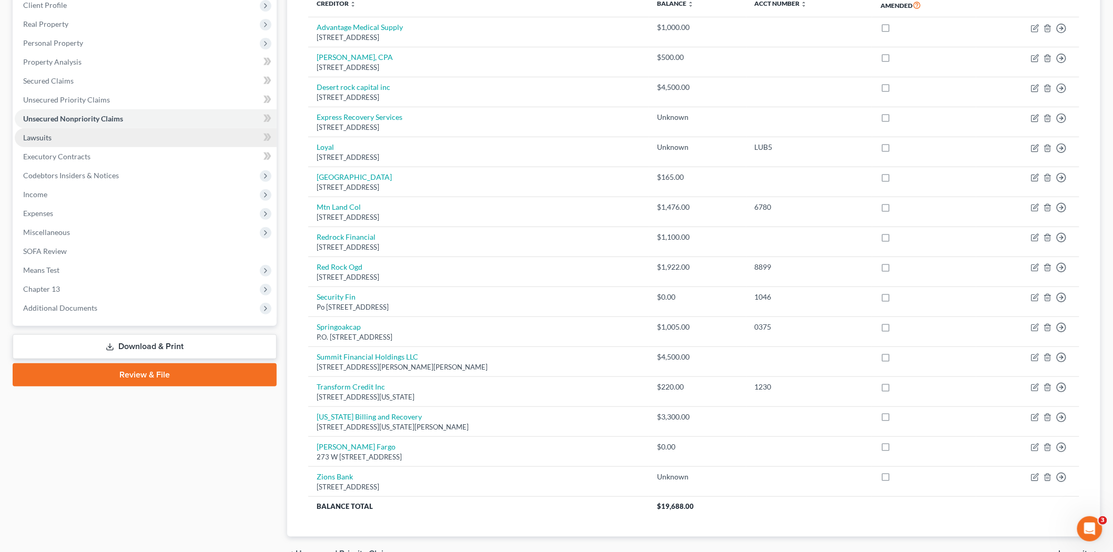
click at [116, 137] on link "Lawsuits" at bounding box center [146, 137] width 262 height 19
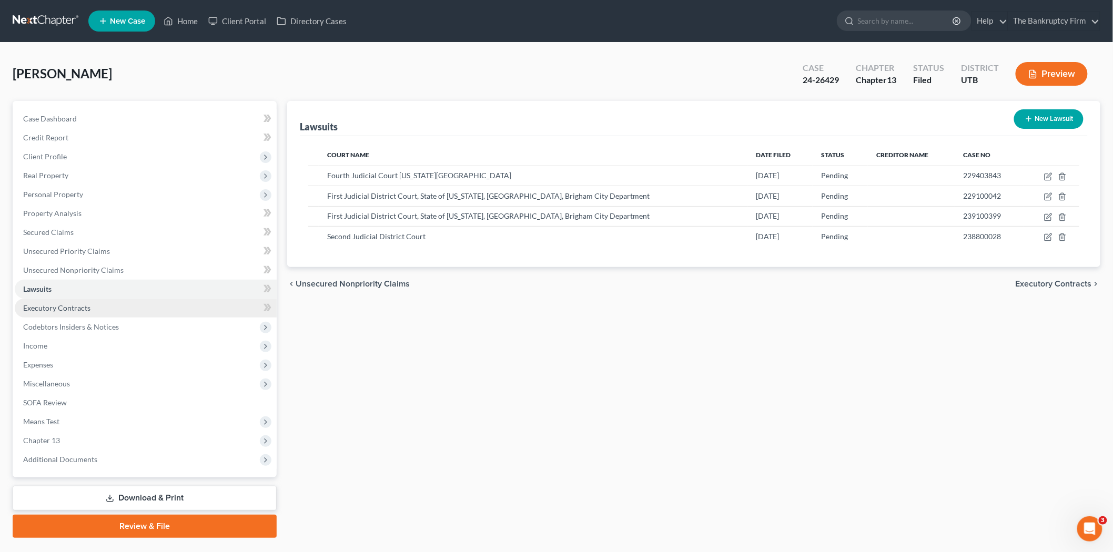
click at [145, 304] on link "Executory Contracts" at bounding box center [146, 308] width 262 height 19
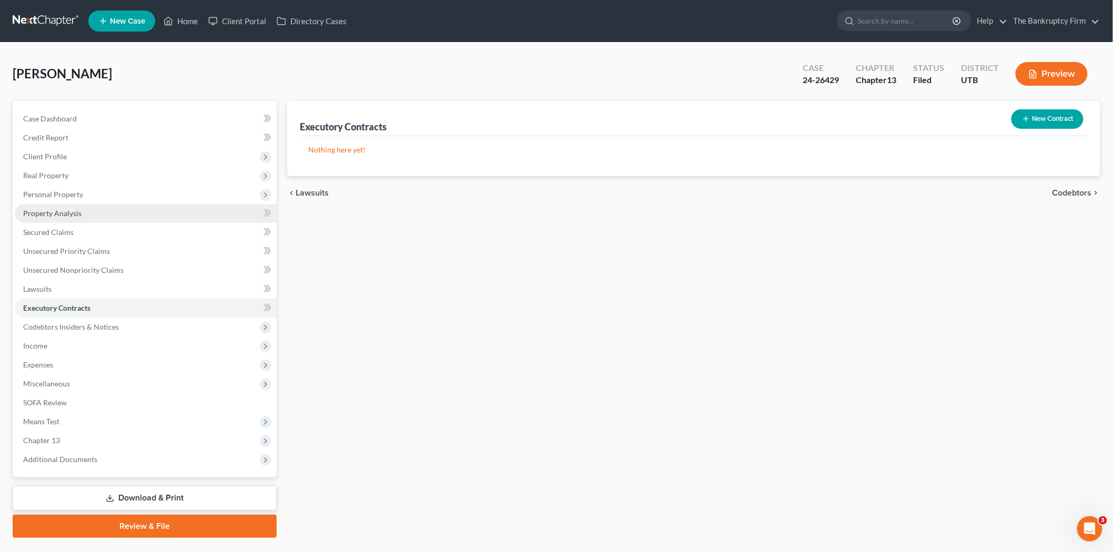
click at [153, 213] on link "Property Analysis" at bounding box center [146, 213] width 262 height 19
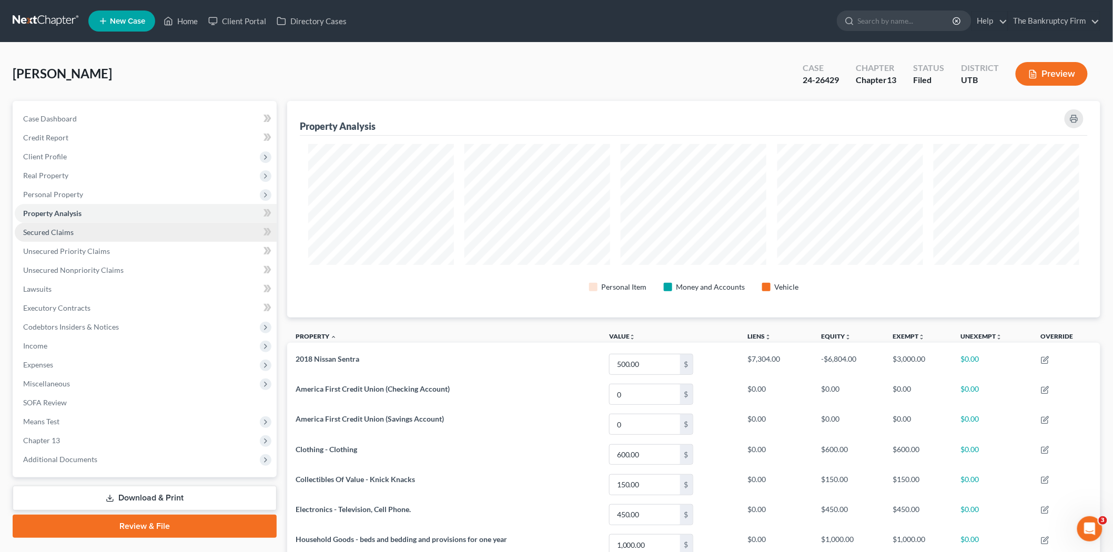
scroll to position [217, 813]
click at [149, 233] on link "Secured Claims" at bounding box center [146, 232] width 262 height 19
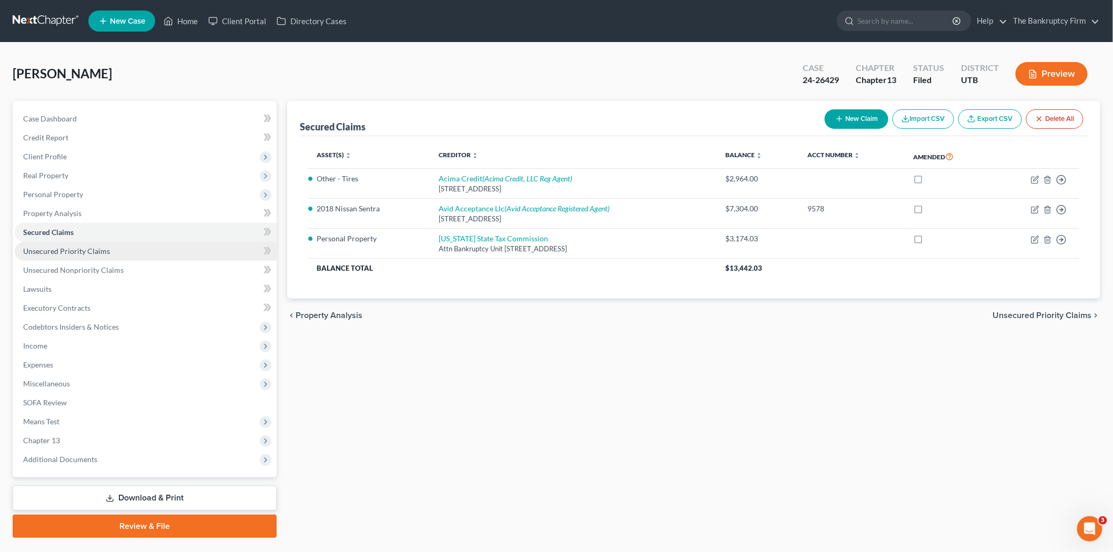
click at [147, 250] on link "Unsecured Priority Claims" at bounding box center [146, 251] width 262 height 19
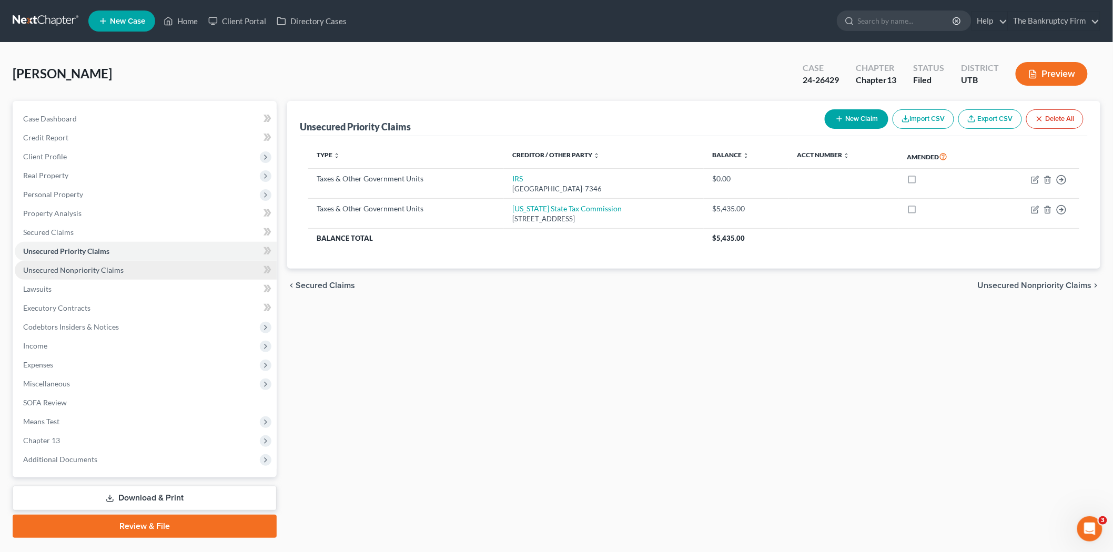
click at [155, 271] on link "Unsecured Nonpriority Claims" at bounding box center [146, 270] width 262 height 19
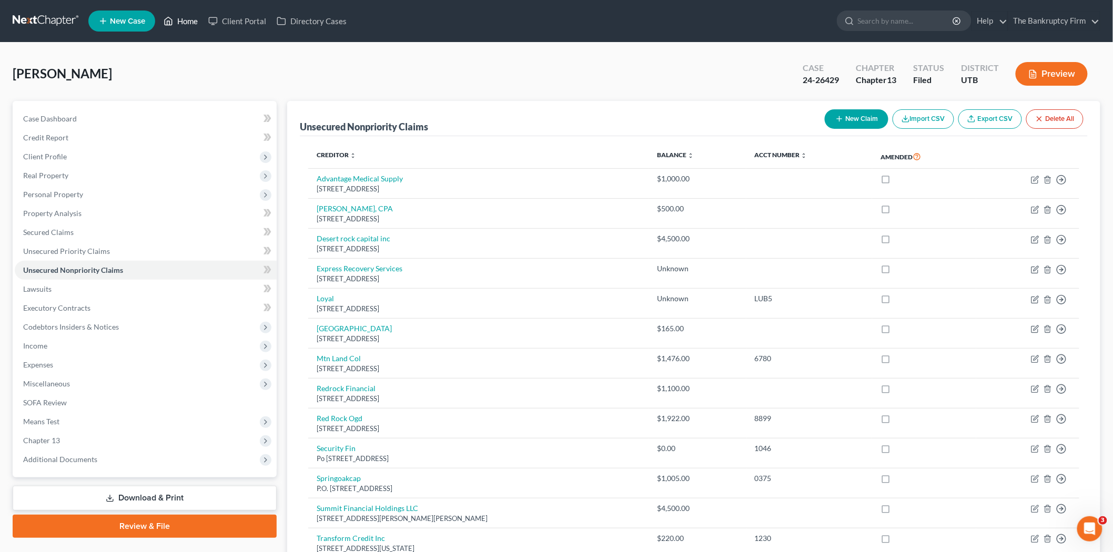
drag, startPoint x: 186, startPoint y: 18, endPoint x: 191, endPoint y: 18, distance: 5.8
click at [186, 17] on link "Home" at bounding box center [180, 21] width 45 height 19
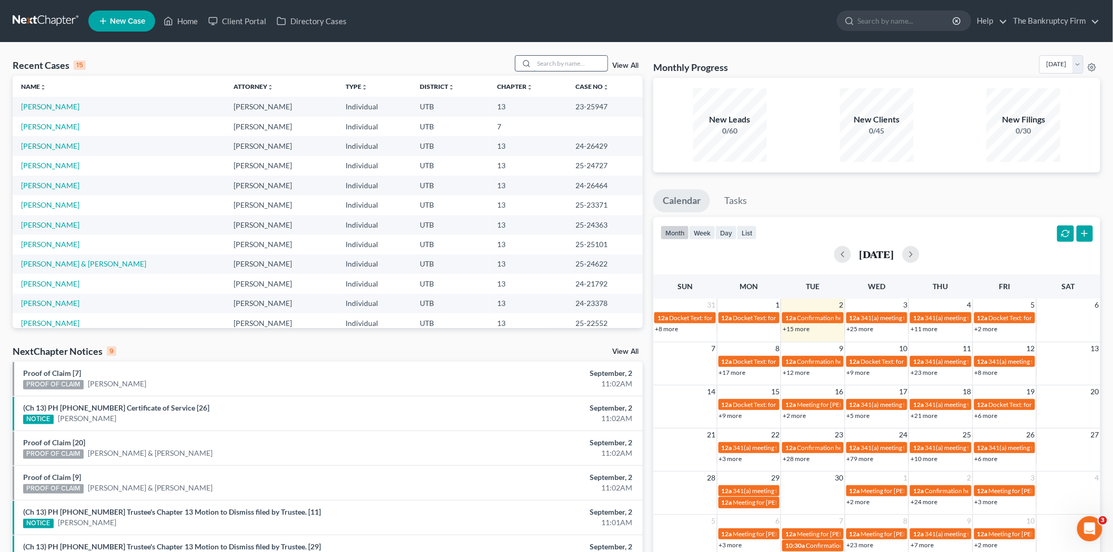
click at [550, 56] on input "search" at bounding box center [571, 63] width 74 height 15
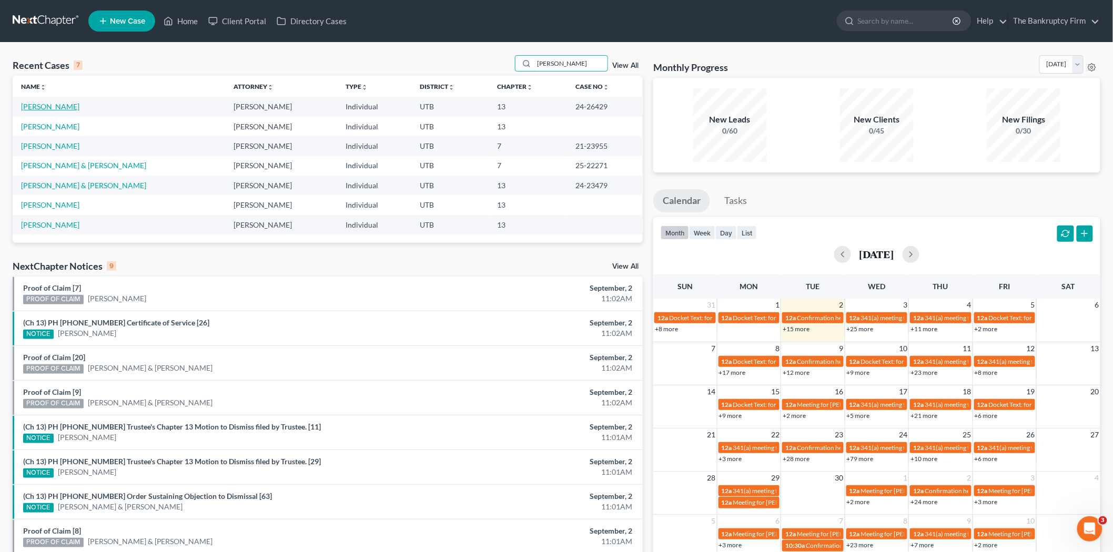
type input "[PERSON_NAME]"
click at [44, 103] on link "[PERSON_NAME]" at bounding box center [50, 106] width 58 height 9
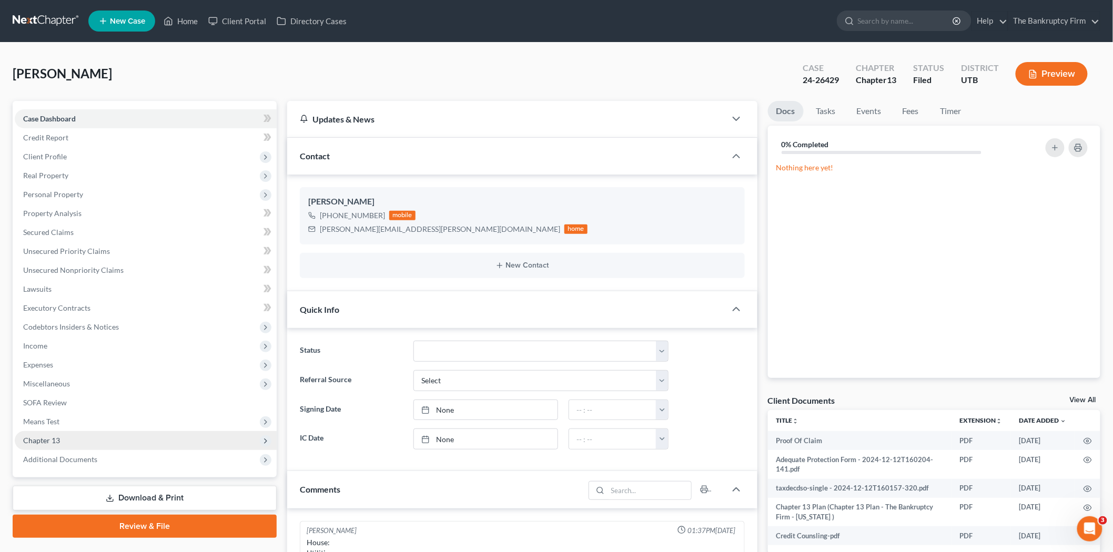
scroll to position [82, 0]
click at [135, 440] on span "Chapter 13" at bounding box center [146, 440] width 262 height 19
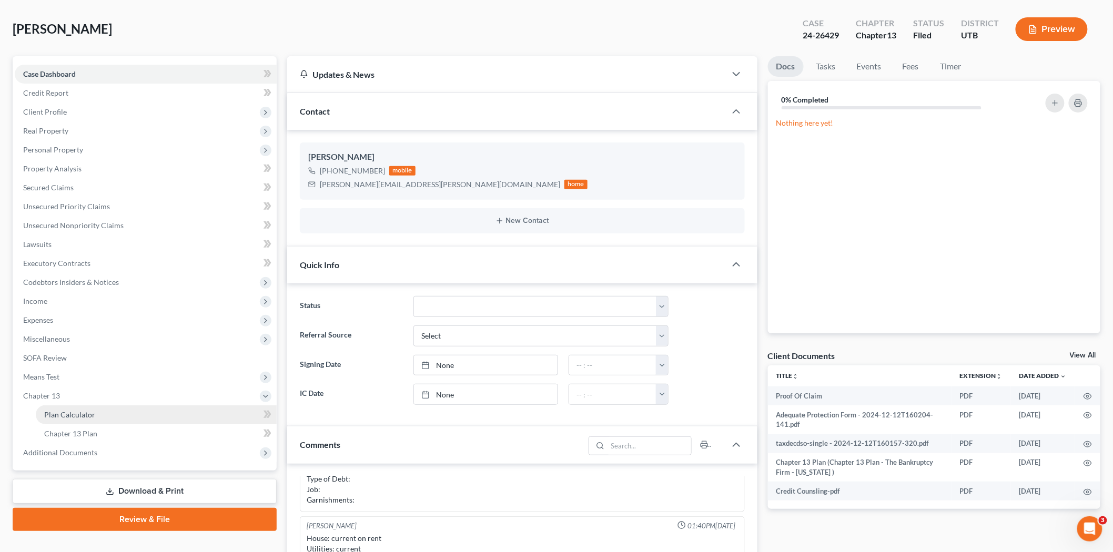
scroll to position [58, 0]
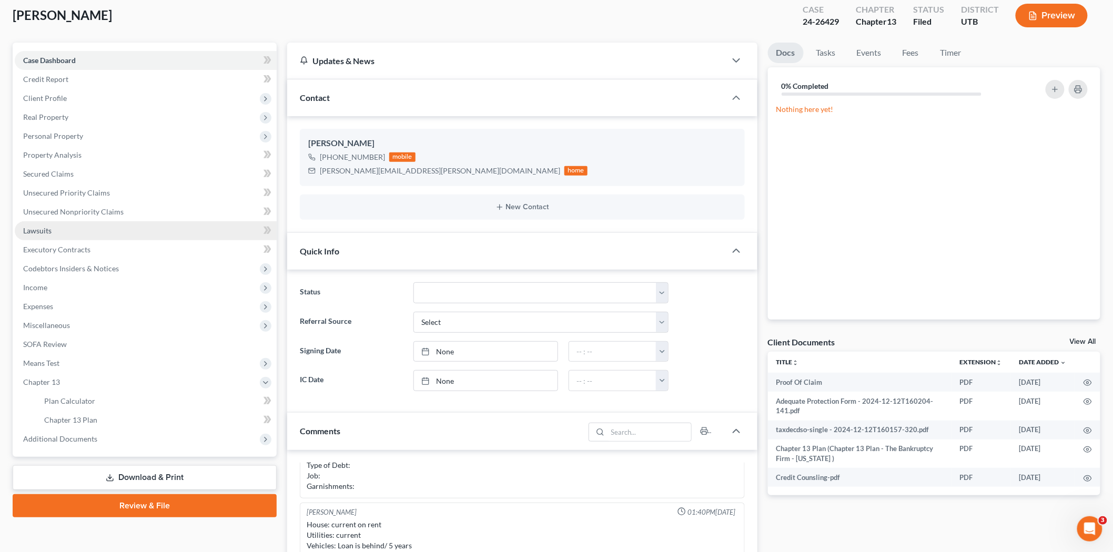
click at [150, 229] on link "Lawsuits" at bounding box center [146, 230] width 262 height 19
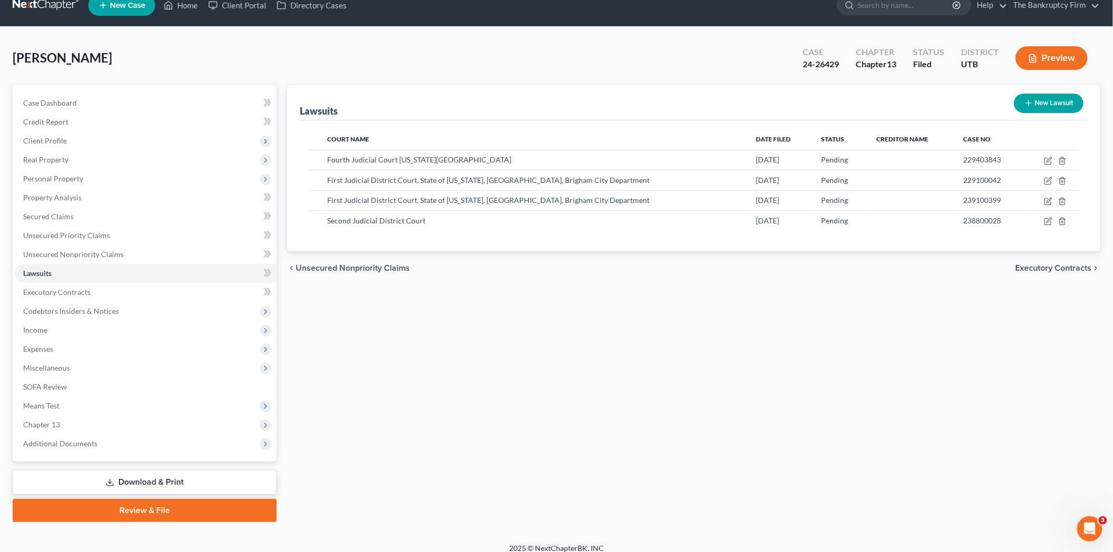
scroll to position [24, 0]
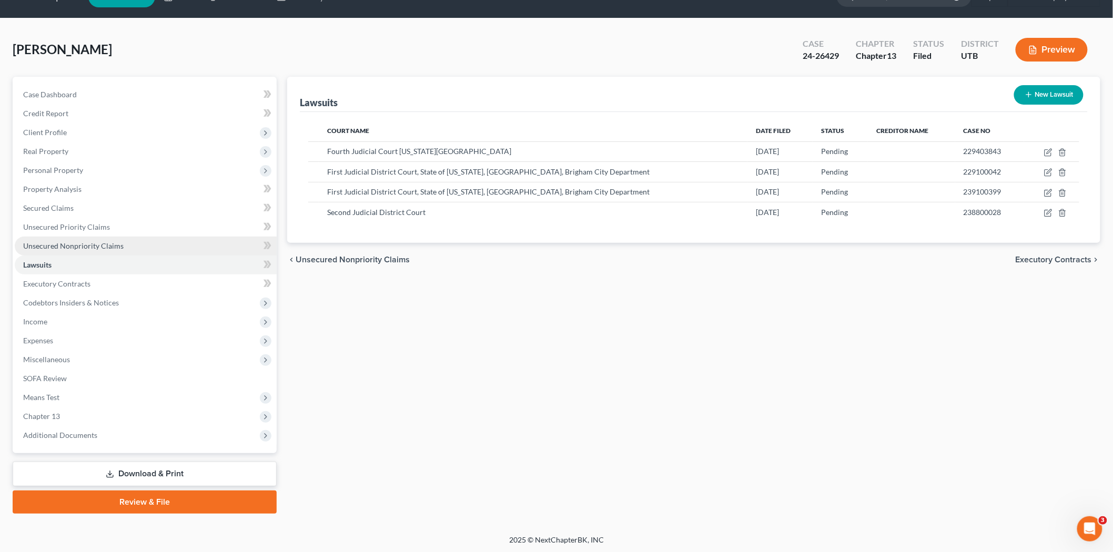
click at [114, 244] on span "Unsecured Nonpriority Claims" at bounding box center [73, 245] width 100 height 9
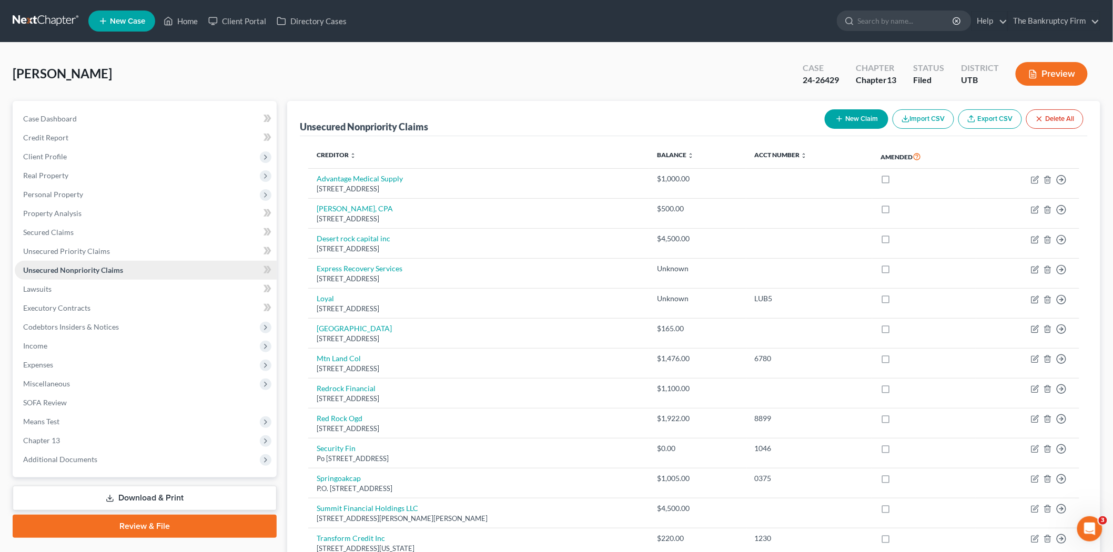
click at [159, 261] on link "Unsecured Nonpriority Claims" at bounding box center [146, 270] width 262 height 19
click at [161, 254] on link "Unsecured Priority Claims" at bounding box center [146, 251] width 262 height 19
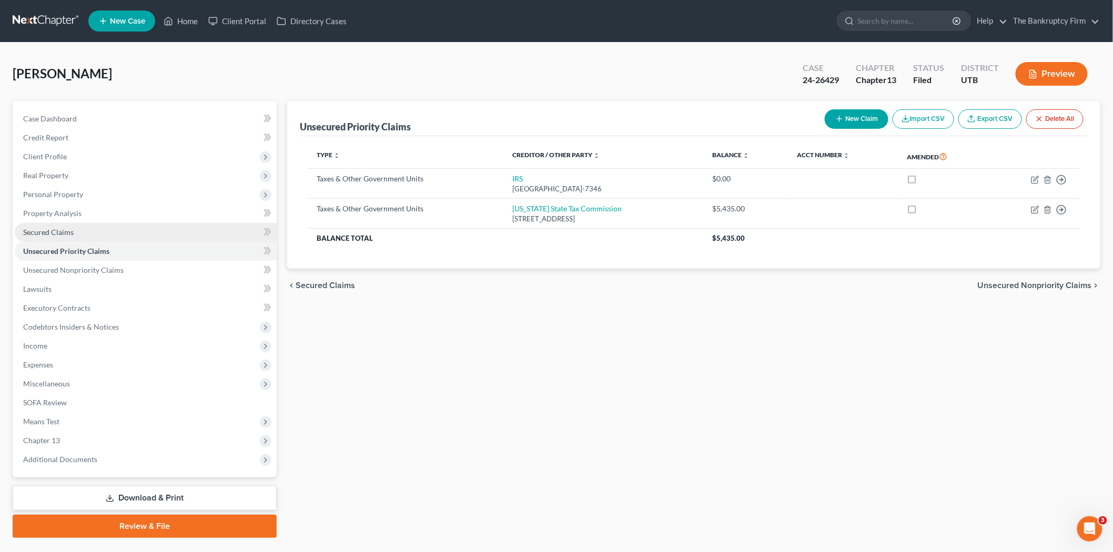
click at [185, 225] on link "Secured Claims" at bounding box center [146, 232] width 262 height 19
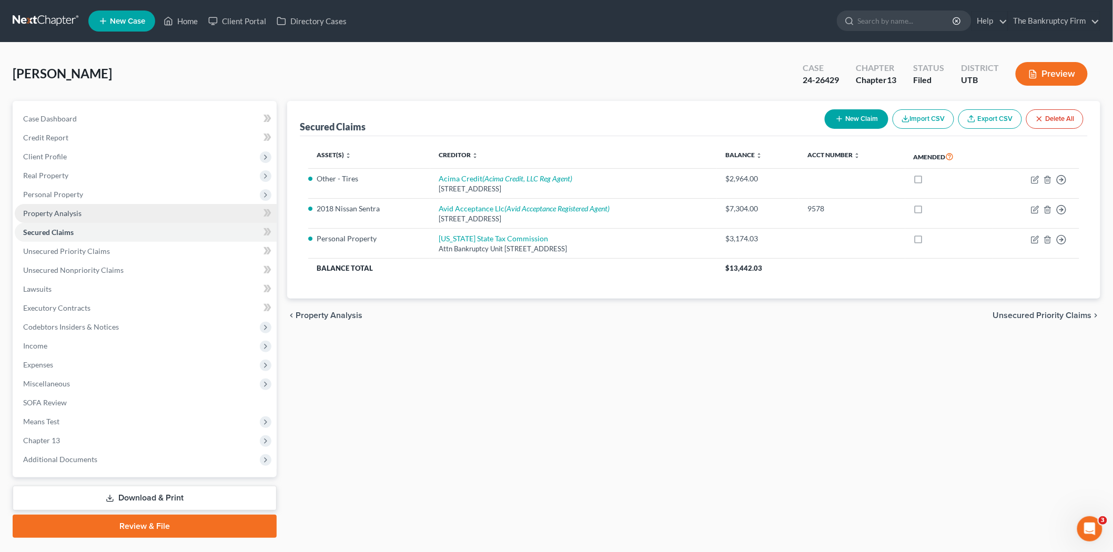
click at [195, 214] on link "Property Analysis" at bounding box center [146, 213] width 262 height 19
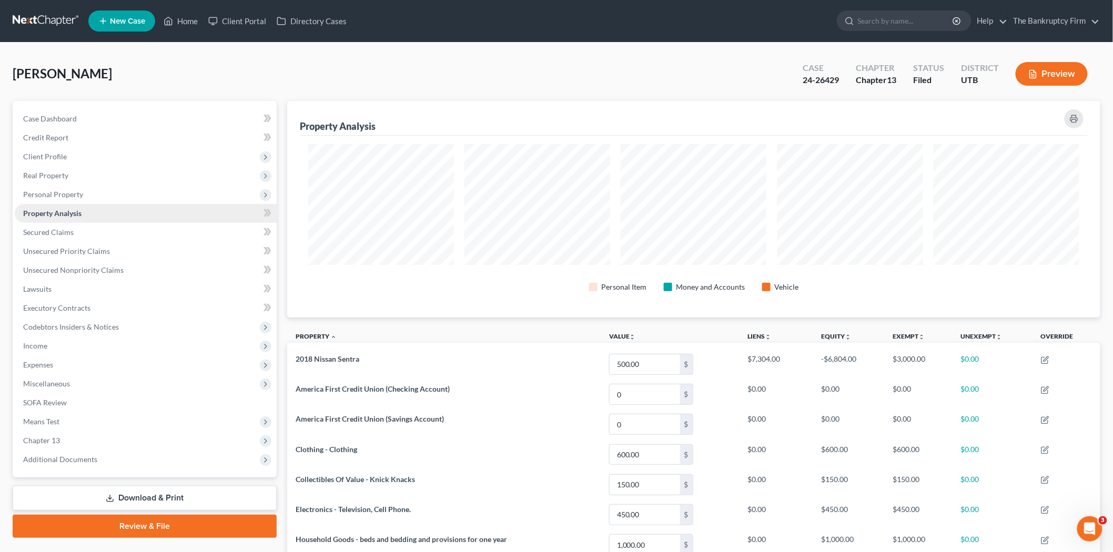
scroll to position [217, 813]
click at [202, 190] on span "Personal Property" at bounding box center [146, 194] width 262 height 19
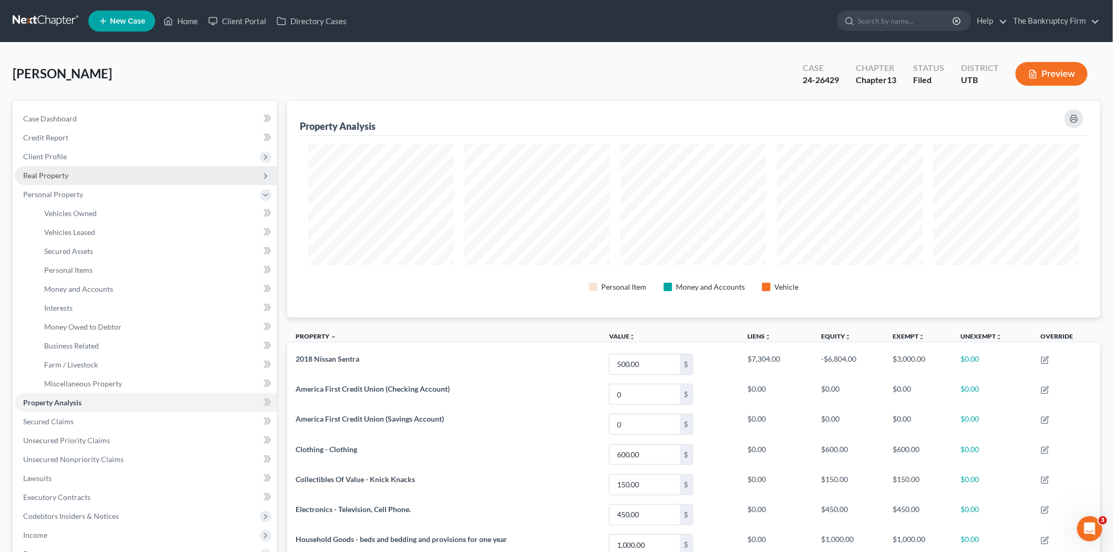
click at [174, 171] on span "Real Property" at bounding box center [146, 175] width 262 height 19
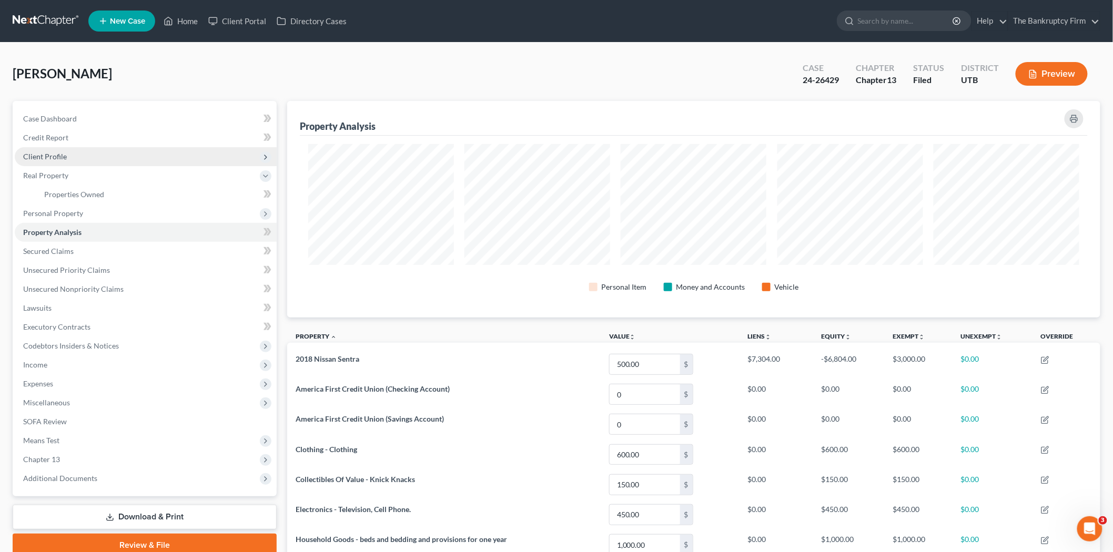
click at [174, 161] on span "Client Profile" at bounding box center [146, 156] width 262 height 19
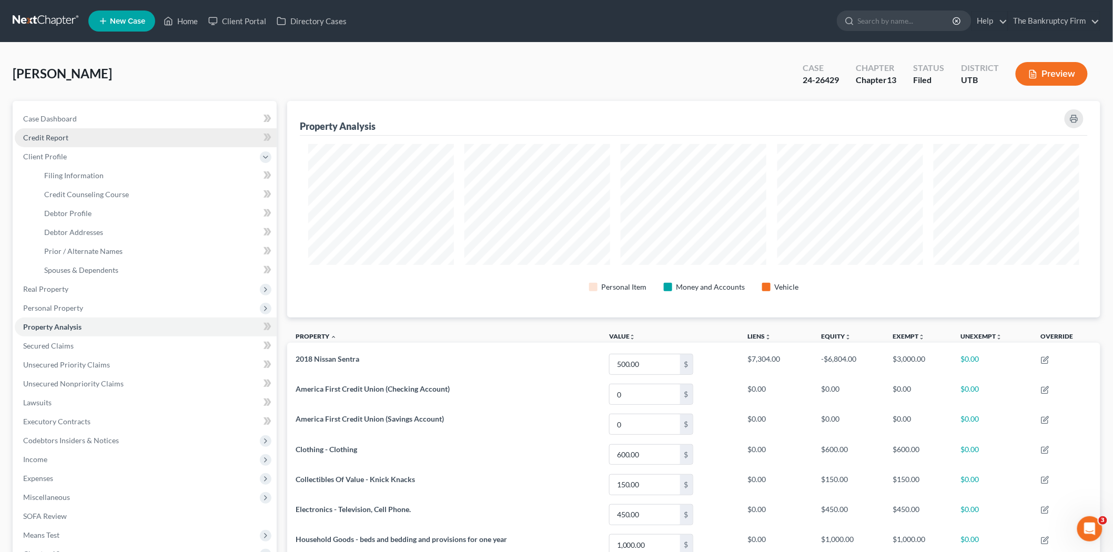
click at [169, 144] on link "Credit Report" at bounding box center [146, 137] width 262 height 19
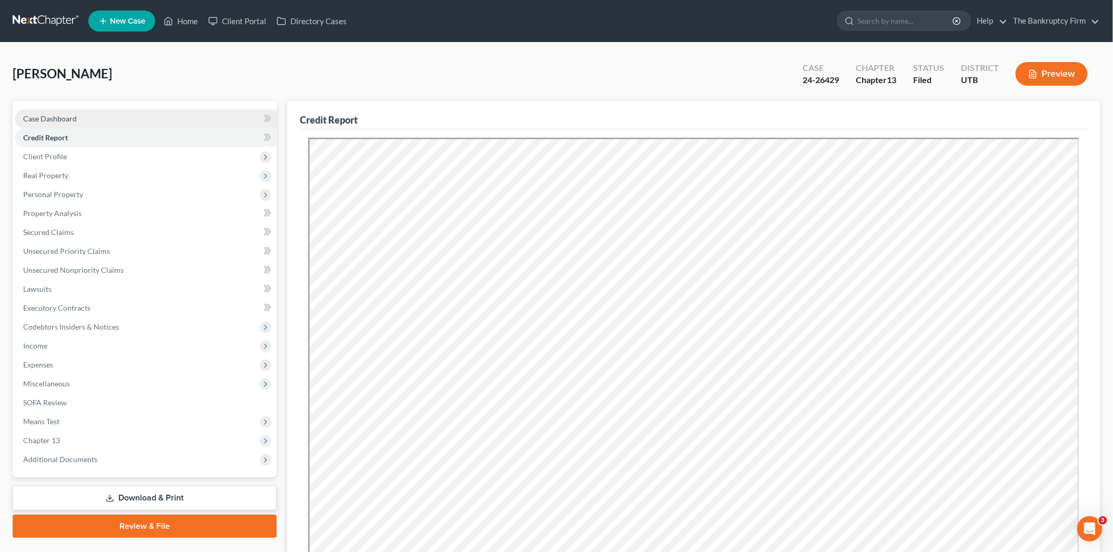
click at [111, 116] on link "Case Dashboard" at bounding box center [146, 118] width 262 height 19
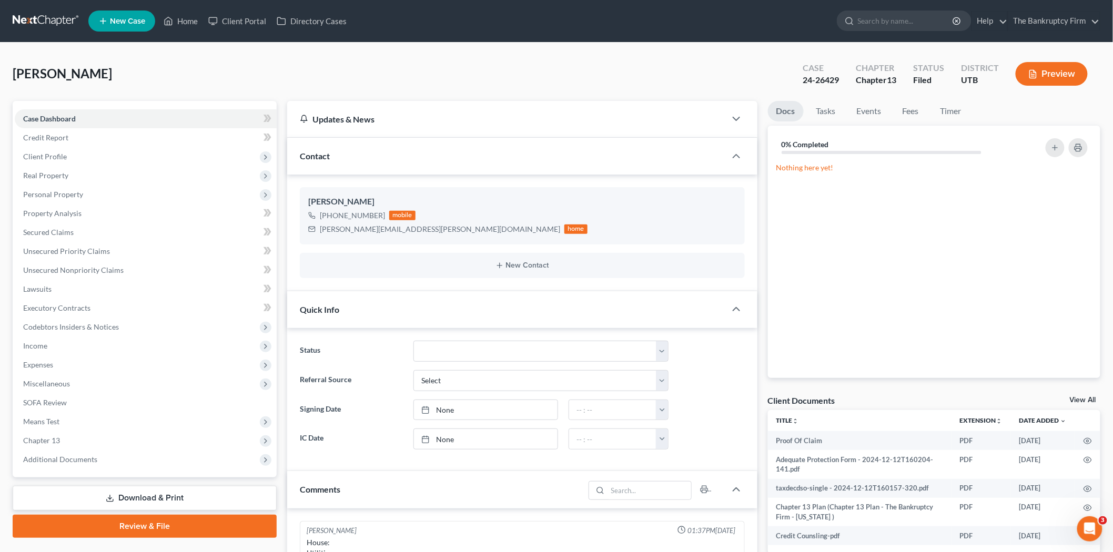
scroll to position [82, 0]
click at [180, 23] on link "Home" at bounding box center [180, 21] width 45 height 19
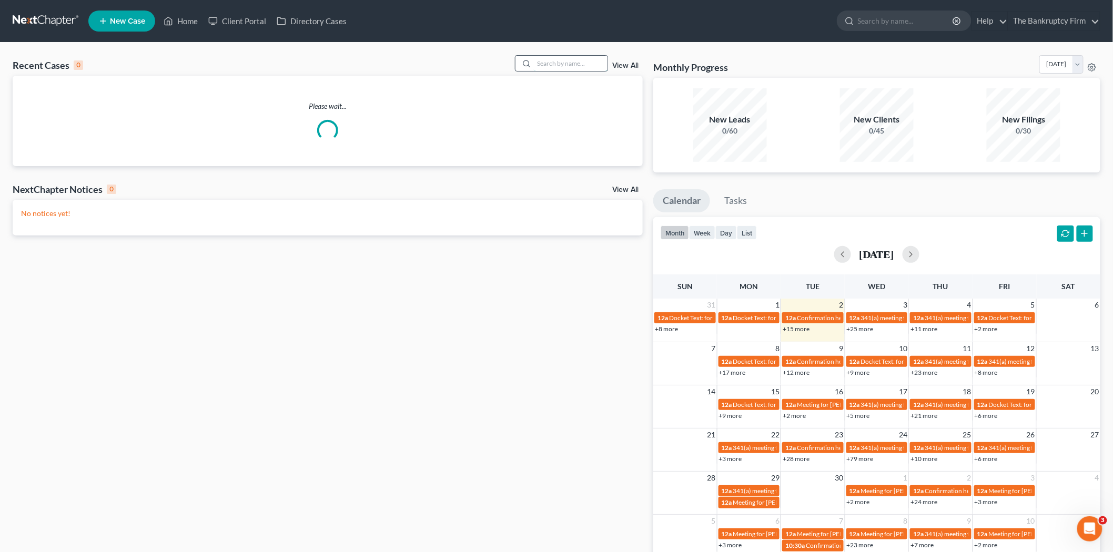
click at [580, 66] on input "search" at bounding box center [571, 63] width 74 height 15
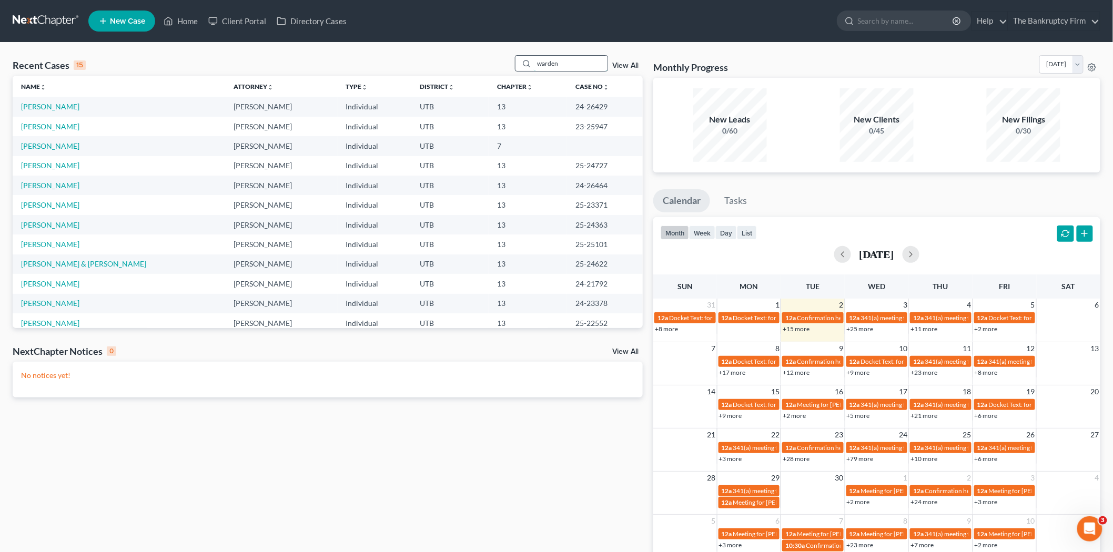
type input "warden"
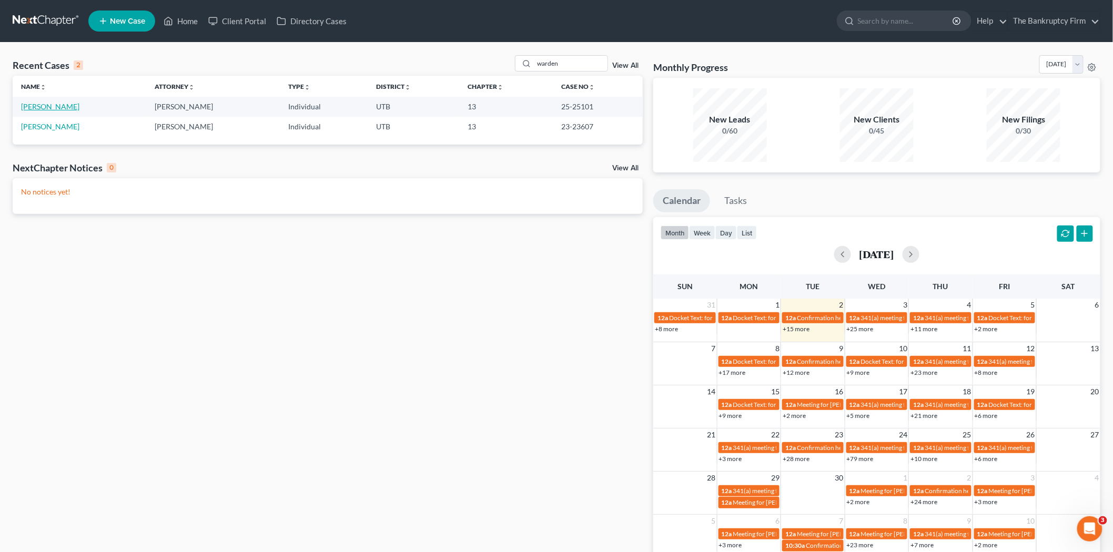
click at [43, 104] on link "[PERSON_NAME]" at bounding box center [50, 106] width 58 height 9
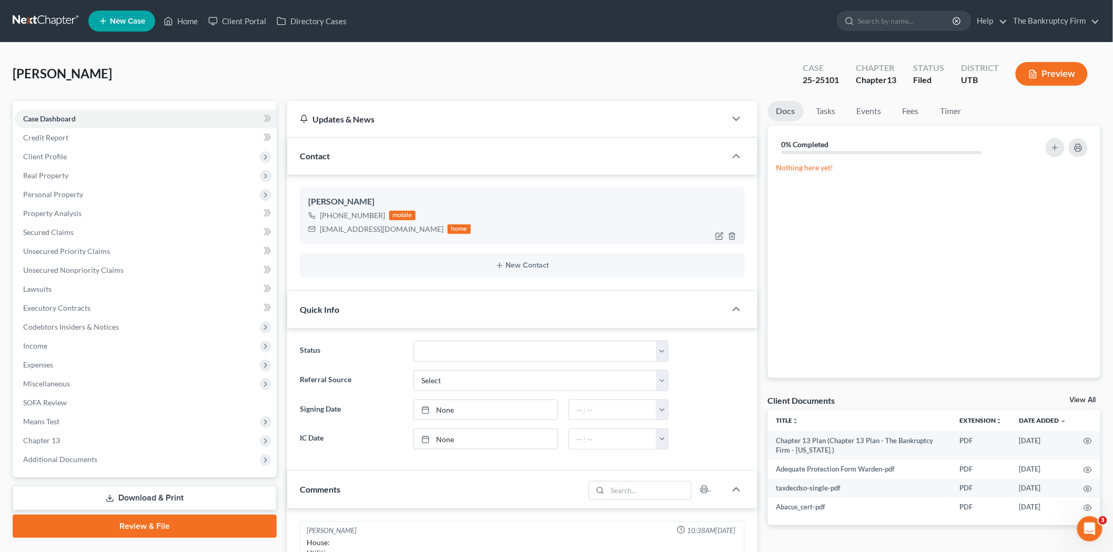
scroll to position [110, 0]
drag, startPoint x: 176, startPoint y: 12, endPoint x: 340, endPoint y: 29, distance: 165.6
click at [176, 12] on link "Home" at bounding box center [180, 21] width 45 height 19
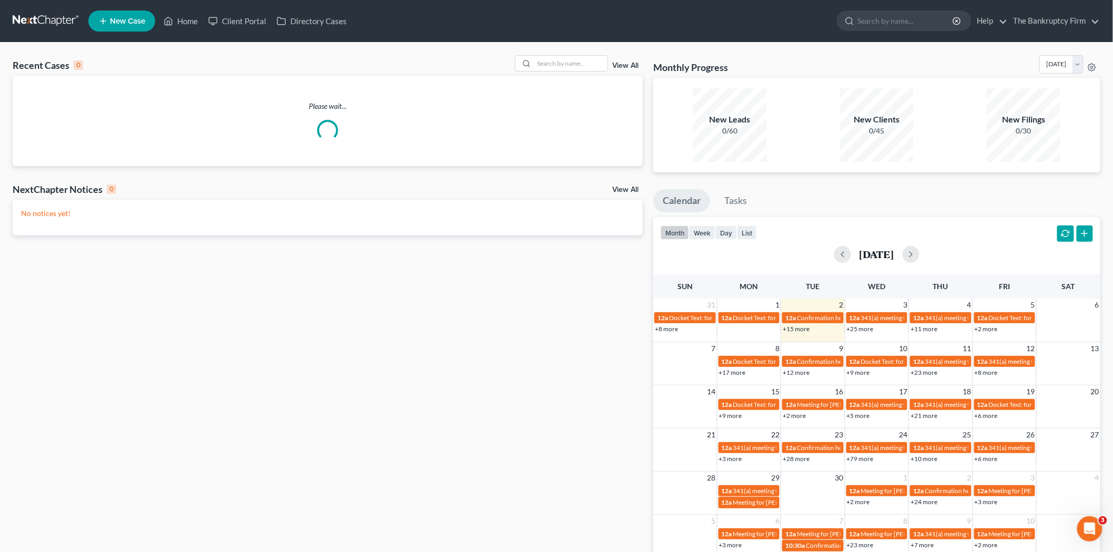
click at [613, 58] on div "View All" at bounding box center [579, 63] width 128 height 16
click at [622, 66] on link "View All" at bounding box center [625, 65] width 26 height 7
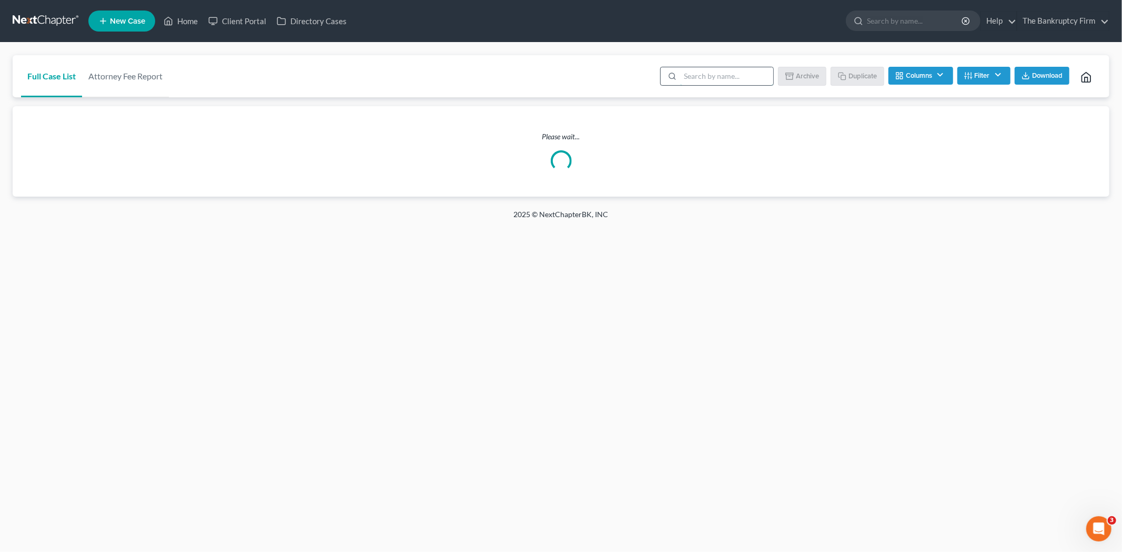
click at [739, 76] on input "search" at bounding box center [726, 76] width 93 height 18
type input "s"
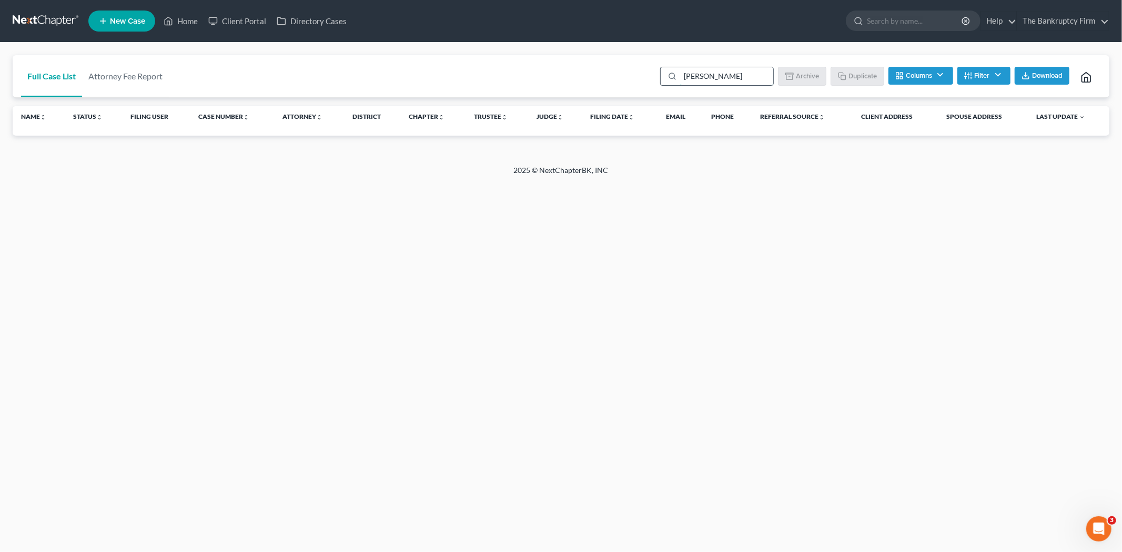
click at [720, 84] on input "[PERSON_NAME]" at bounding box center [726, 76] width 93 height 18
click at [206, 75] on div "Full Case List Attorney Fee Report [PERSON_NAME] Batch Download Archive Un-arch…" at bounding box center [561, 76] width 1097 height 43
click at [712, 80] on input "[PERSON_NAME]" at bounding box center [726, 76] width 93 height 18
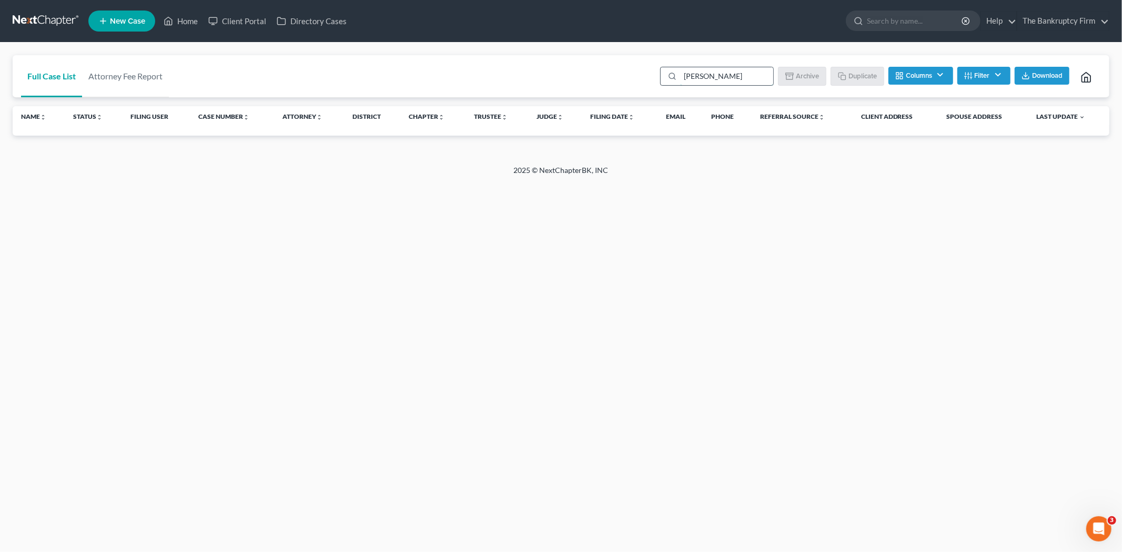
drag, startPoint x: 712, startPoint y: 80, endPoint x: 706, endPoint y: 77, distance: 6.4
click at [712, 80] on input "[PERSON_NAME]" at bounding box center [726, 76] width 93 height 18
type input "[PERSON_NAME]"
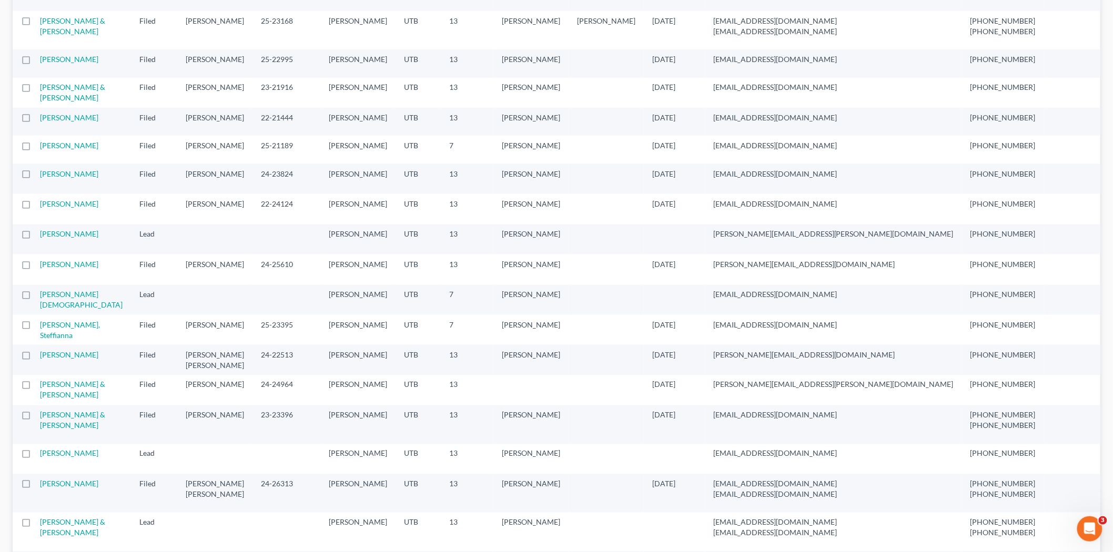
scroll to position [467, 0]
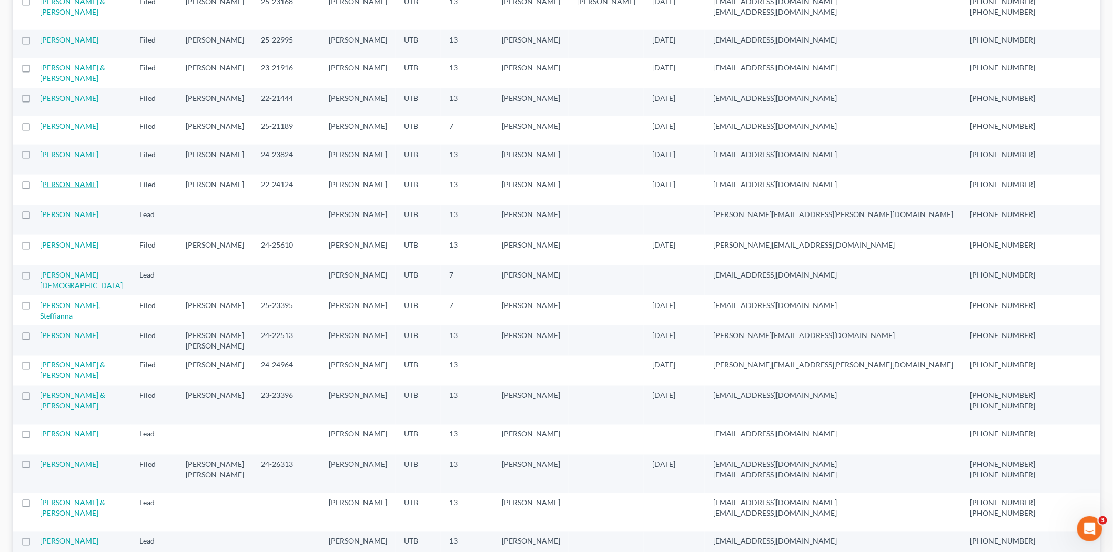
click at [72, 189] on link "[PERSON_NAME]" at bounding box center [69, 184] width 58 height 9
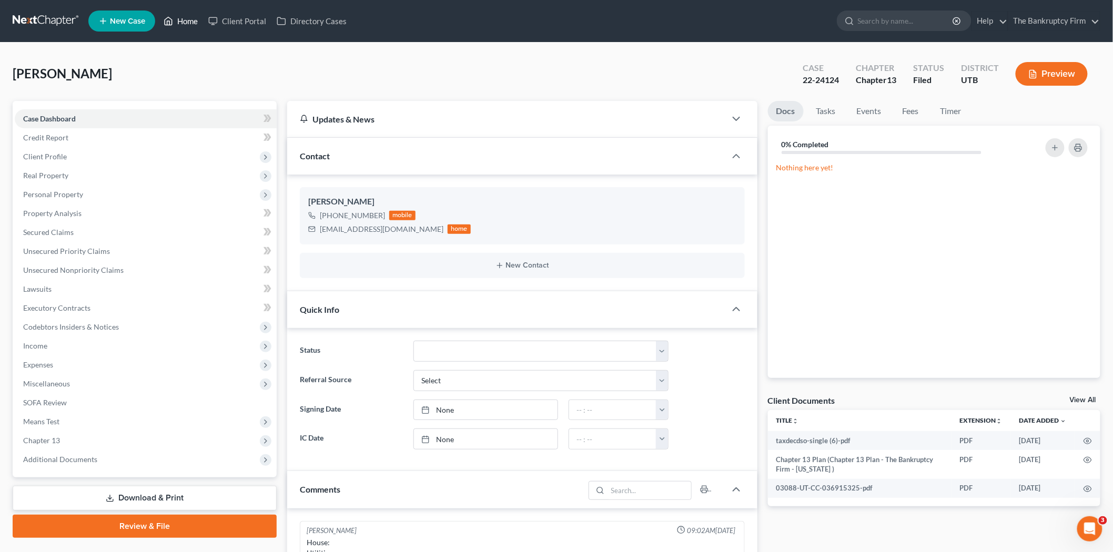
drag, startPoint x: 183, startPoint y: 25, endPoint x: 200, endPoint y: 86, distance: 63.4
click at [183, 25] on link "Home" at bounding box center [180, 21] width 45 height 19
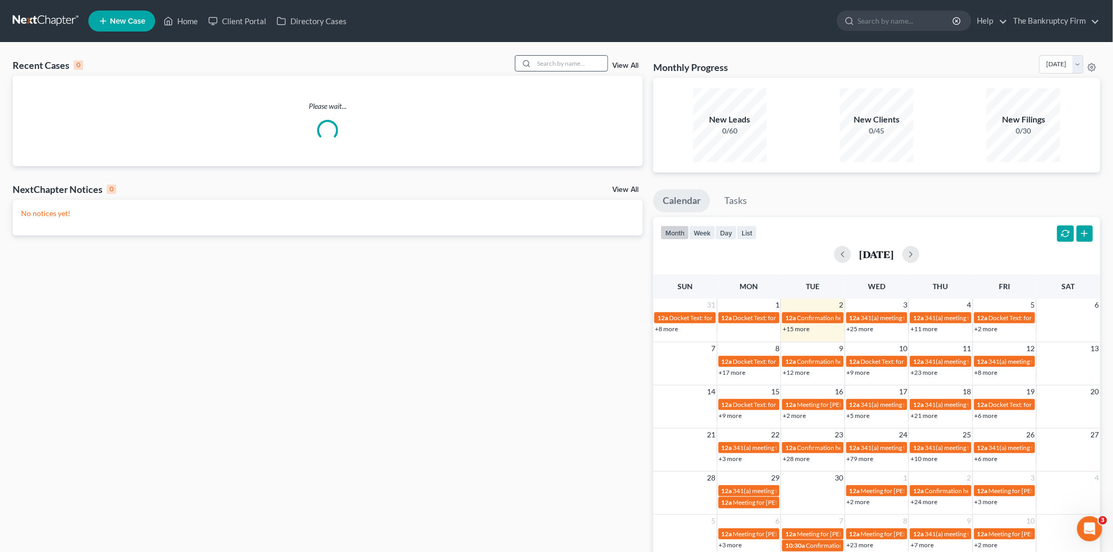
click at [557, 56] on input "search" at bounding box center [571, 63] width 74 height 15
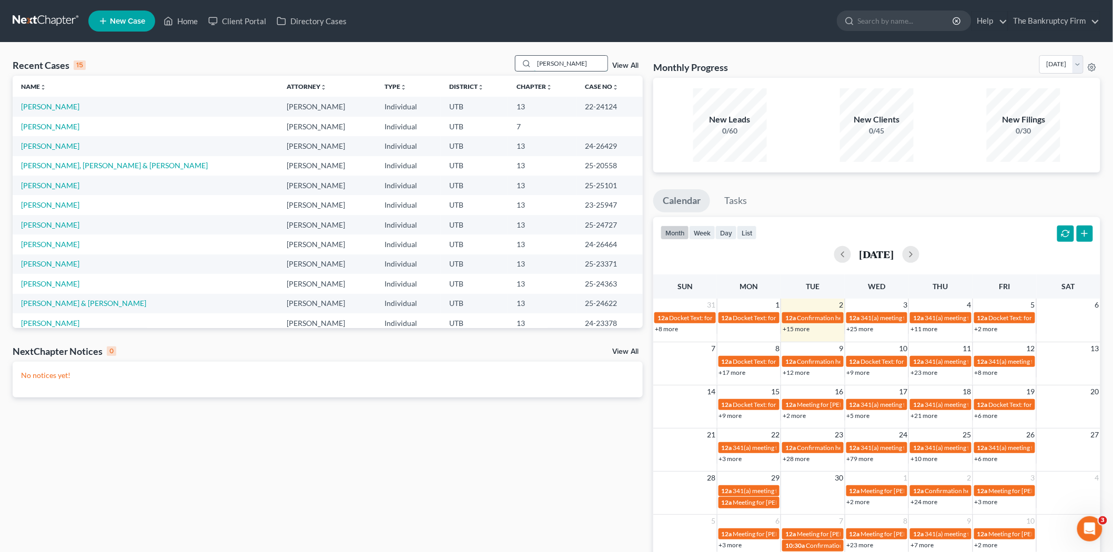
type input "[PERSON_NAME]"
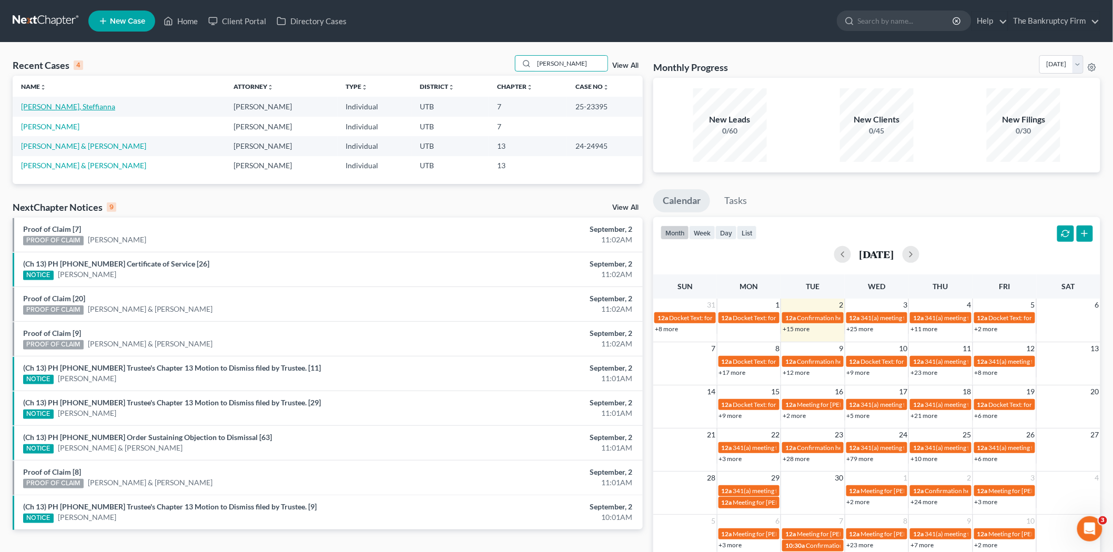
click at [62, 107] on link "[PERSON_NAME], Steffianna" at bounding box center [68, 106] width 94 height 9
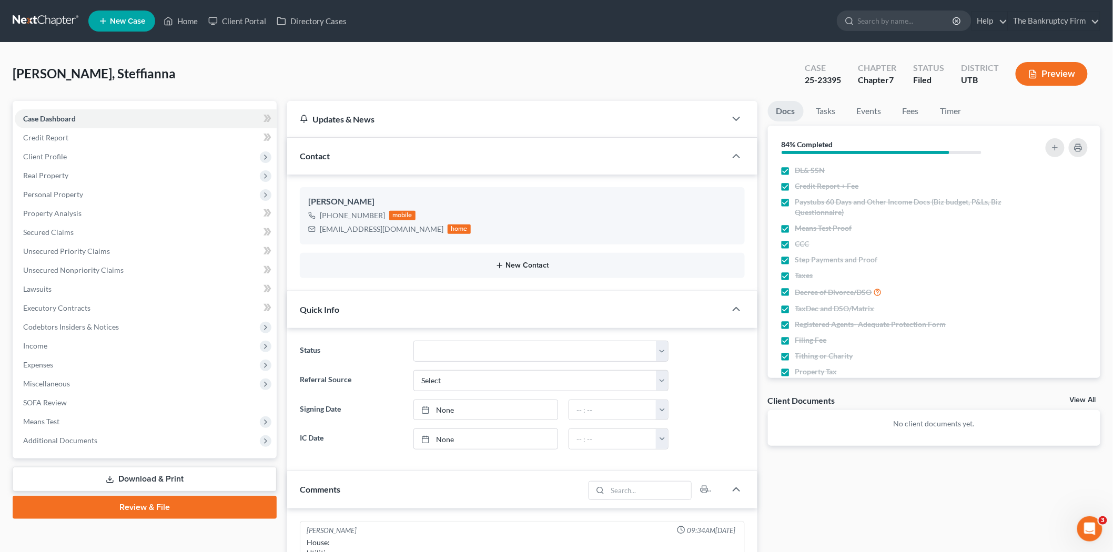
scroll to position [82, 0]
click at [157, 442] on span "Additional Documents" at bounding box center [146, 440] width 262 height 19
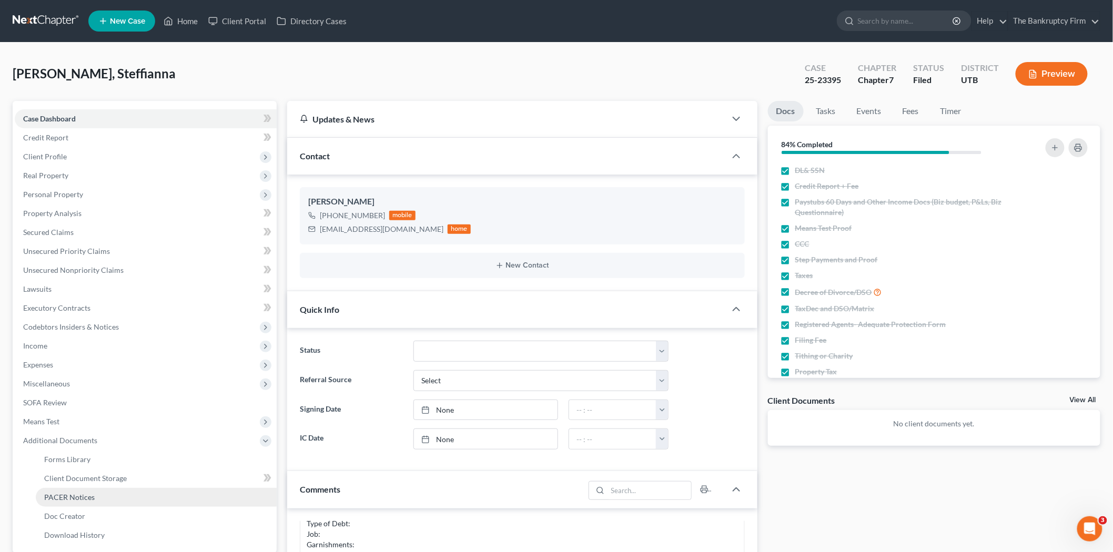
click at [153, 500] on link "PACER Notices" at bounding box center [156, 497] width 241 height 19
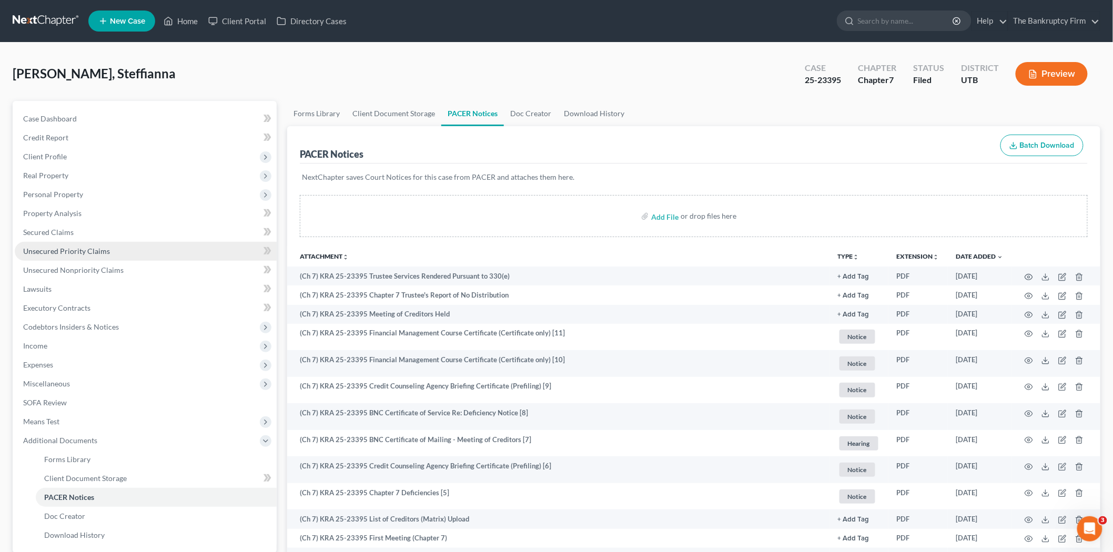
drag, startPoint x: 128, startPoint y: 250, endPoint x: 132, endPoint y: 258, distance: 8.7
click at [128, 250] on link "Unsecured Priority Claims" at bounding box center [146, 251] width 262 height 19
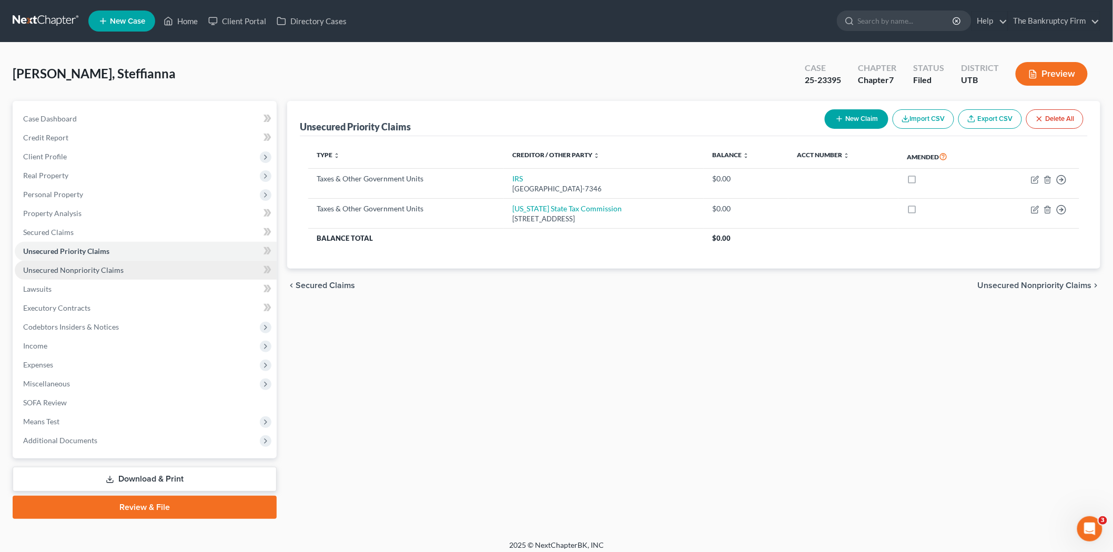
click at [140, 270] on link "Unsecured Nonpriority Claims" at bounding box center [146, 270] width 262 height 19
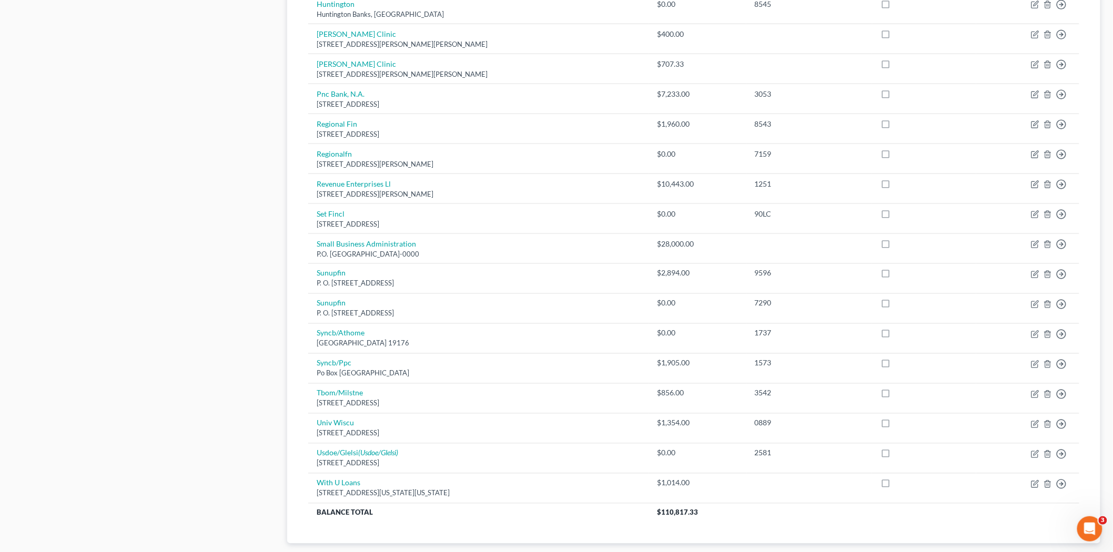
scroll to position [630, 0]
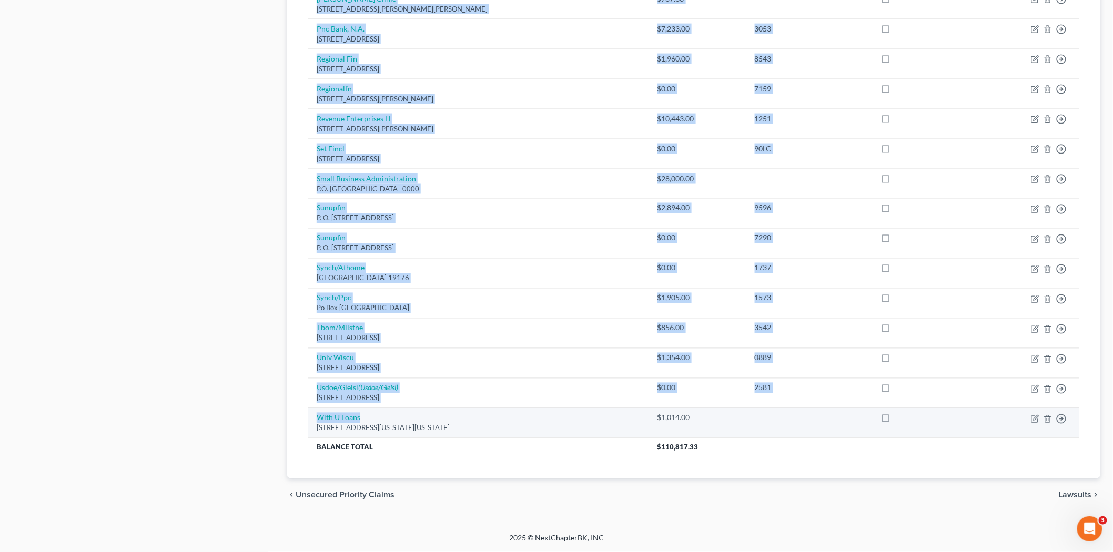
drag, startPoint x: 294, startPoint y: 427, endPoint x: 381, endPoint y: 416, distance: 88.5
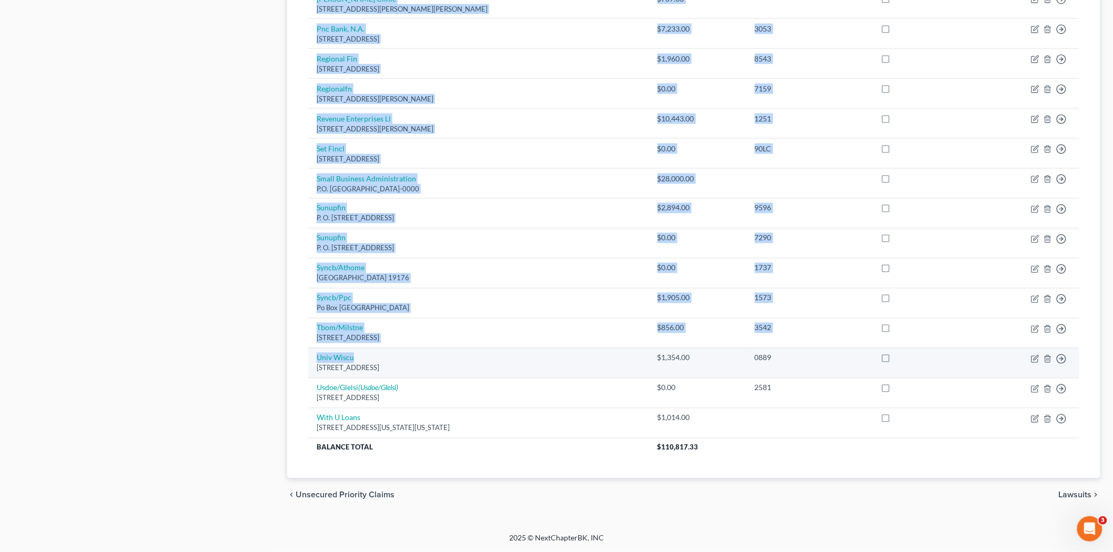
drag, startPoint x: 296, startPoint y: 361, endPoint x: 363, endPoint y: 359, distance: 67.4
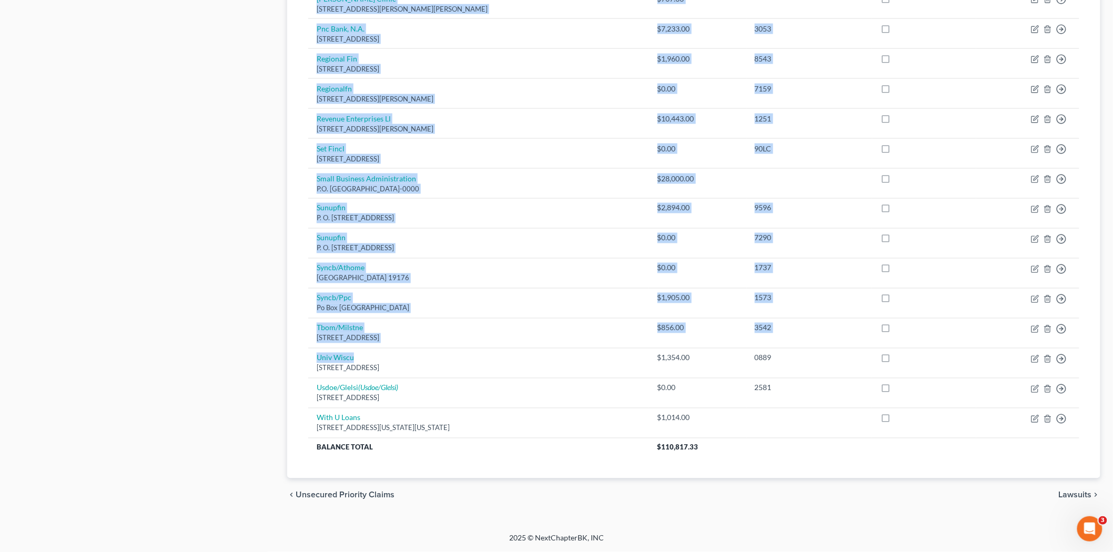
click at [349, 497] on span "Unsecured Priority Claims" at bounding box center [345, 495] width 99 height 8
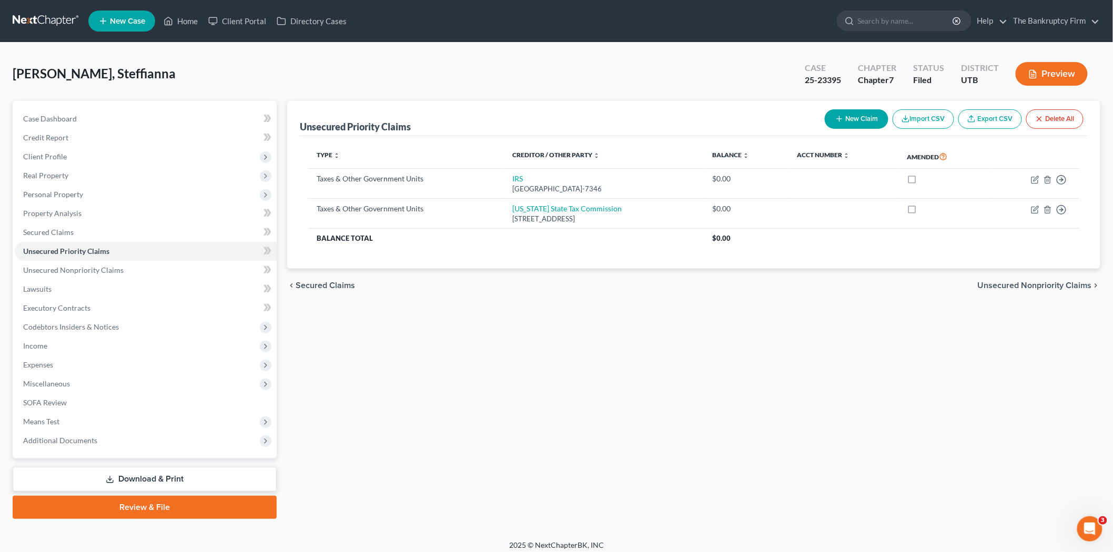
click at [510, 503] on div "Unsecured Priority Claims New Claim Import CSV Export CSV Delete All Type expan…" at bounding box center [694, 310] width 824 height 418
click at [139, 232] on link "Secured Claims" at bounding box center [146, 232] width 262 height 19
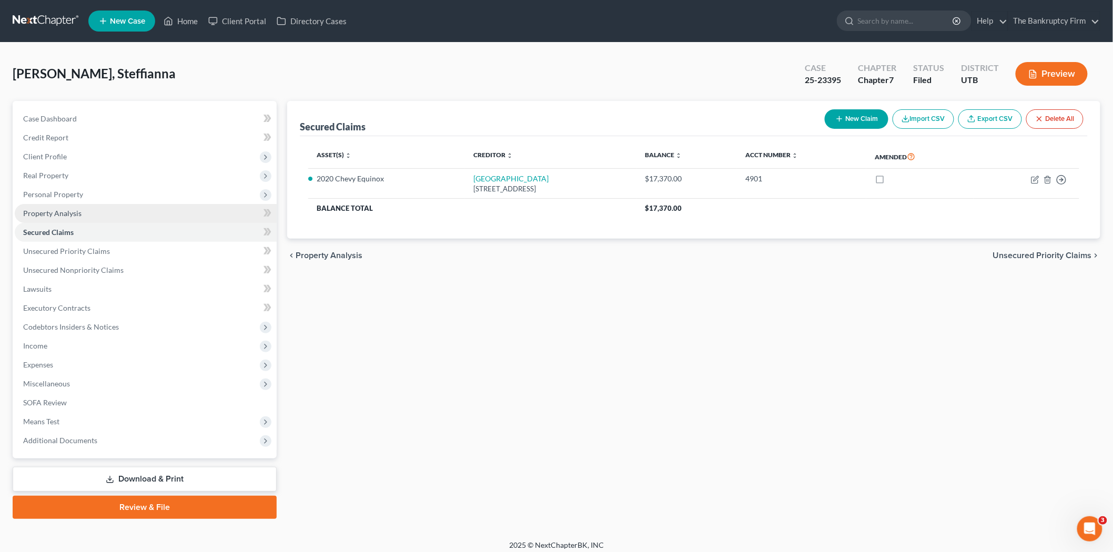
click at [149, 208] on link "Property Analysis" at bounding box center [146, 213] width 262 height 19
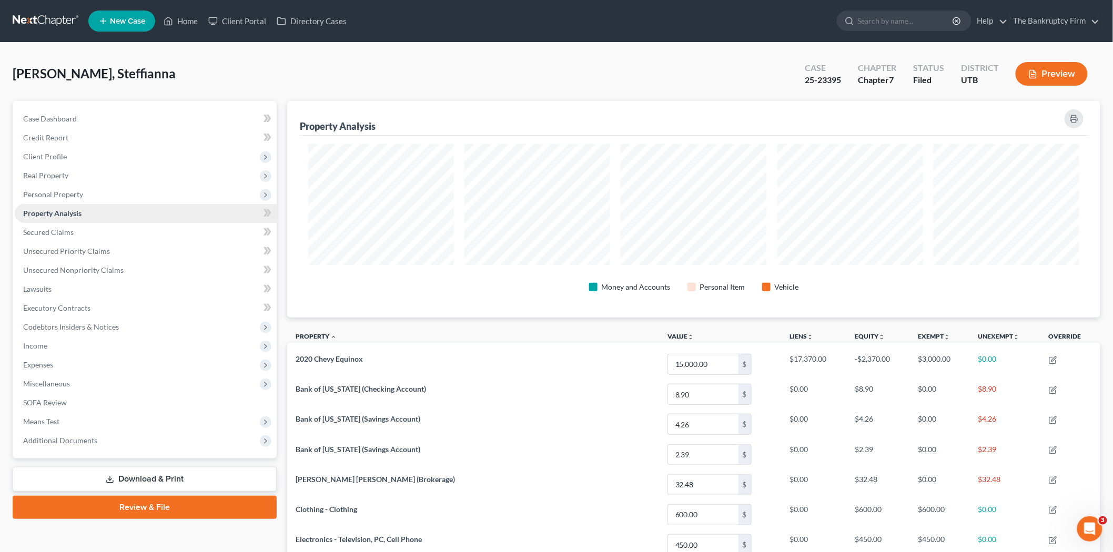
scroll to position [217, 813]
click at [161, 251] on link "Unsecured Priority Claims" at bounding box center [146, 251] width 262 height 19
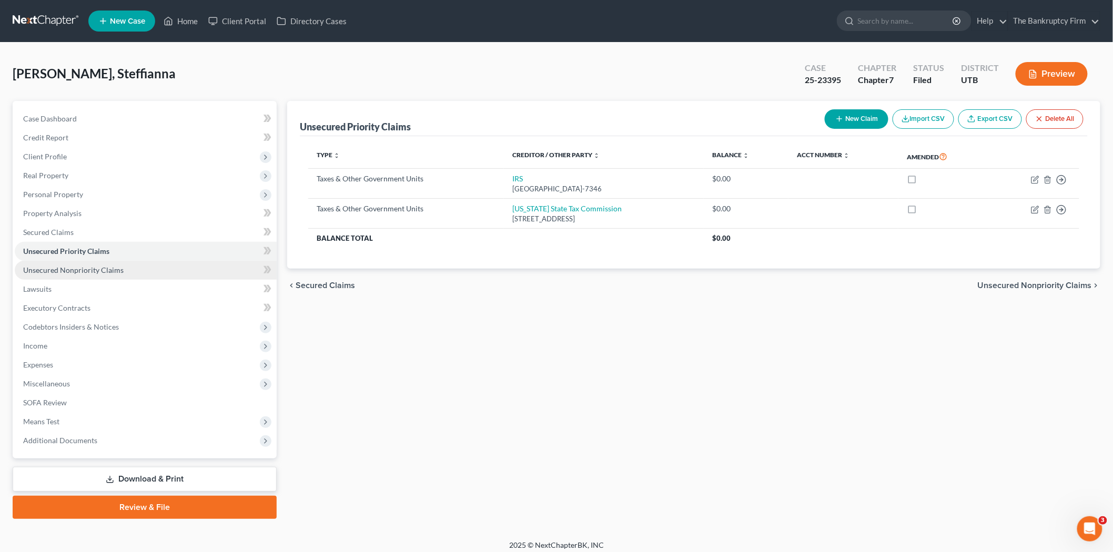
click at [188, 272] on link "Unsecured Nonpriority Claims" at bounding box center [146, 270] width 262 height 19
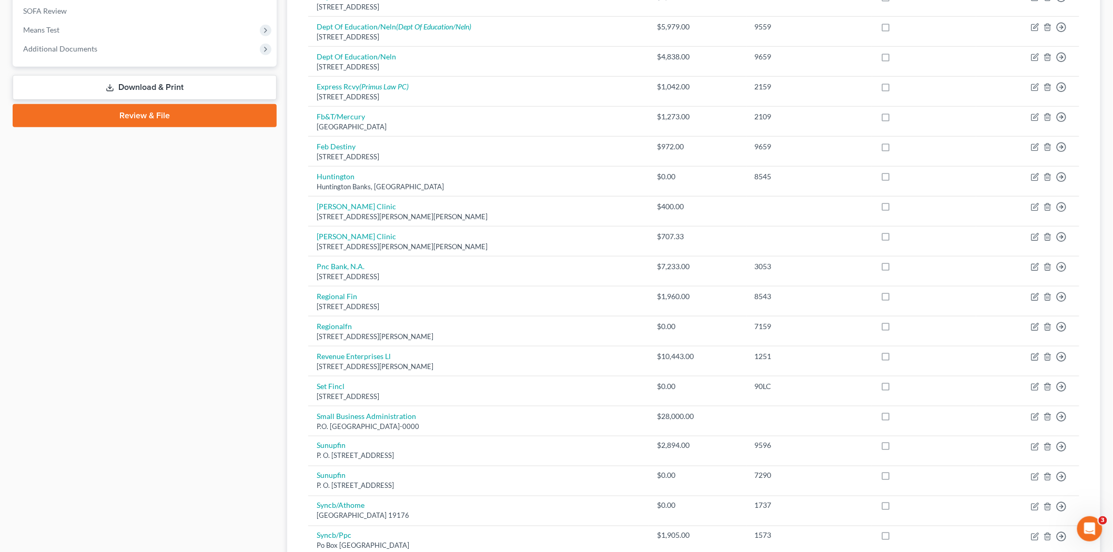
scroll to position [280, 0]
